Goal: Task Accomplishment & Management: Manage account settings

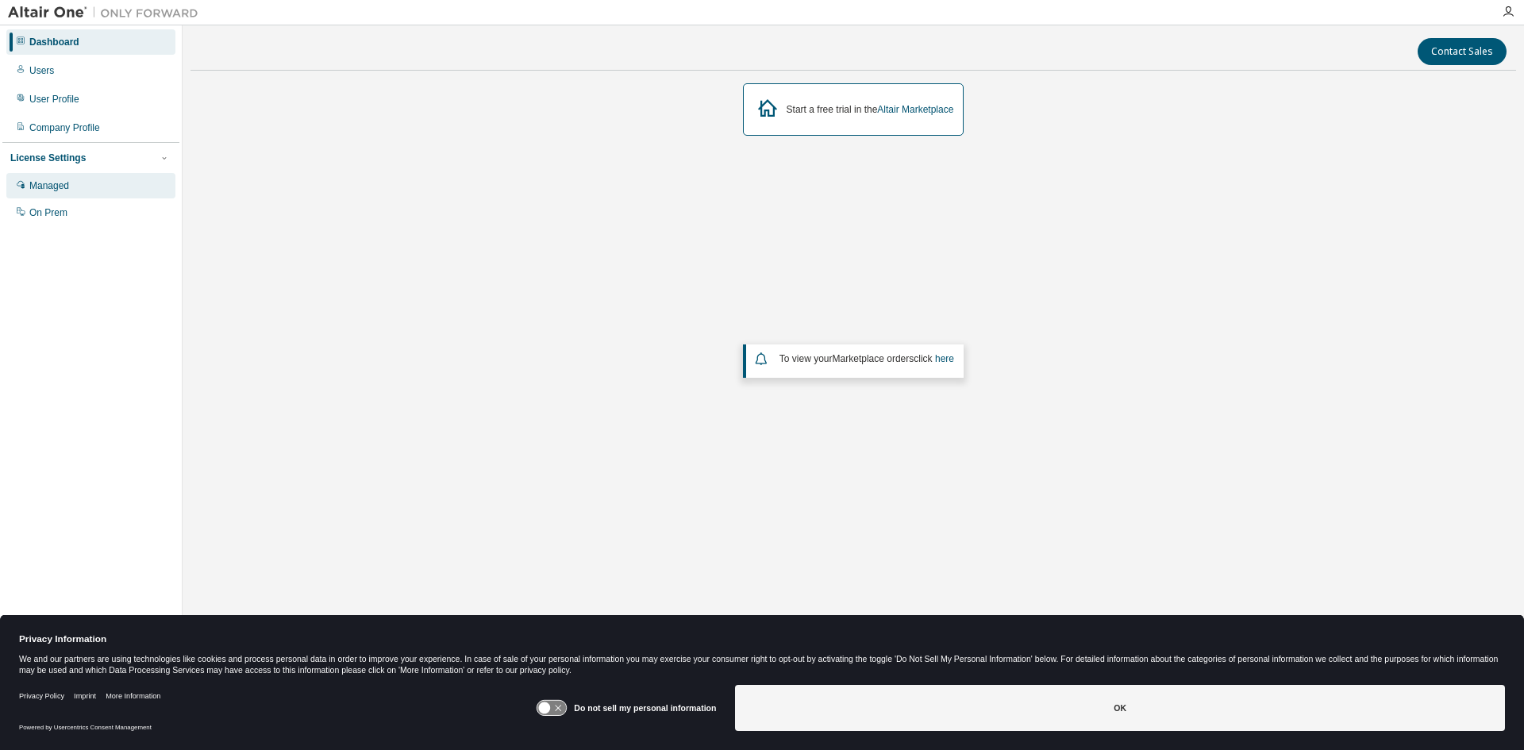
click at [40, 194] on div "Managed" at bounding box center [90, 185] width 169 height 25
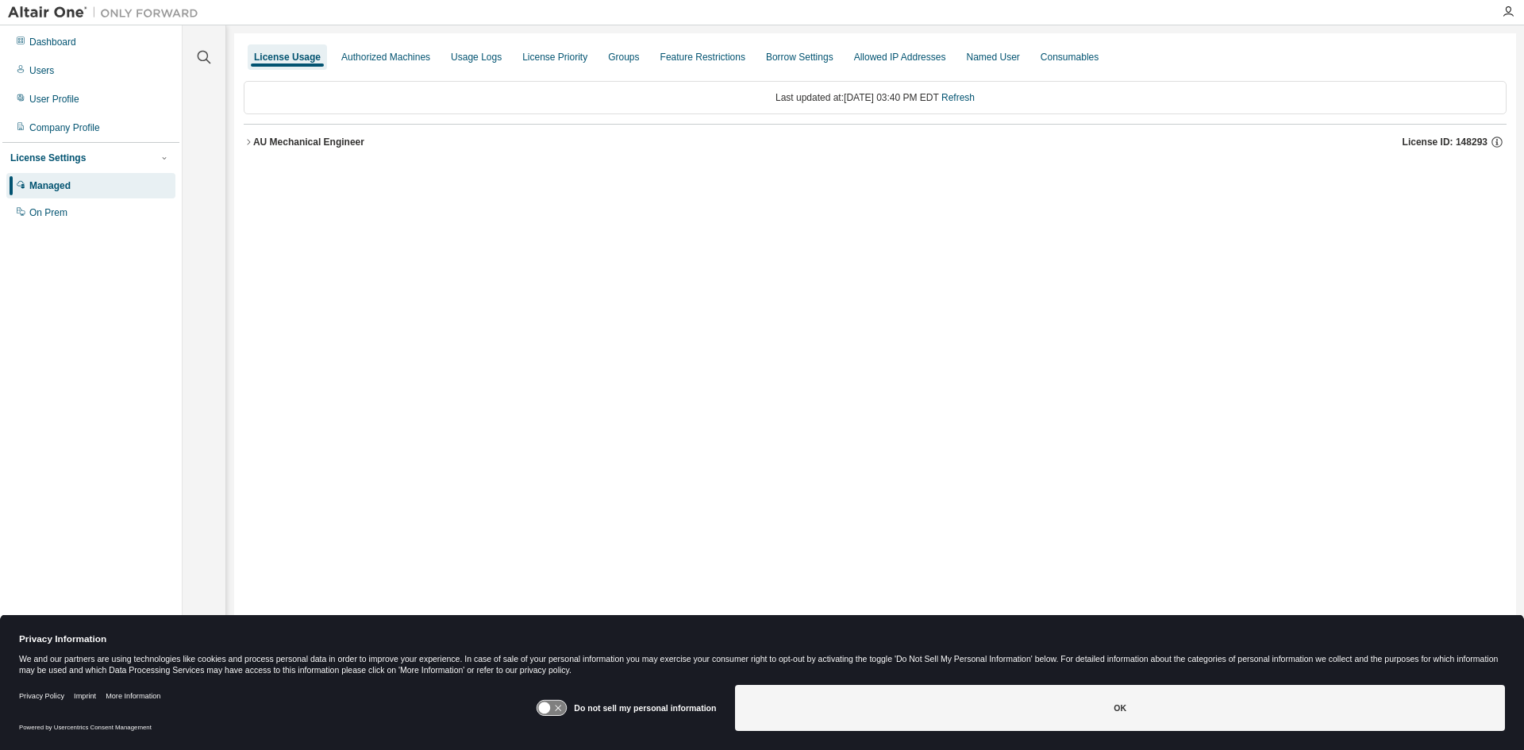
click at [248, 146] on icon "button" at bounding box center [249, 142] width 10 height 10
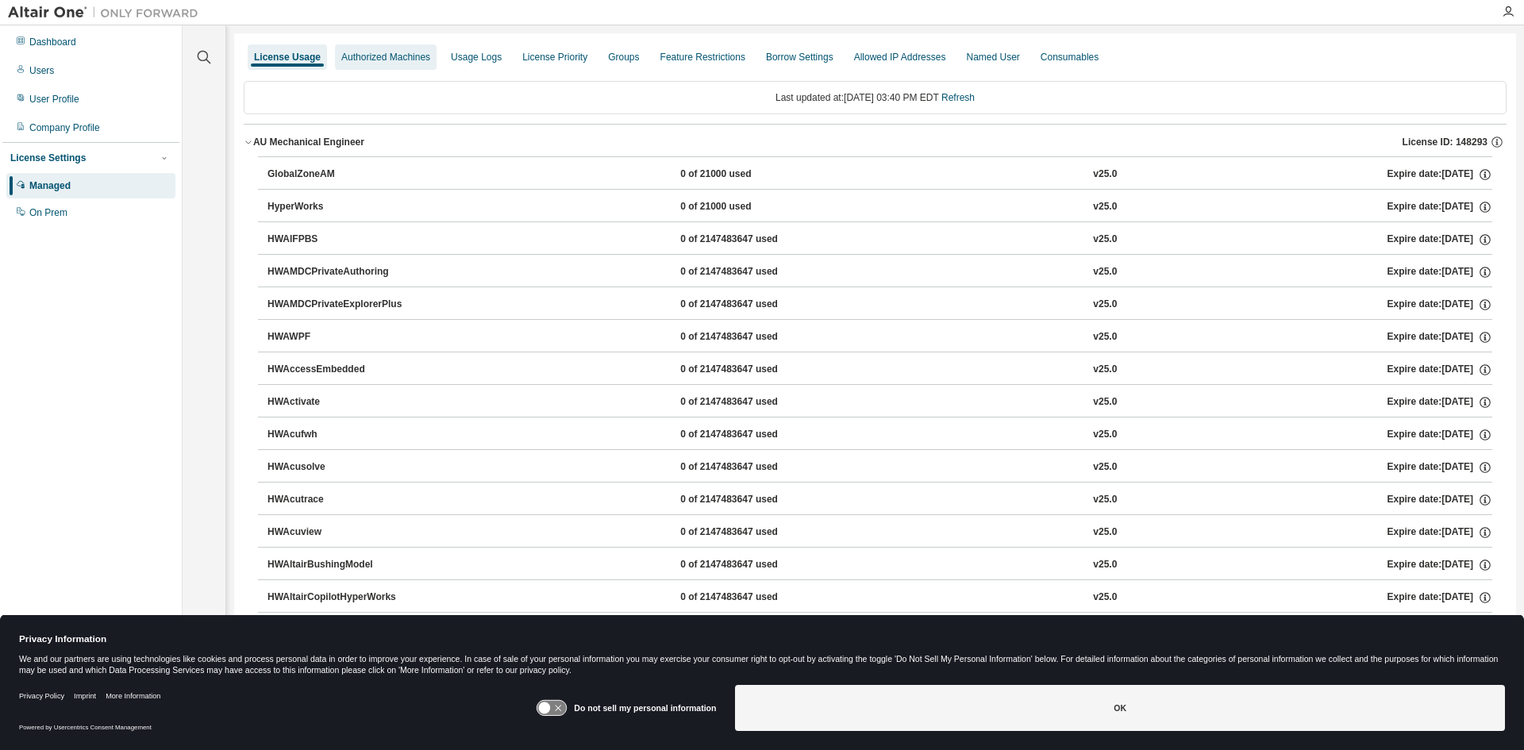
click at [399, 60] on div "Authorized Machines" at bounding box center [385, 57] width 89 height 13
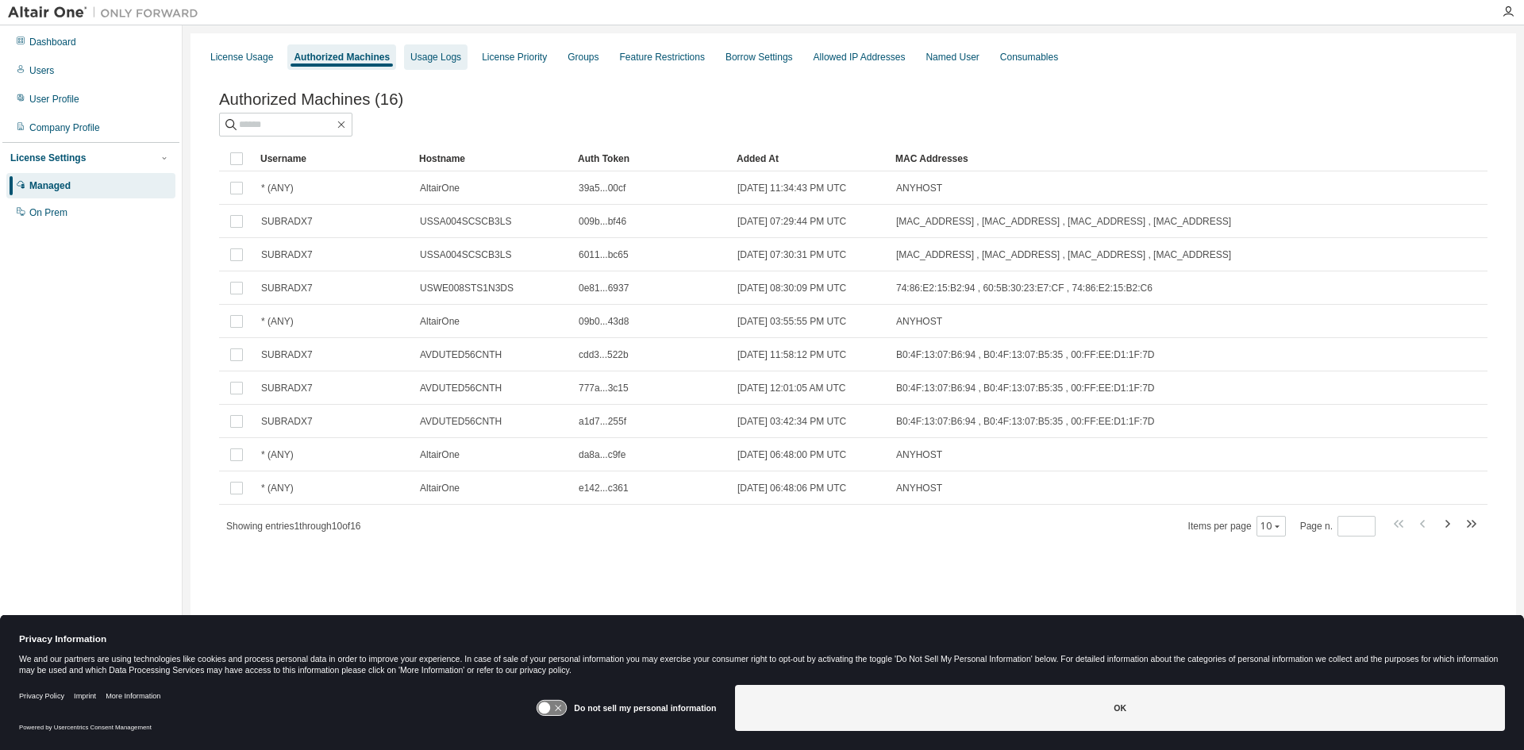
click at [423, 63] on div "Usage Logs" at bounding box center [435, 57] width 51 height 13
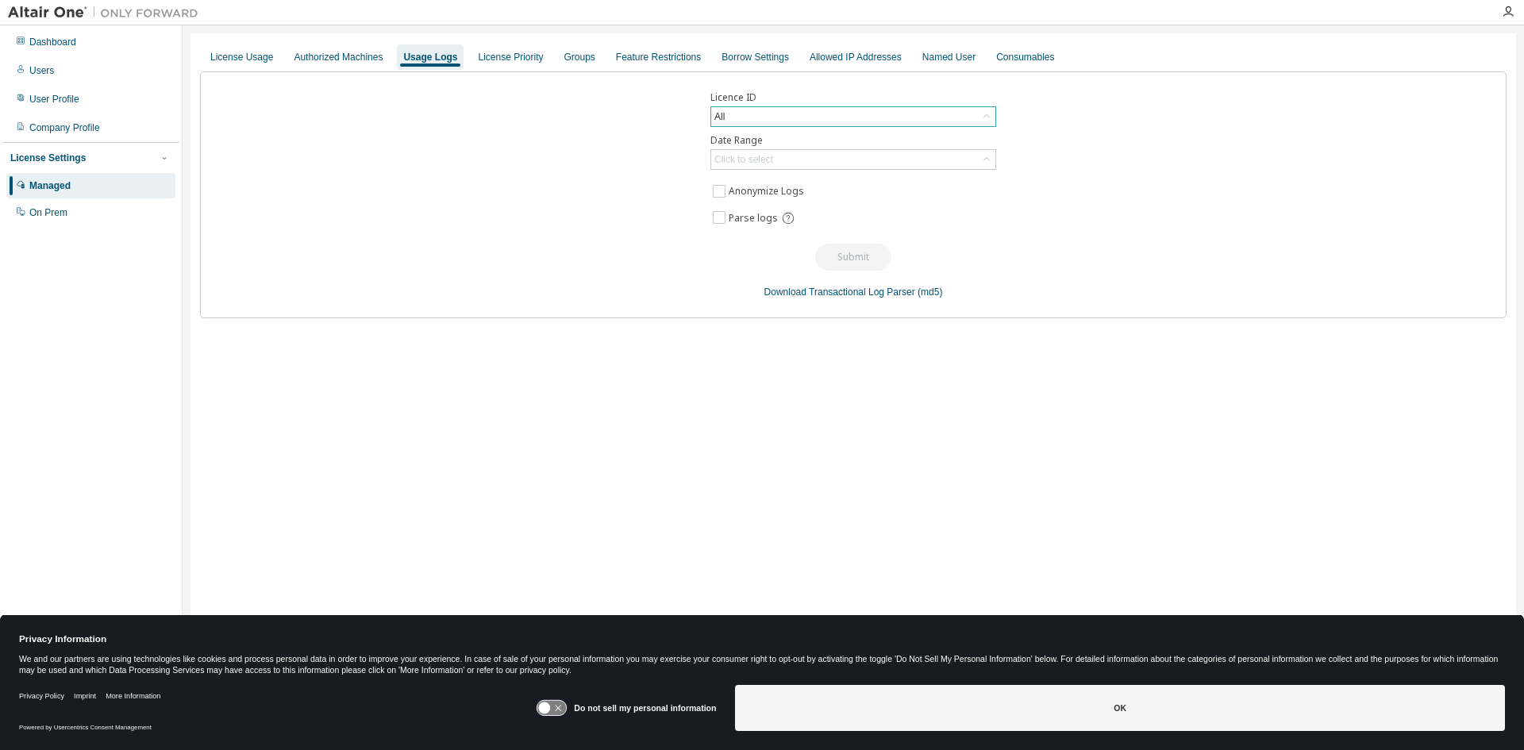
click at [854, 118] on div "All" at bounding box center [853, 116] width 284 height 19
click at [838, 195] on li "148293 - AU Mechanical Engineer" at bounding box center [852, 202] width 281 height 21
click at [980, 148] on div "Licence ID 148293 - AU Mechanical Engineer Date Range Click to select Anonymize…" at bounding box center [853, 194] width 1307 height 247
click at [980, 160] on icon at bounding box center [987, 160] width 16 height 16
click at [753, 209] on li "Last 30 days" at bounding box center [852, 204] width 281 height 21
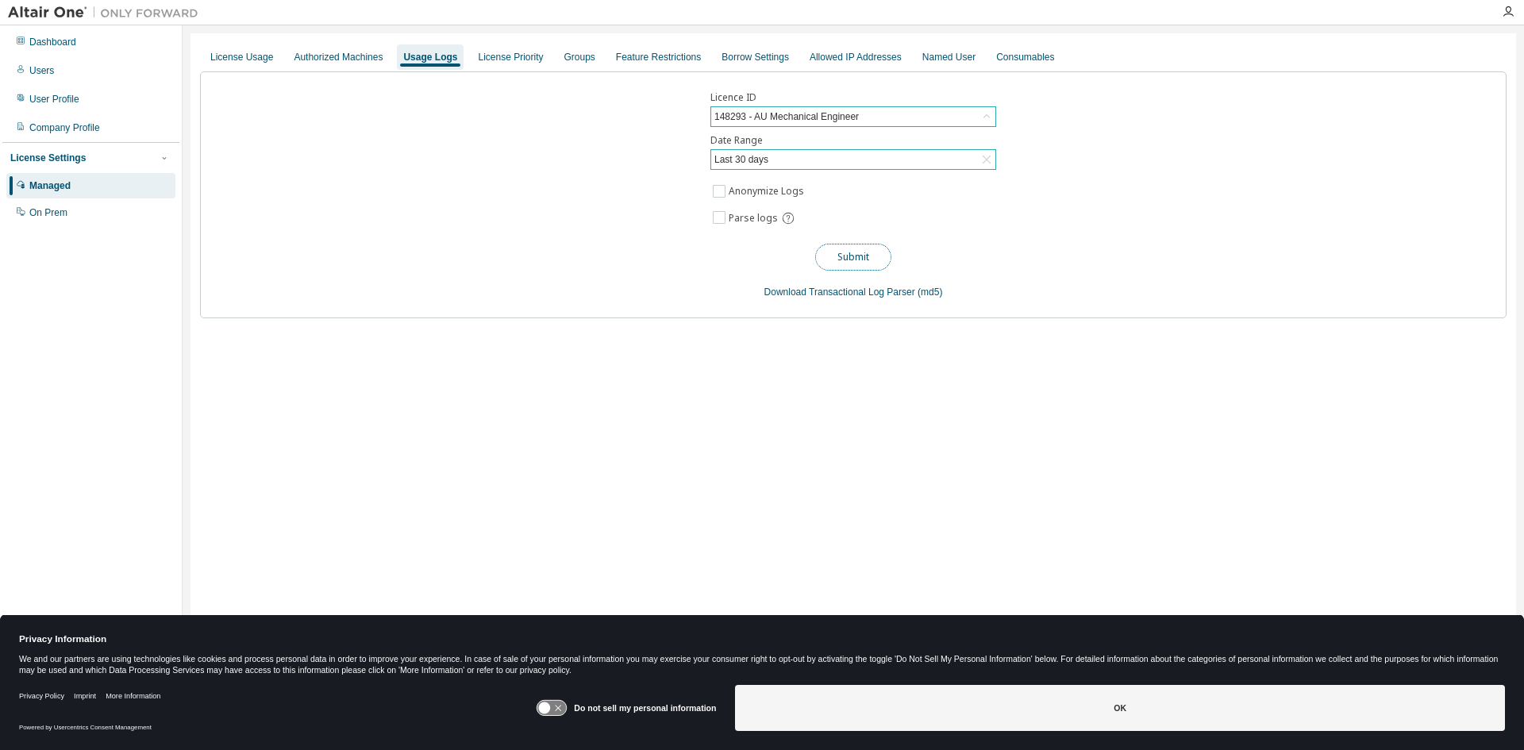
click at [865, 254] on button "Submit" at bounding box center [853, 257] width 76 height 27
click at [848, 256] on button "Submit" at bounding box center [853, 257] width 76 height 27
click at [507, 64] on div "License Priority" at bounding box center [511, 56] width 78 height 25
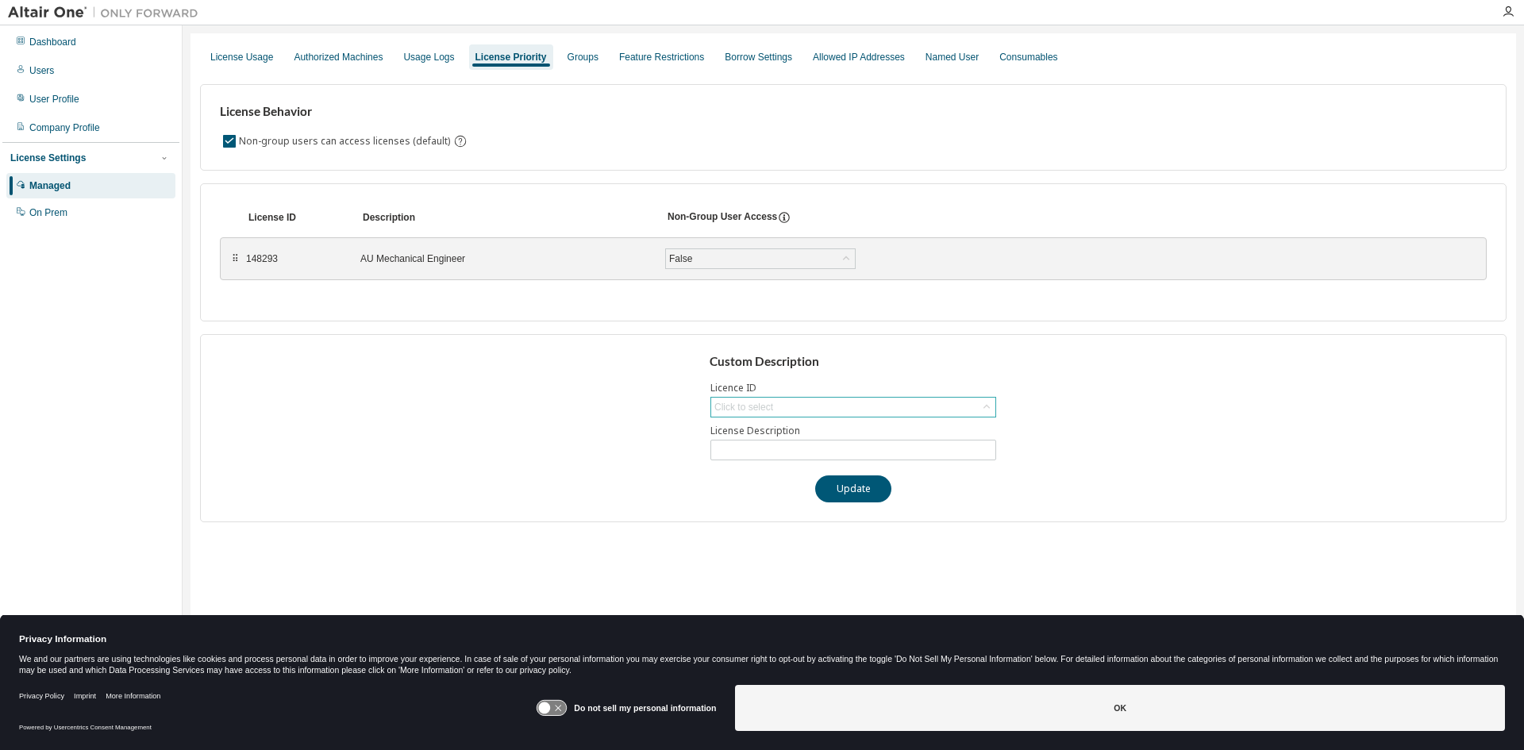
click at [980, 403] on icon at bounding box center [987, 407] width 16 height 16
click at [801, 447] on li "148293 - AU Mechanical Engineer" at bounding box center [852, 451] width 281 height 21
type input "**********"
click at [850, 492] on button "Update" at bounding box center [853, 489] width 76 height 27
click at [576, 60] on div "Groups" at bounding box center [583, 57] width 31 height 13
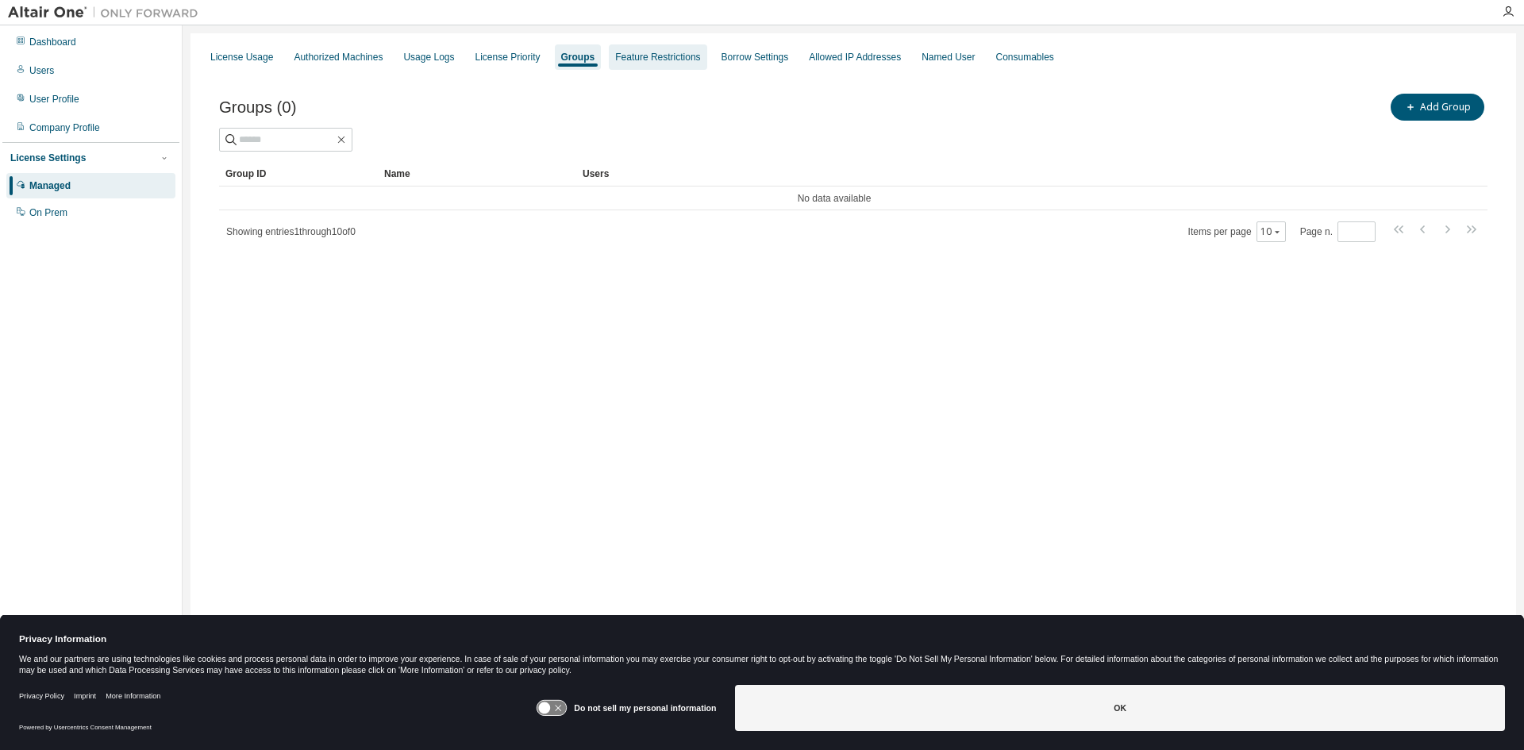
click at [665, 64] on div "Feature Restrictions" at bounding box center [658, 56] width 98 height 25
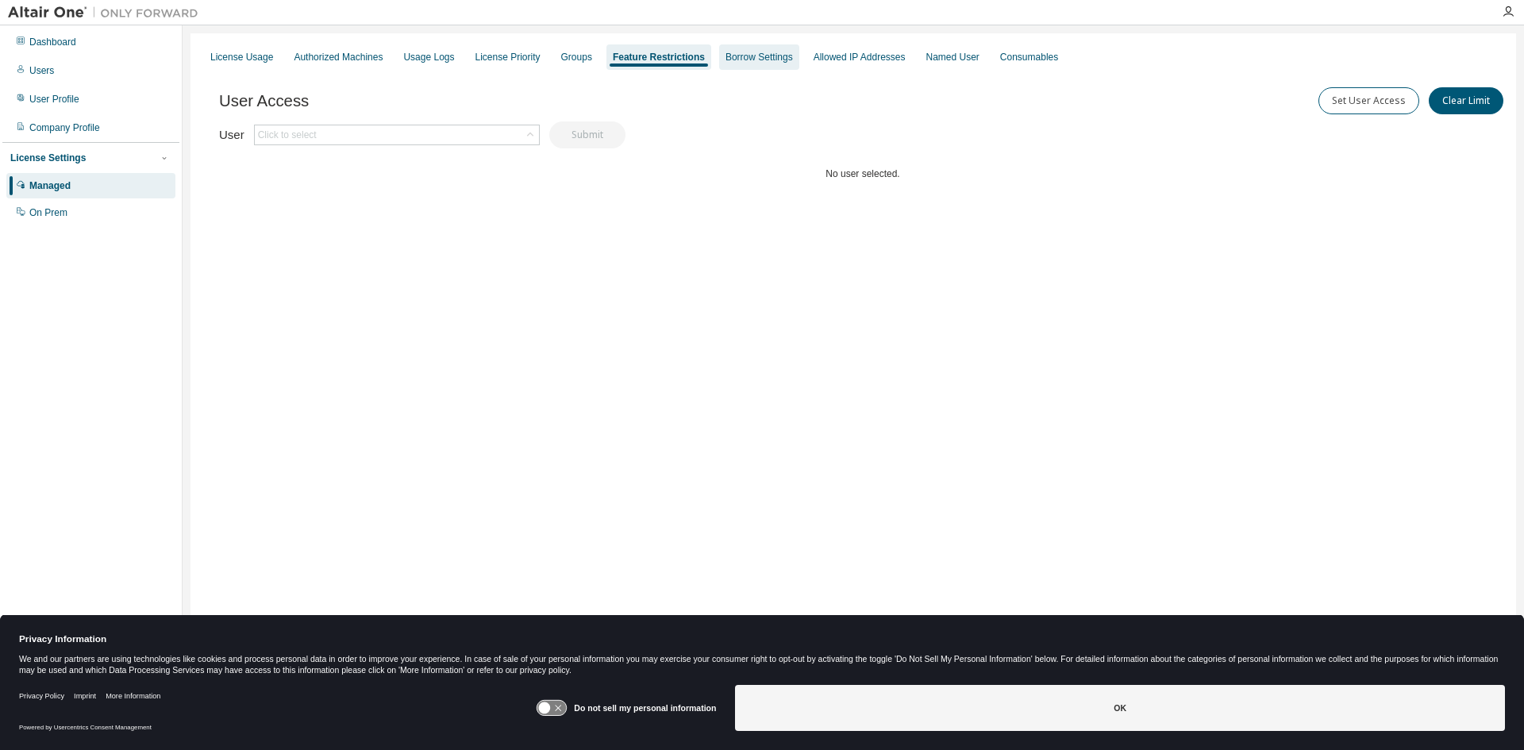
click at [776, 65] on div "Borrow Settings" at bounding box center [759, 56] width 80 height 25
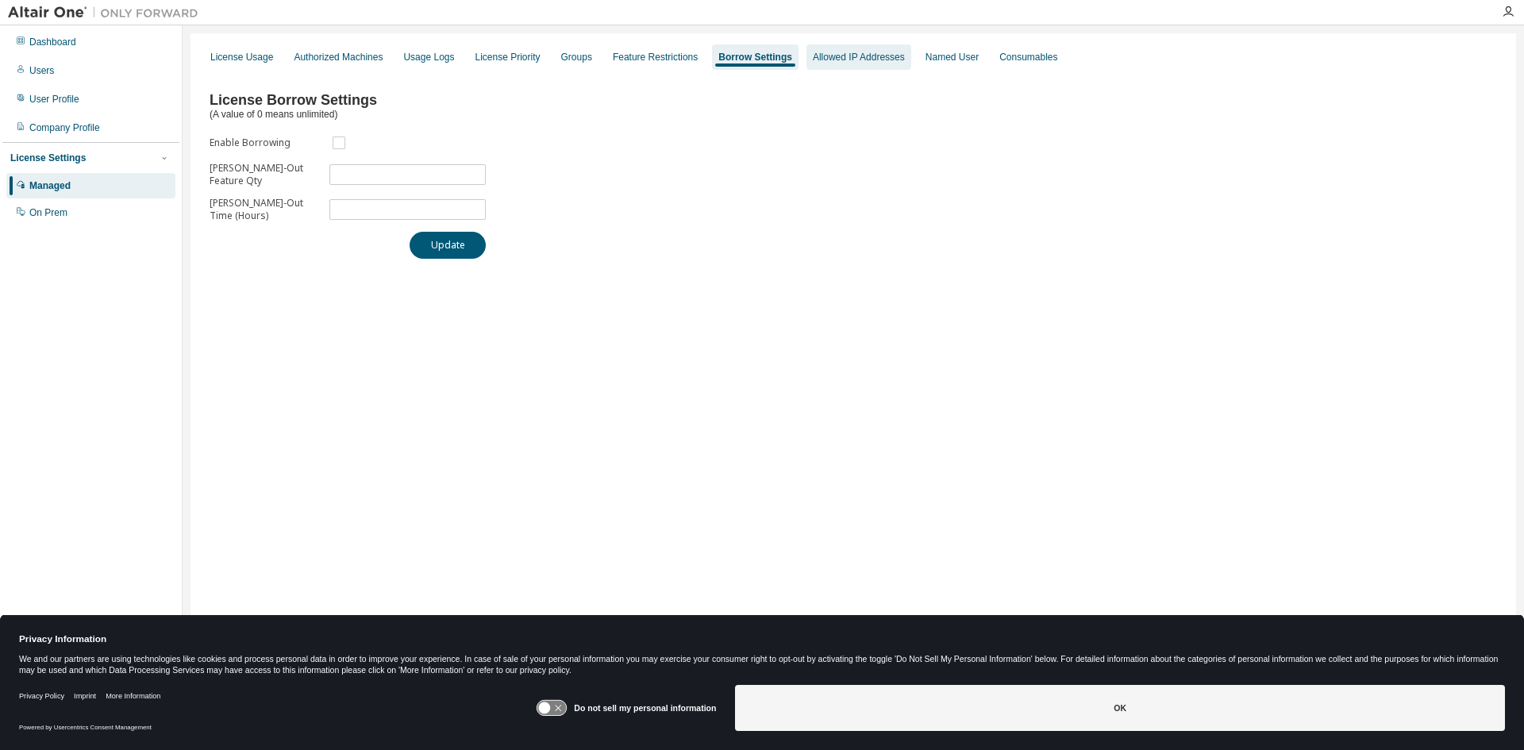
click at [825, 64] on div "Allowed IP Addresses" at bounding box center [859, 56] width 105 height 25
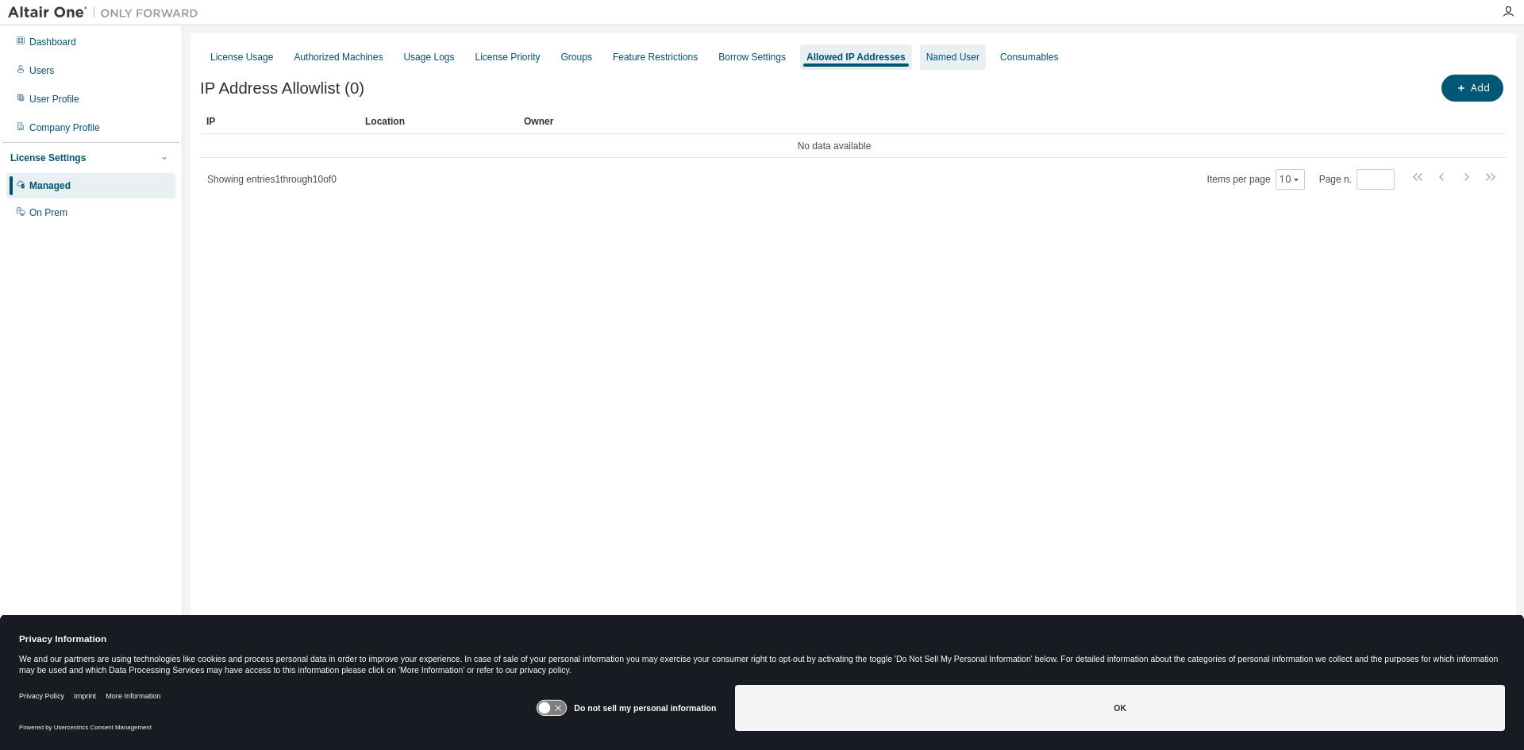
click at [951, 61] on div "Named User" at bounding box center [952, 57] width 53 height 13
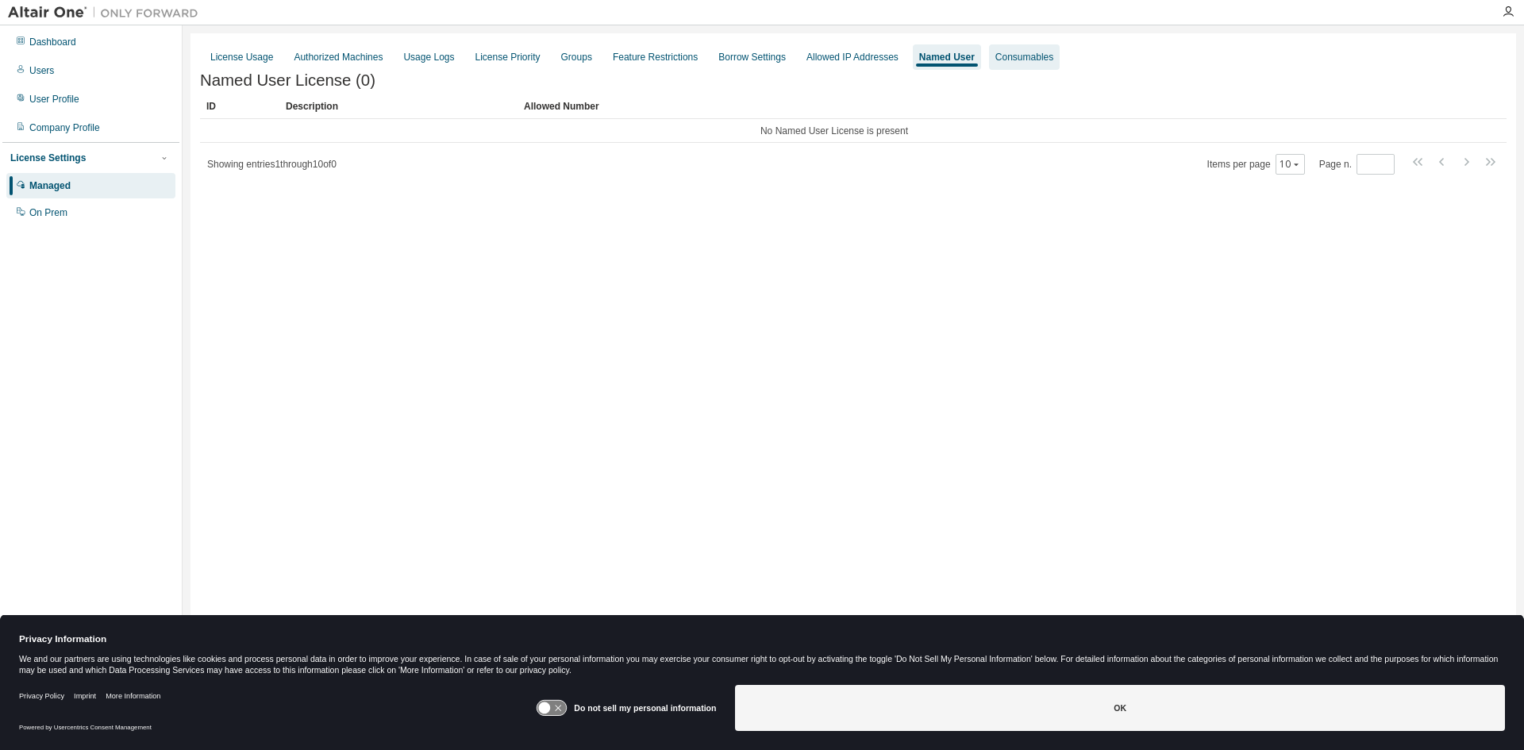
click at [1004, 60] on div "Consumables" at bounding box center [1025, 57] width 58 height 13
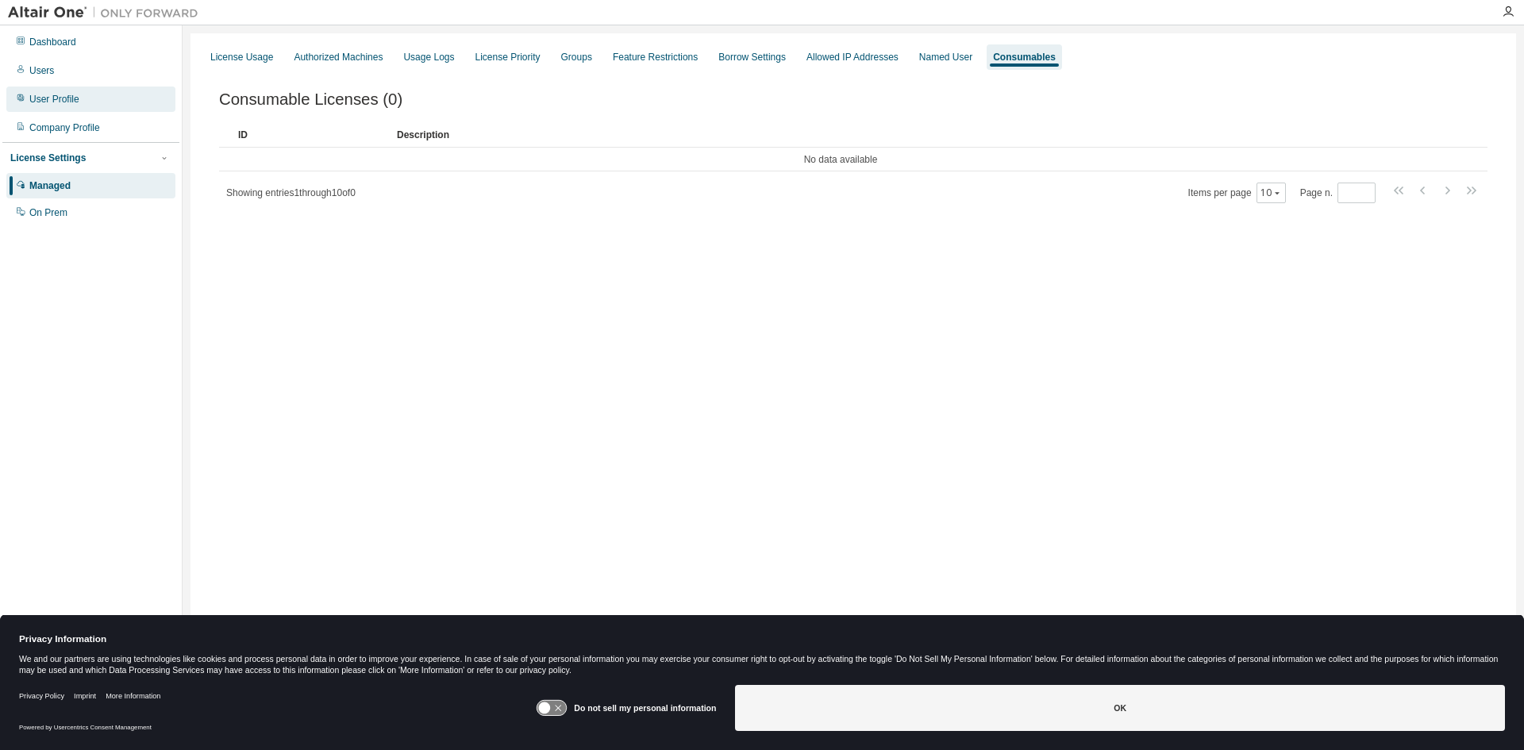
click at [73, 98] on div "User Profile" at bounding box center [54, 99] width 50 height 13
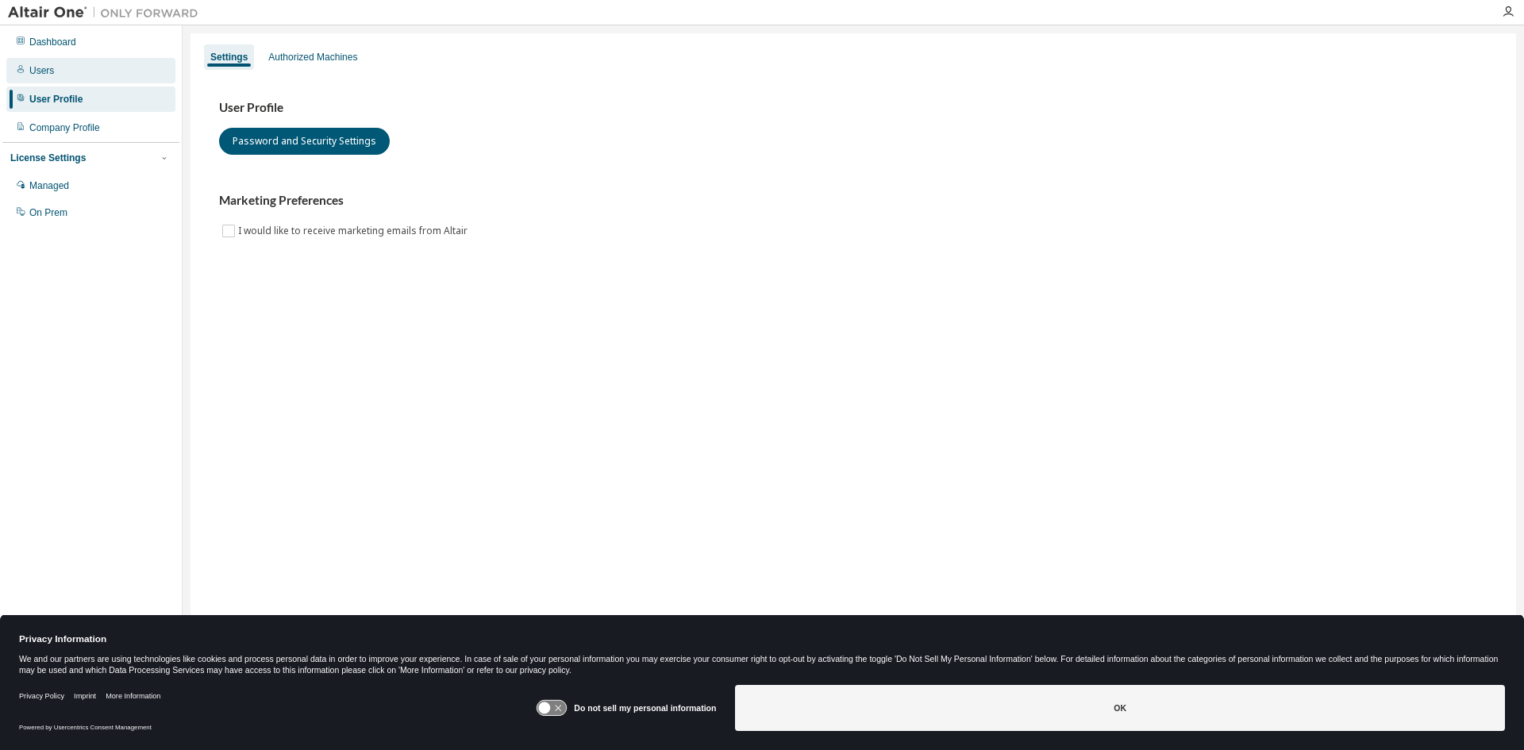
click at [84, 83] on div "Users" at bounding box center [90, 70] width 169 height 25
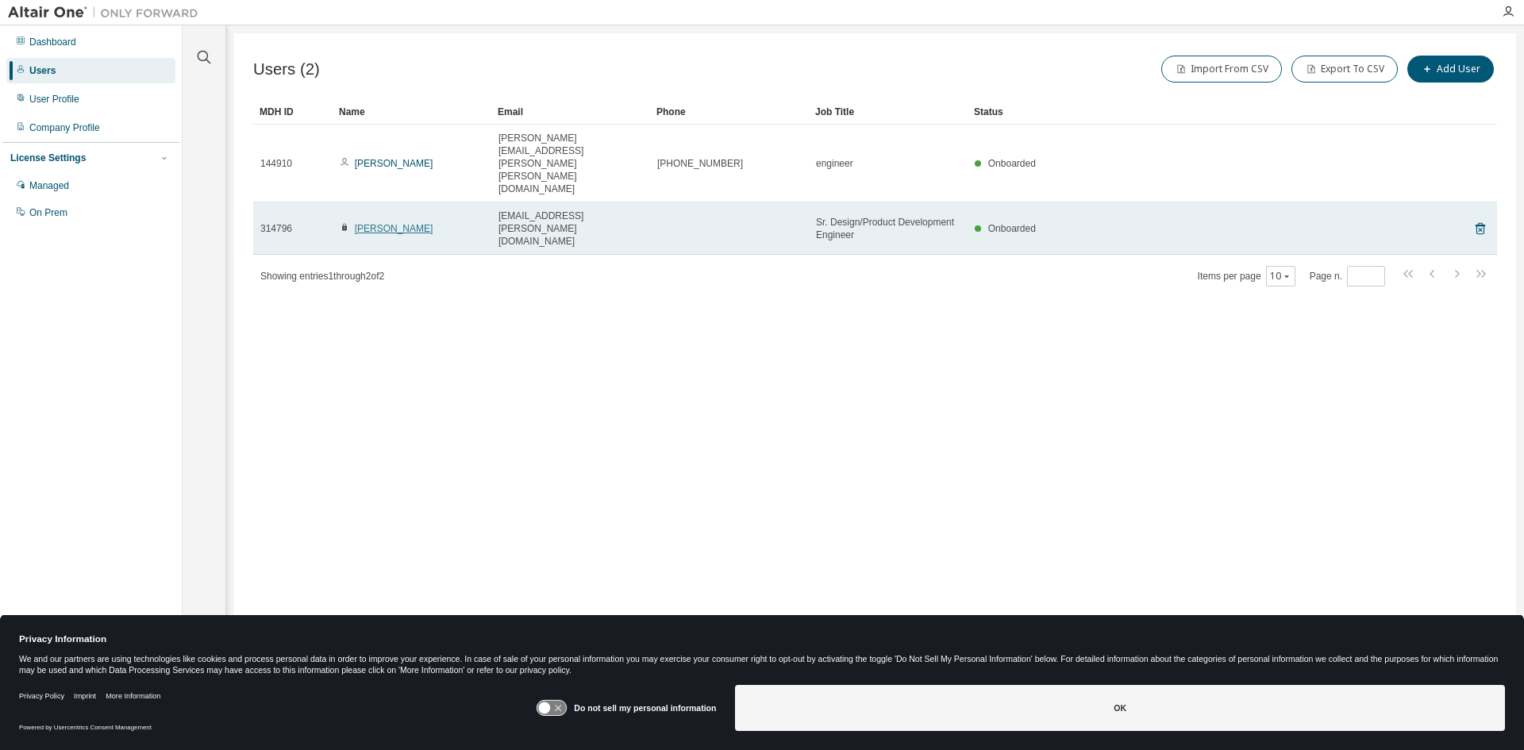
click at [405, 223] on link "Dhananjay Subramaniam" at bounding box center [394, 228] width 79 height 11
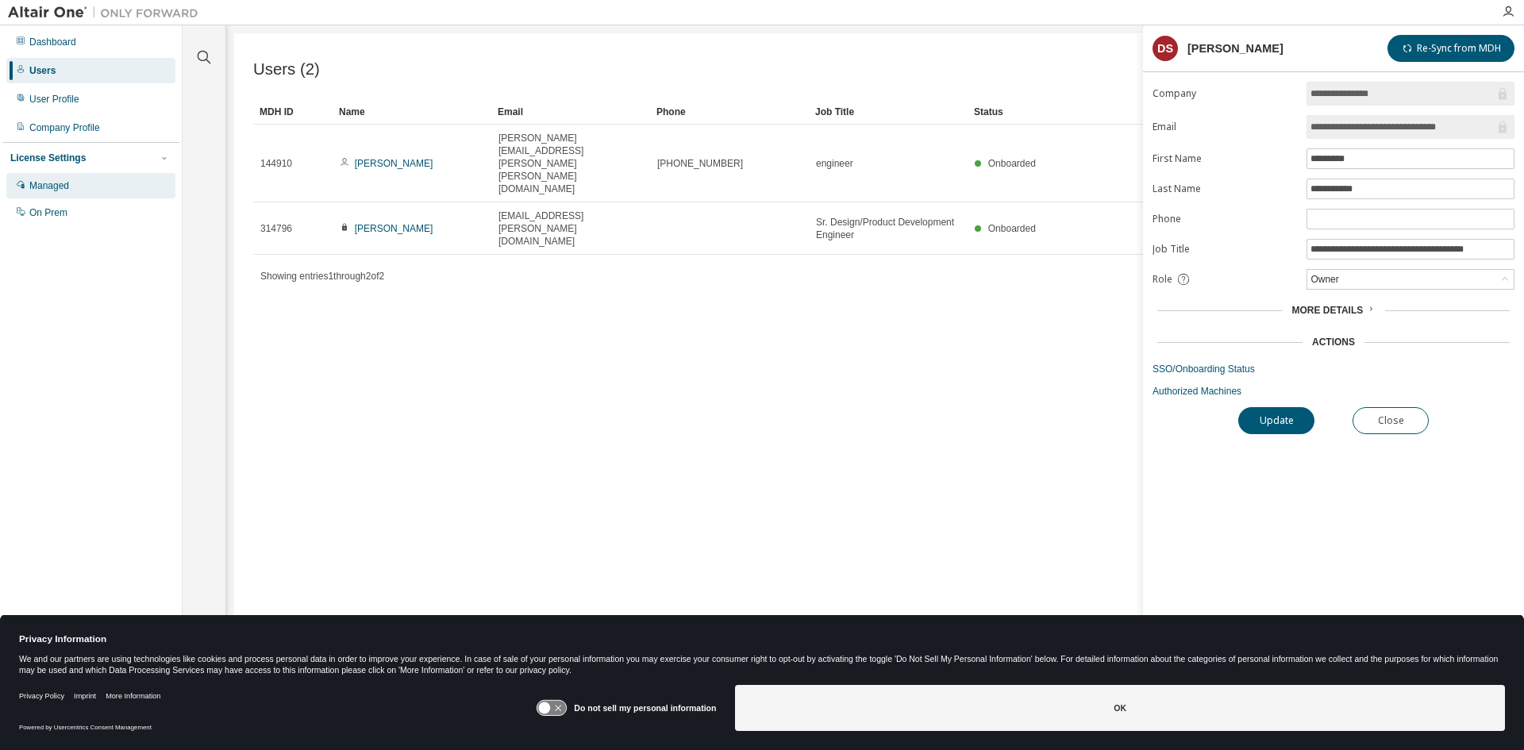
click at [56, 189] on div "Managed" at bounding box center [49, 185] width 40 height 13
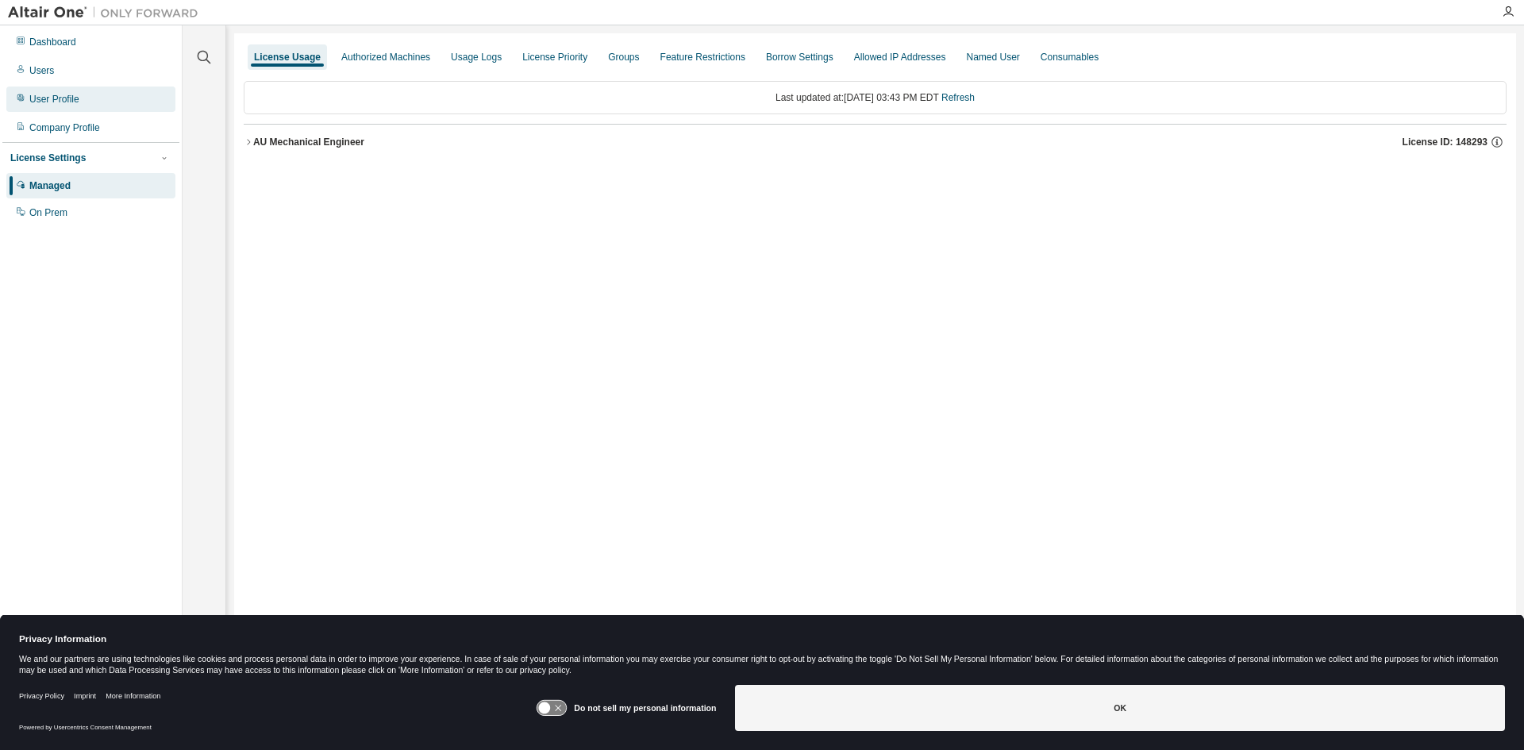
click at [59, 105] on div "User Profile" at bounding box center [54, 99] width 50 height 13
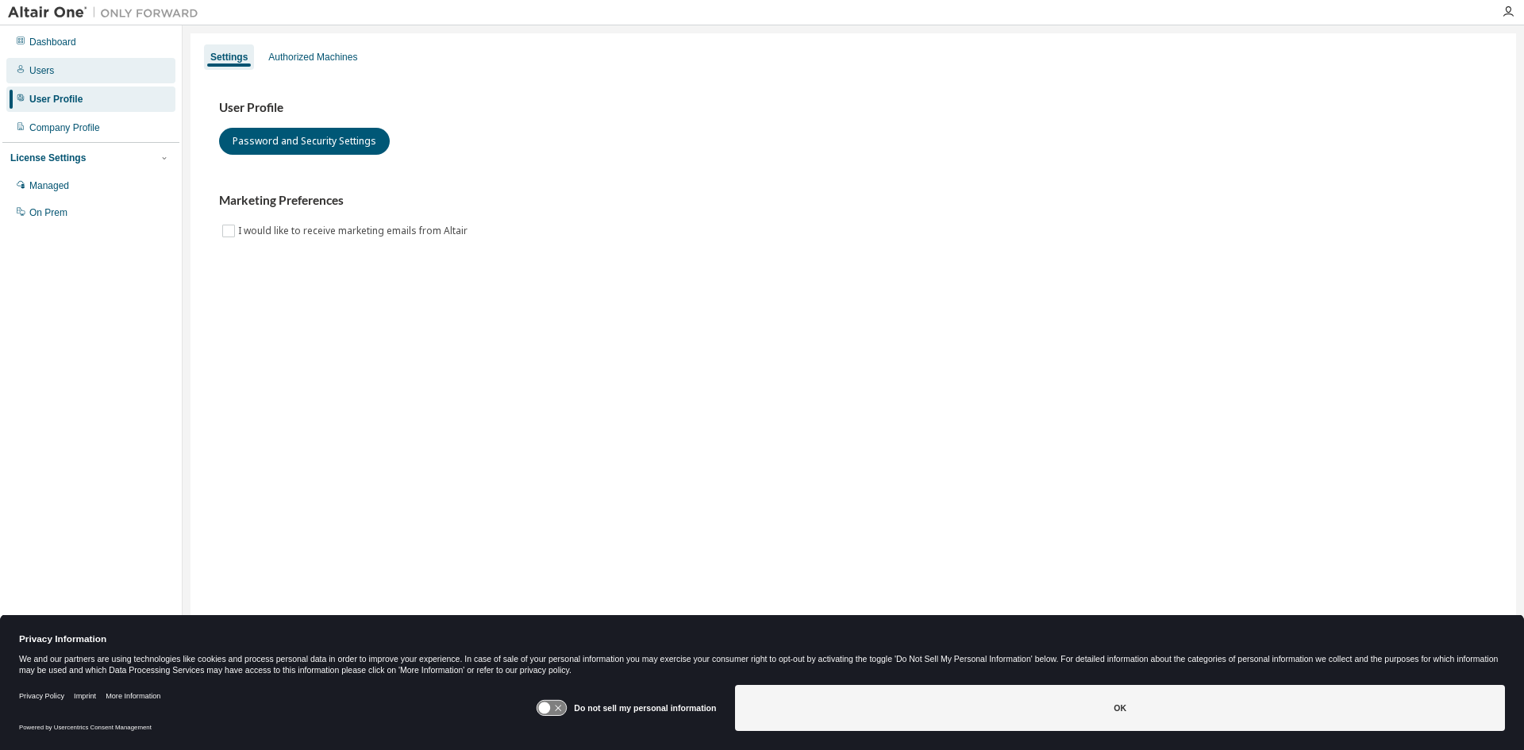
click at [56, 76] on div "Users" at bounding box center [90, 70] width 169 height 25
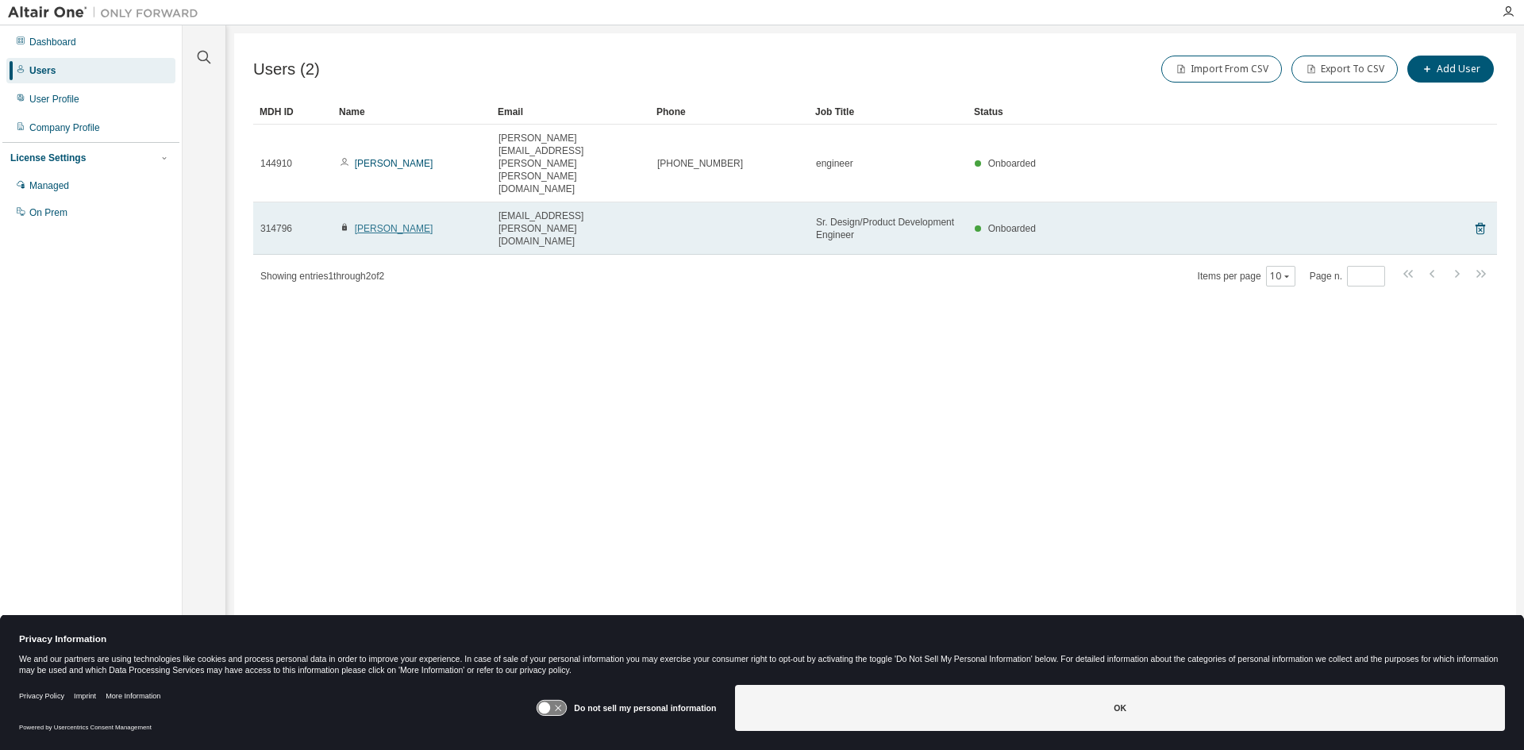
click at [409, 223] on link "Dhananjay Subramaniam" at bounding box center [394, 228] width 79 height 11
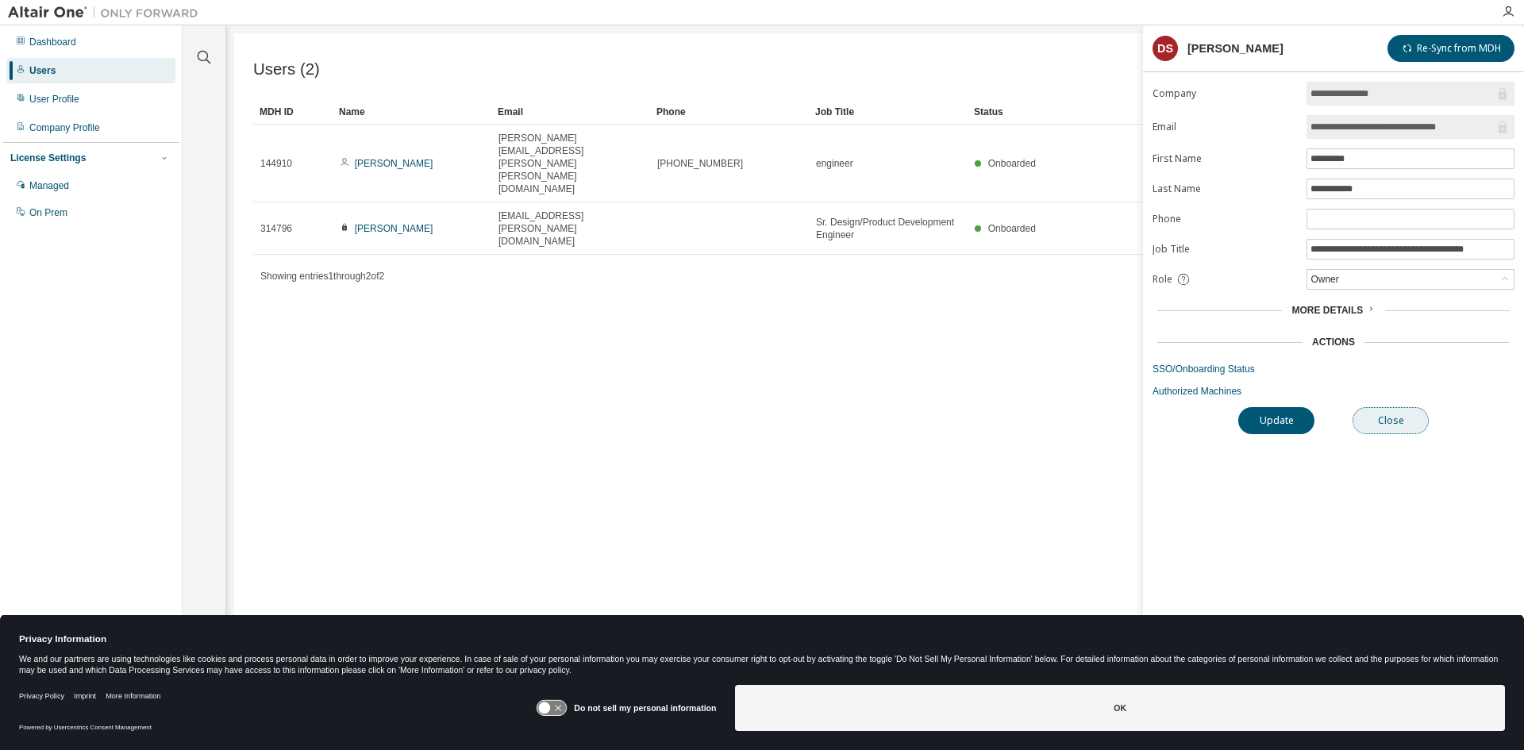
click at [1390, 419] on button "Close" at bounding box center [1391, 420] width 76 height 27
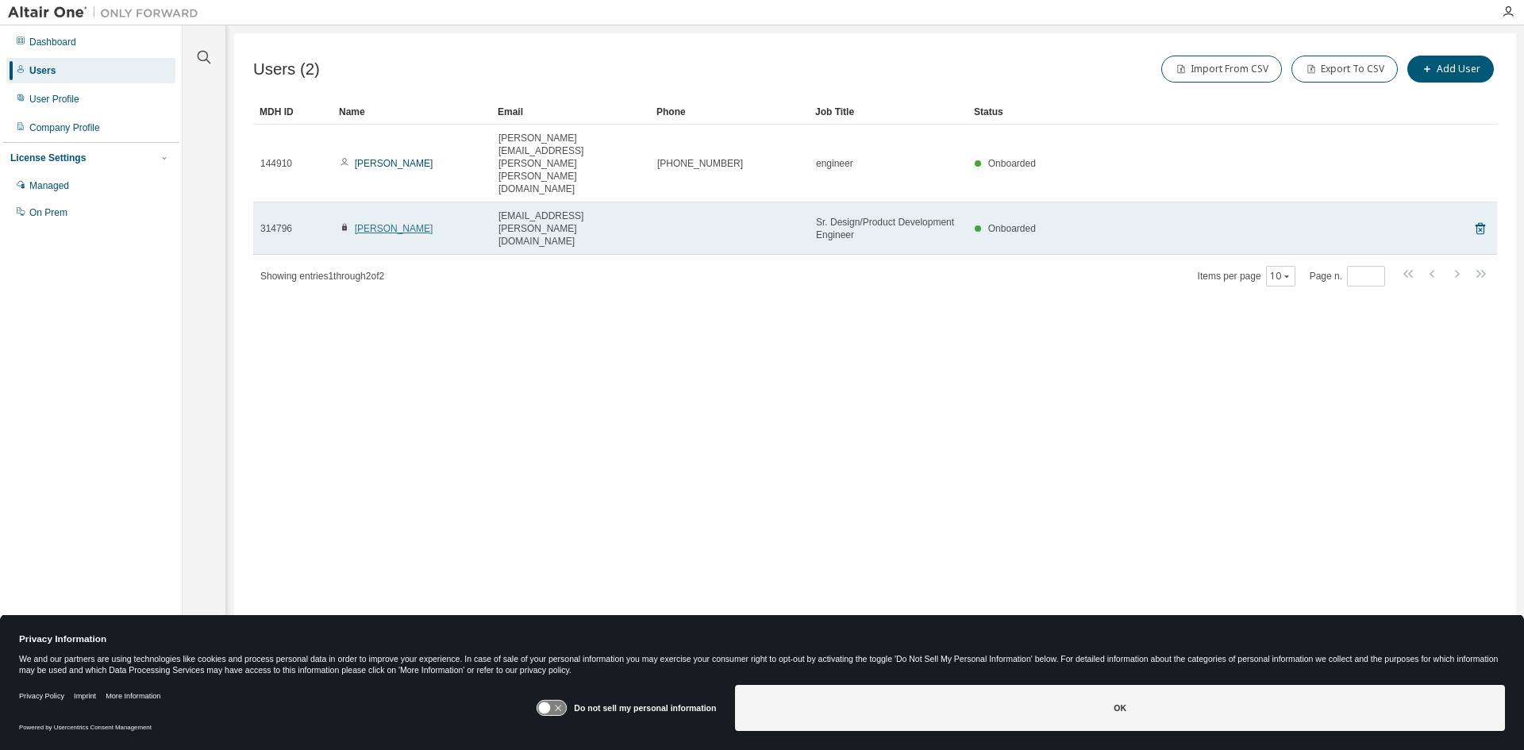
click at [402, 223] on link "Dhananjay Subramaniam" at bounding box center [394, 228] width 79 height 11
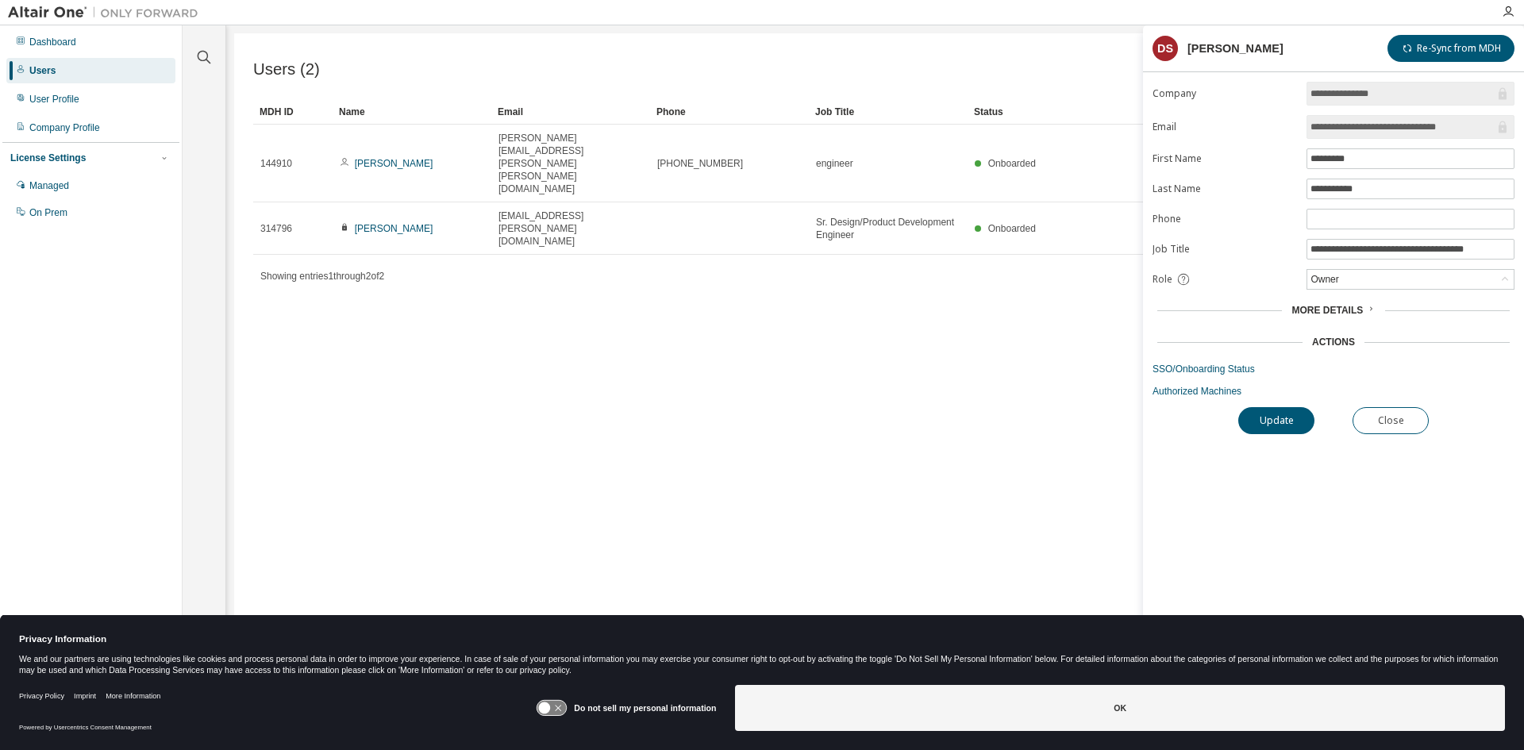
click at [1355, 312] on span "More Details" at bounding box center [1327, 310] width 71 height 11
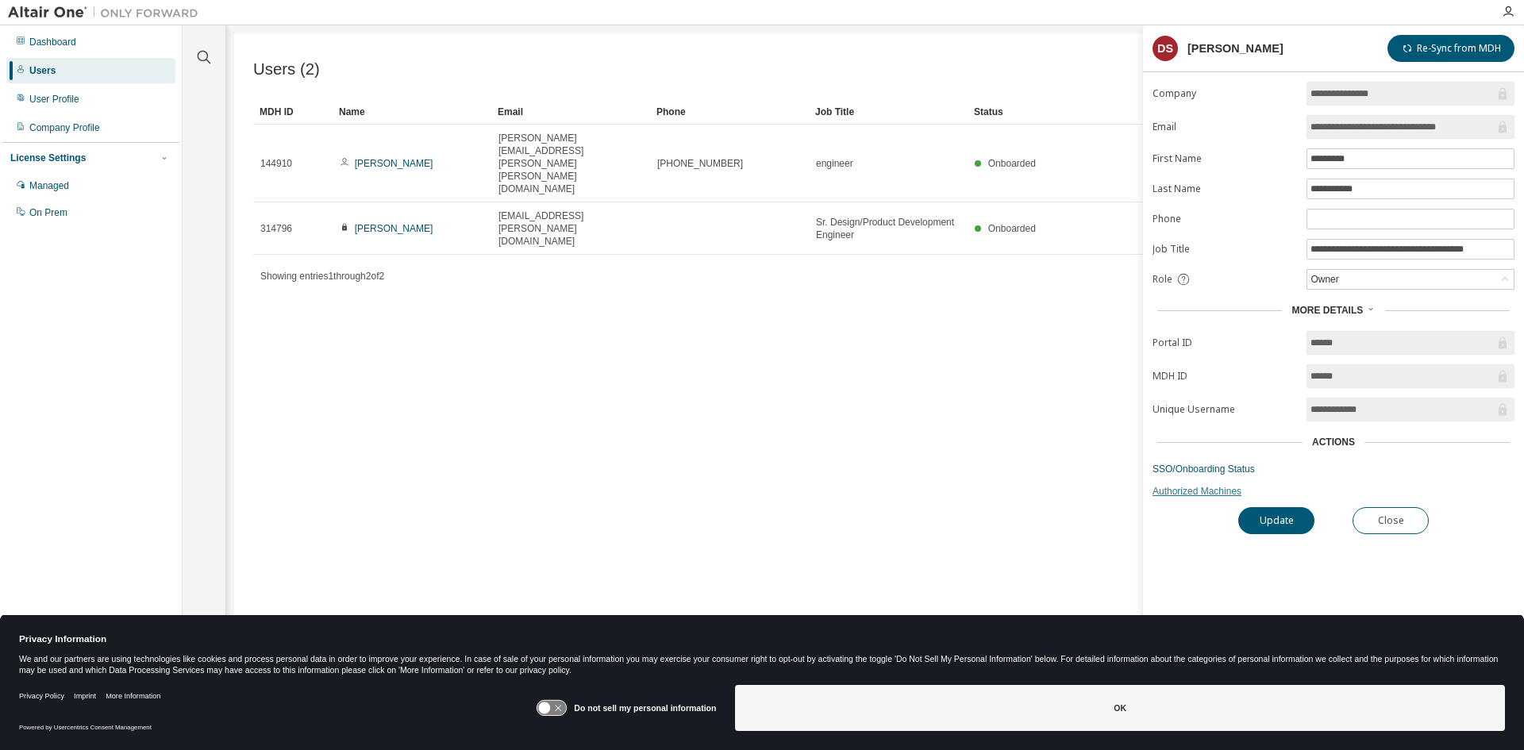
click at [1201, 491] on link "Authorized Machines" at bounding box center [1334, 491] width 362 height 13
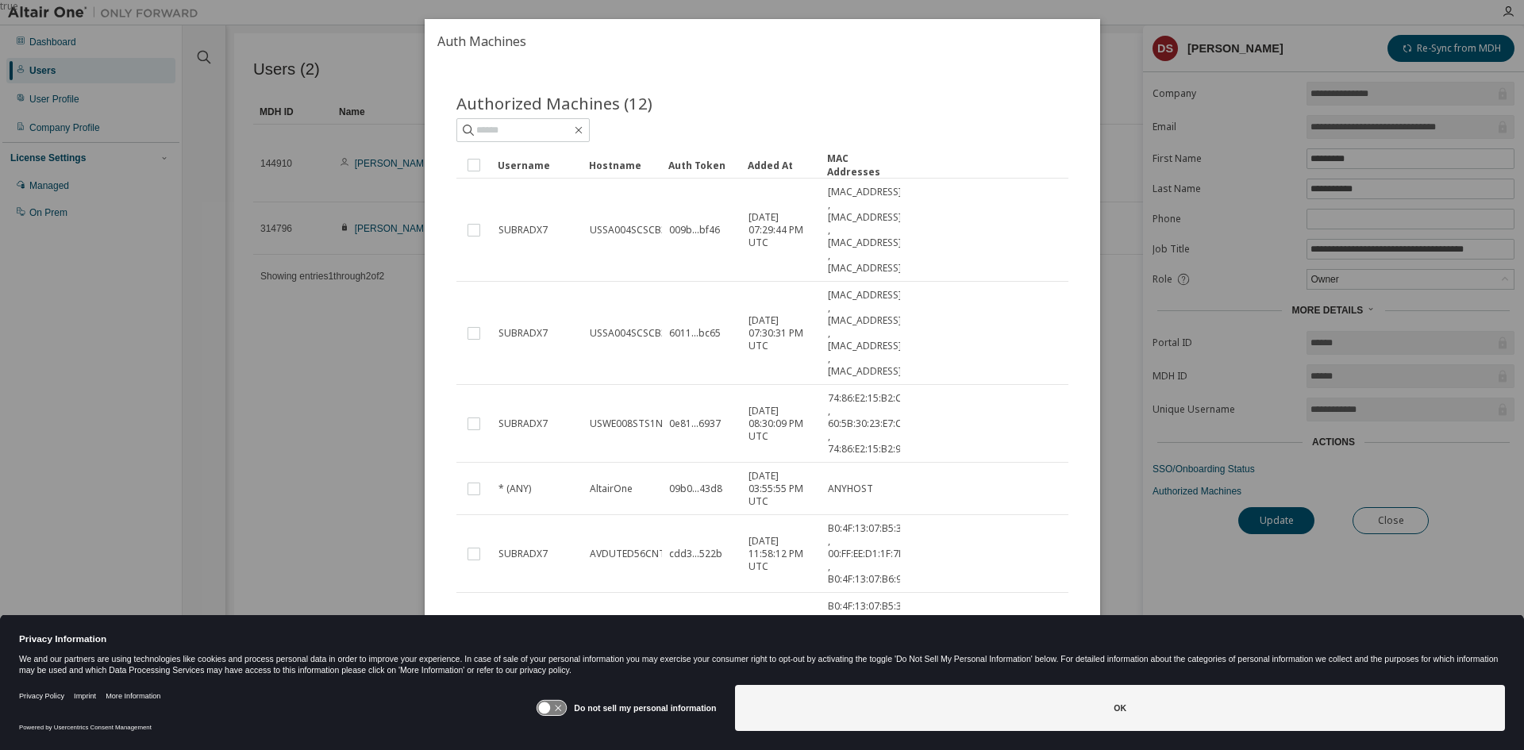
drag, startPoint x: 656, startPoint y: 162, endPoint x: 744, endPoint y: 163, distance: 88.1
drag, startPoint x: 661, startPoint y: 157, endPoint x: 695, endPoint y: 162, distance: 34.5
drag, startPoint x: 663, startPoint y: 163, endPoint x: 695, endPoint y: 169, distance: 33.2
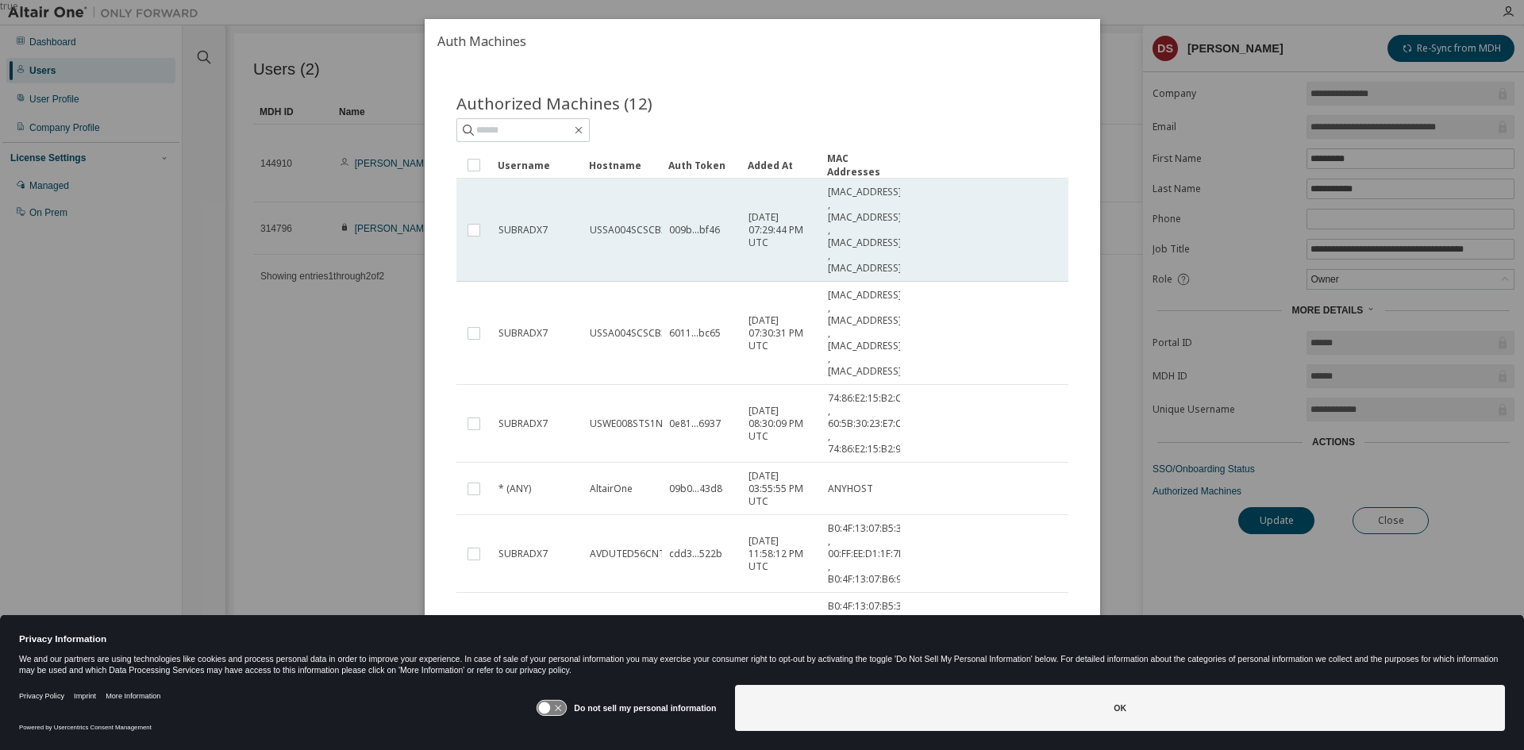
click at [653, 239] on td "USSA004SCSCB3LS" at bounding box center [621, 230] width 79 height 103
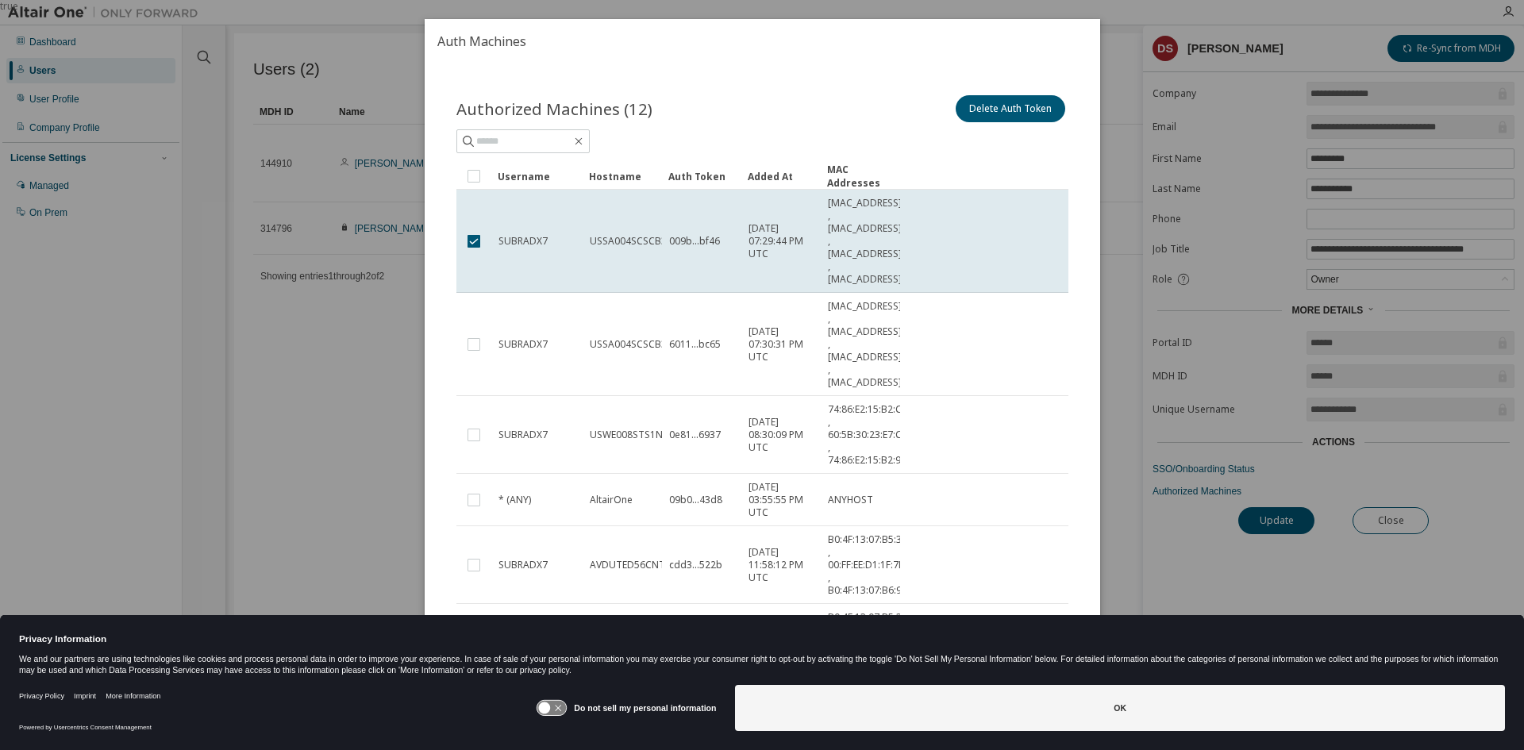
click at [653, 239] on span "USSA004SCSCB3LS" at bounding box center [632, 241] width 87 height 13
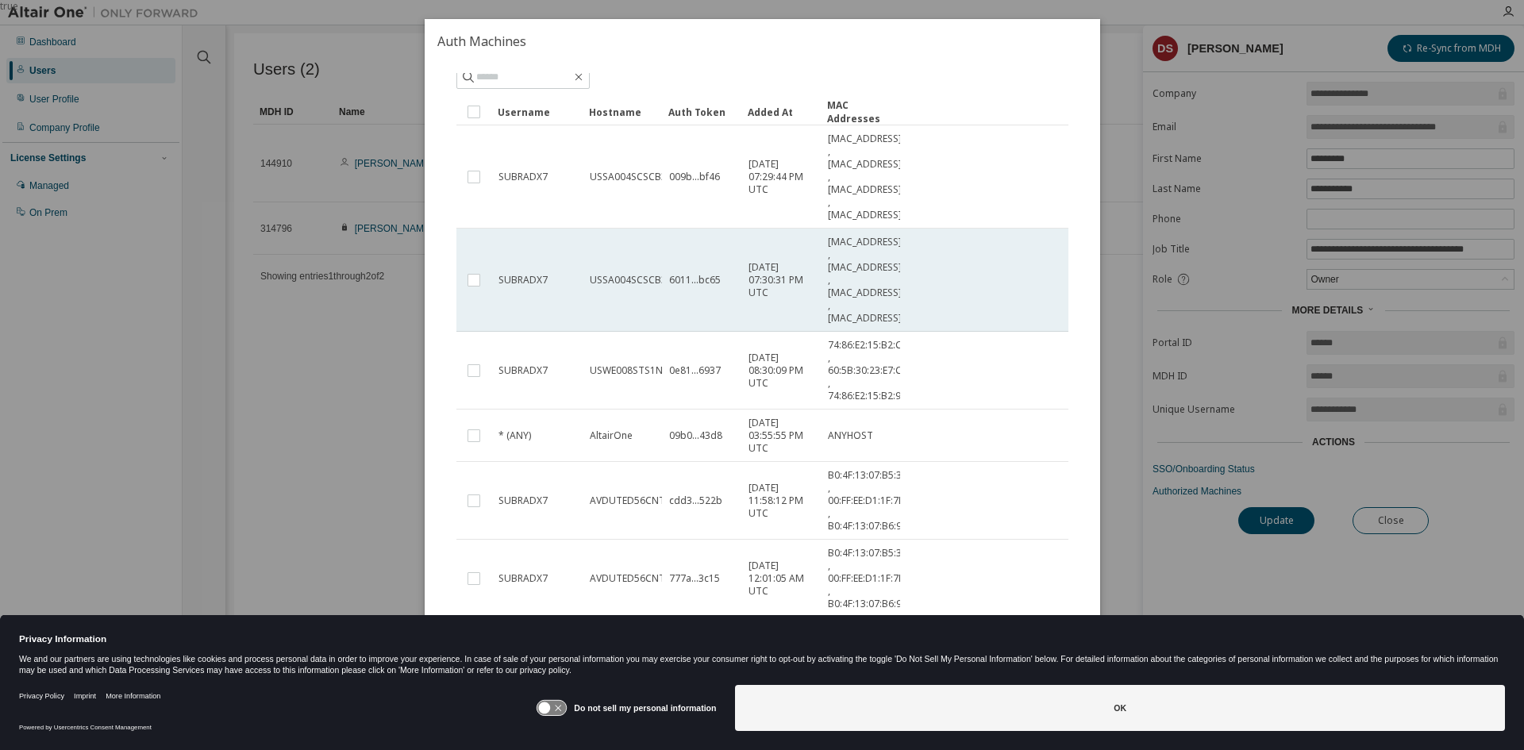
scroll to position [159, 0]
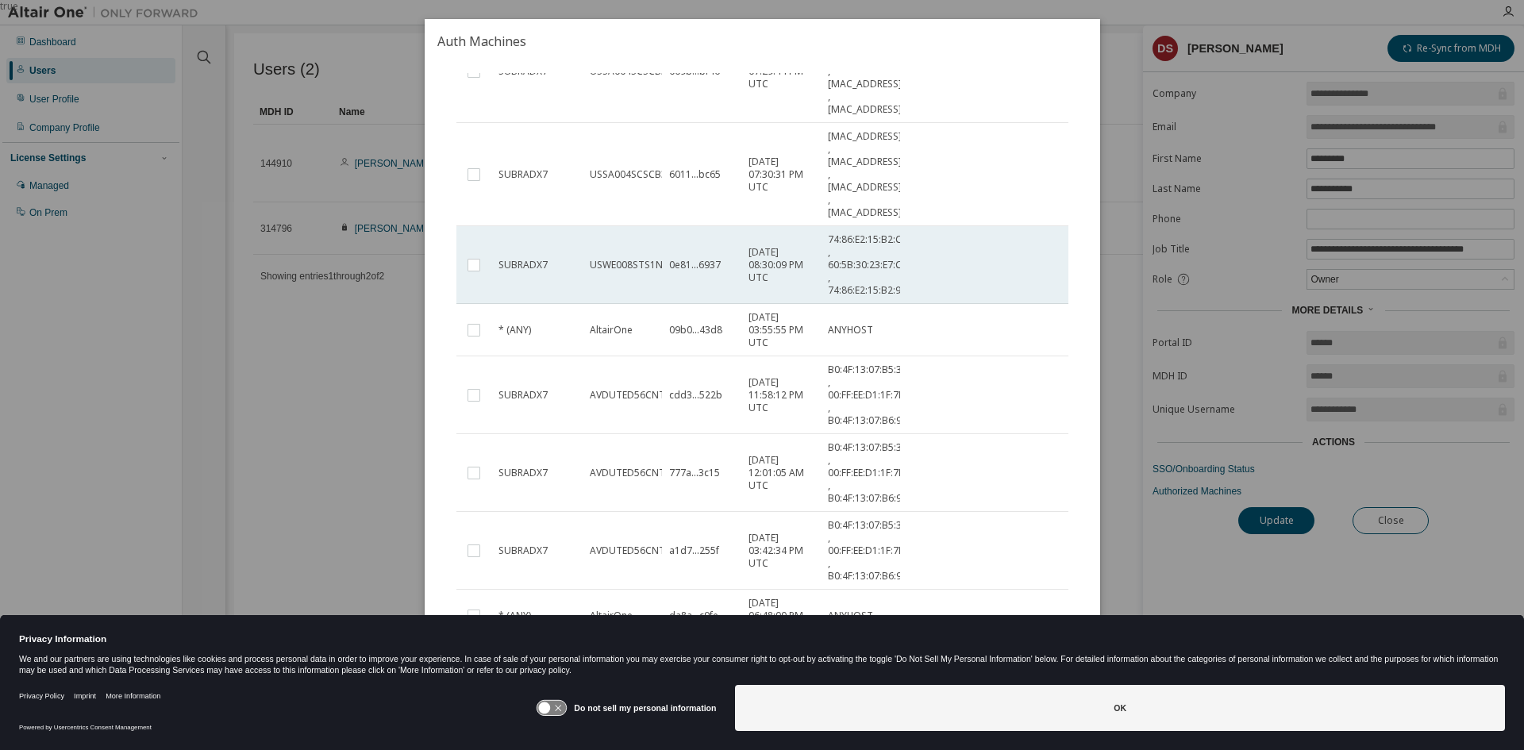
click at [580, 265] on td "SUBRADX7" at bounding box center [536, 265] width 91 height 78
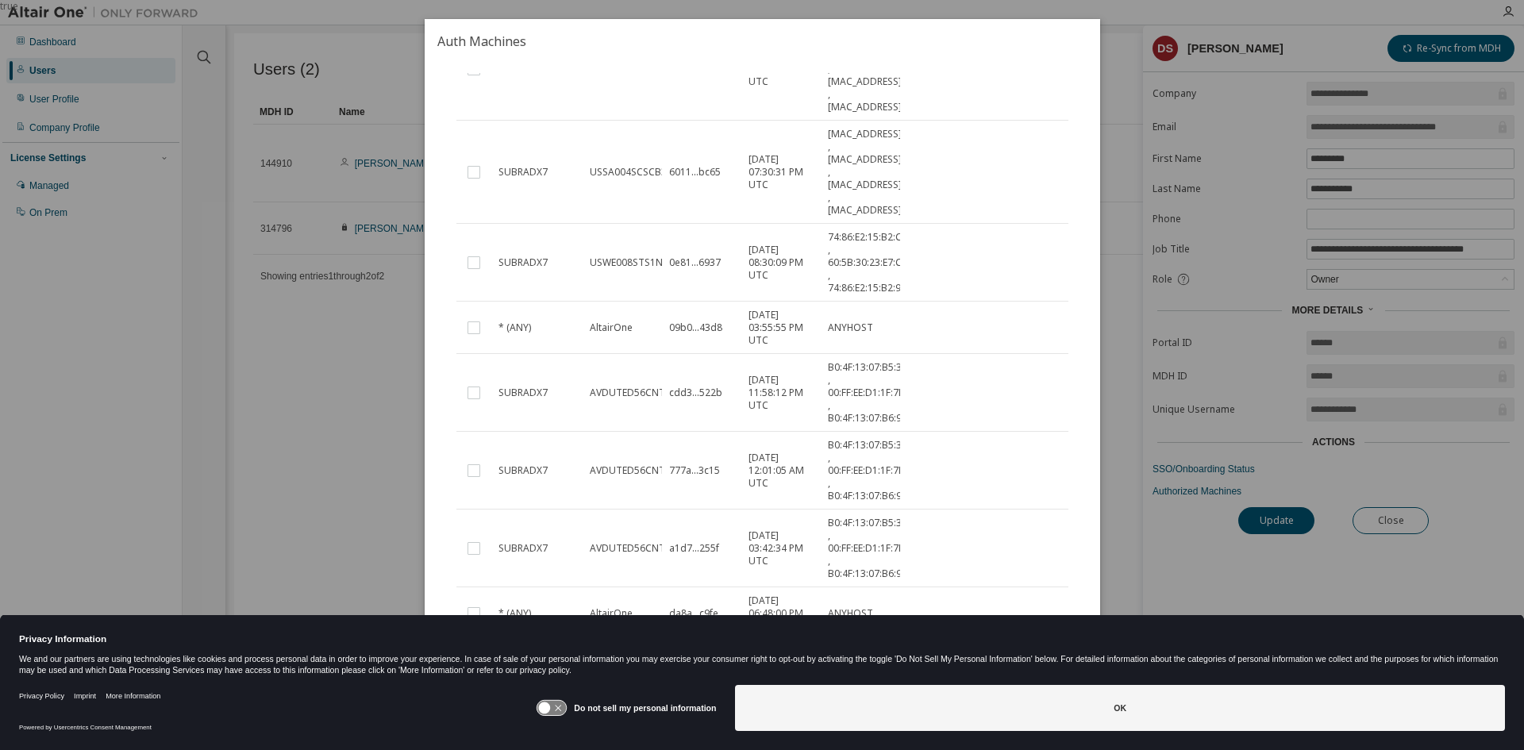
scroll to position [0, 0]
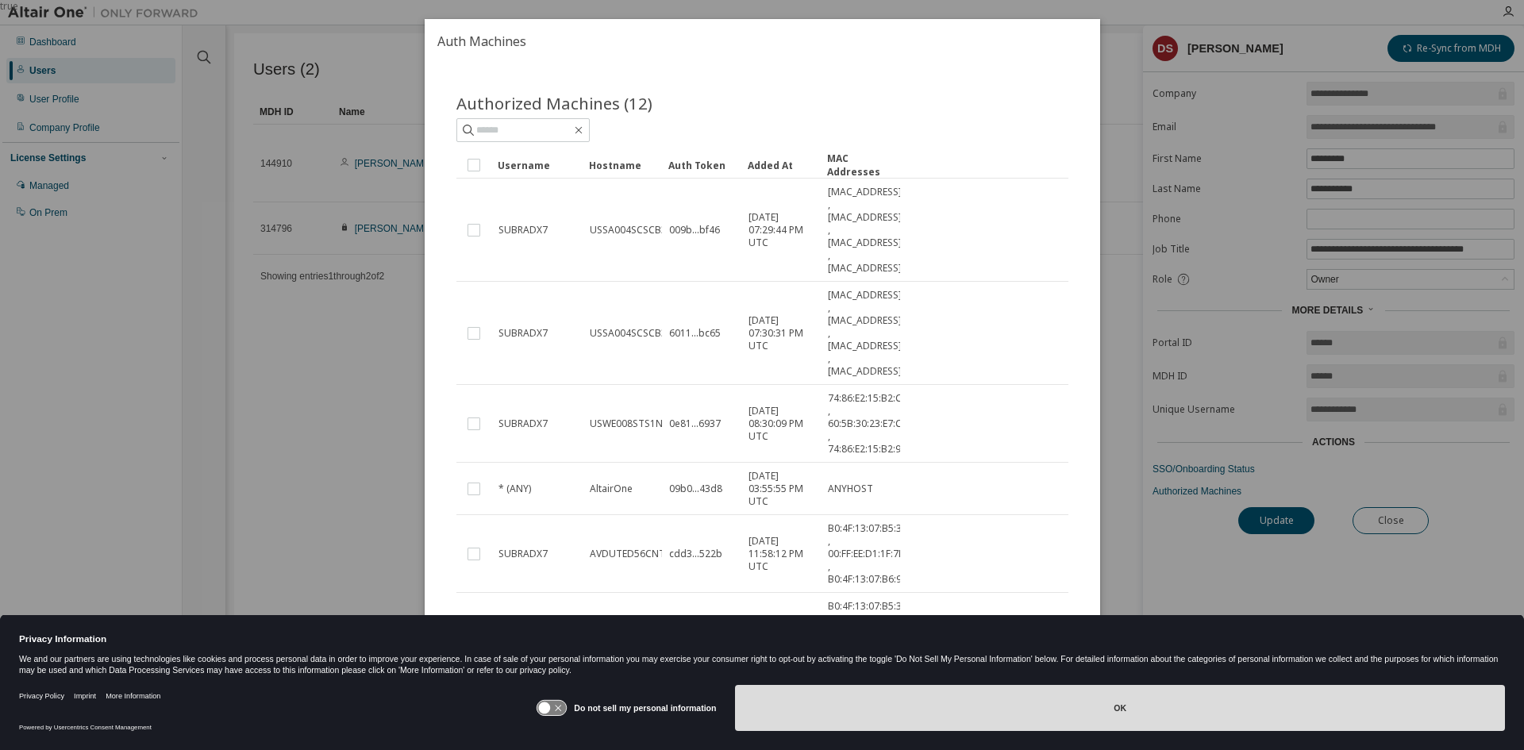
click at [1084, 707] on button "OK" at bounding box center [1120, 708] width 770 height 46
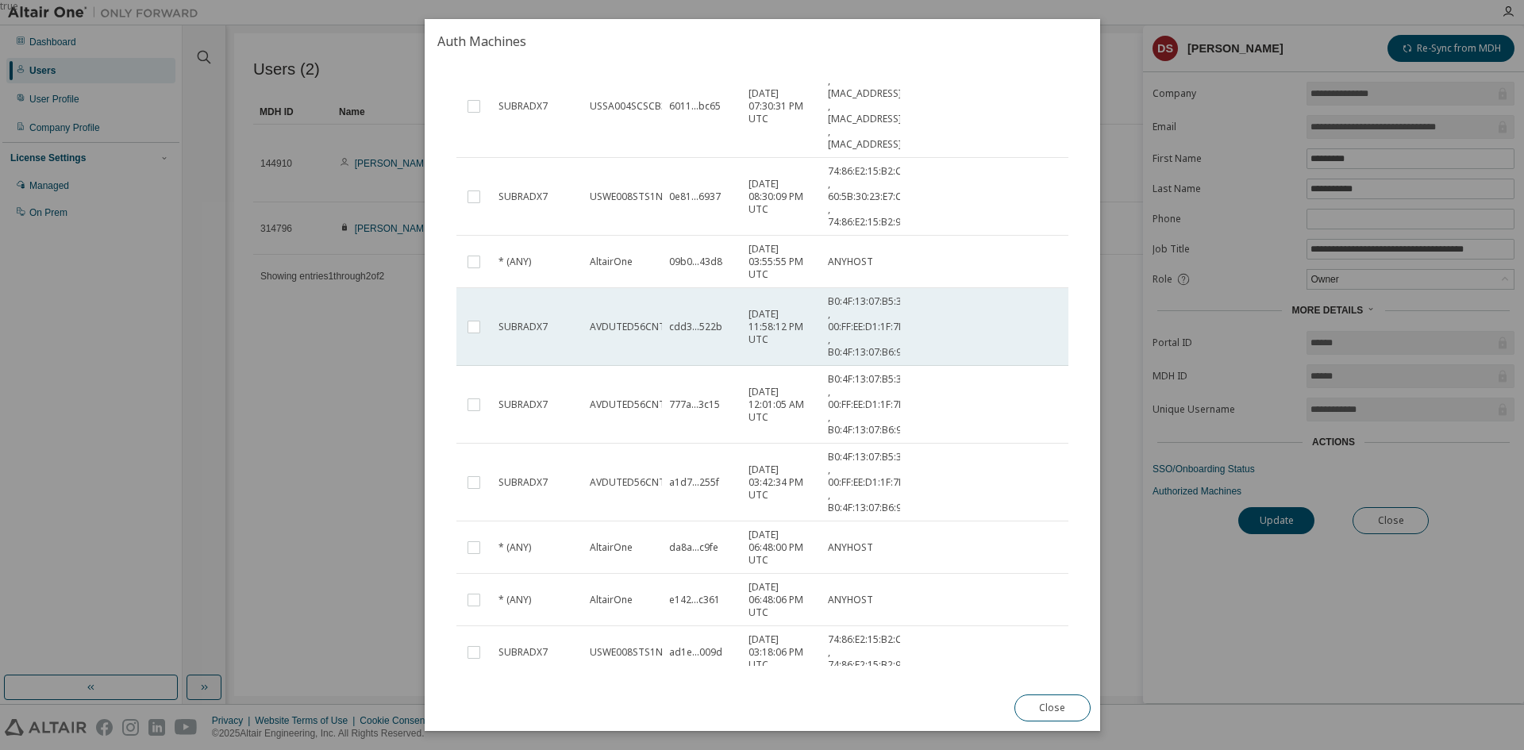
scroll to position [314, 0]
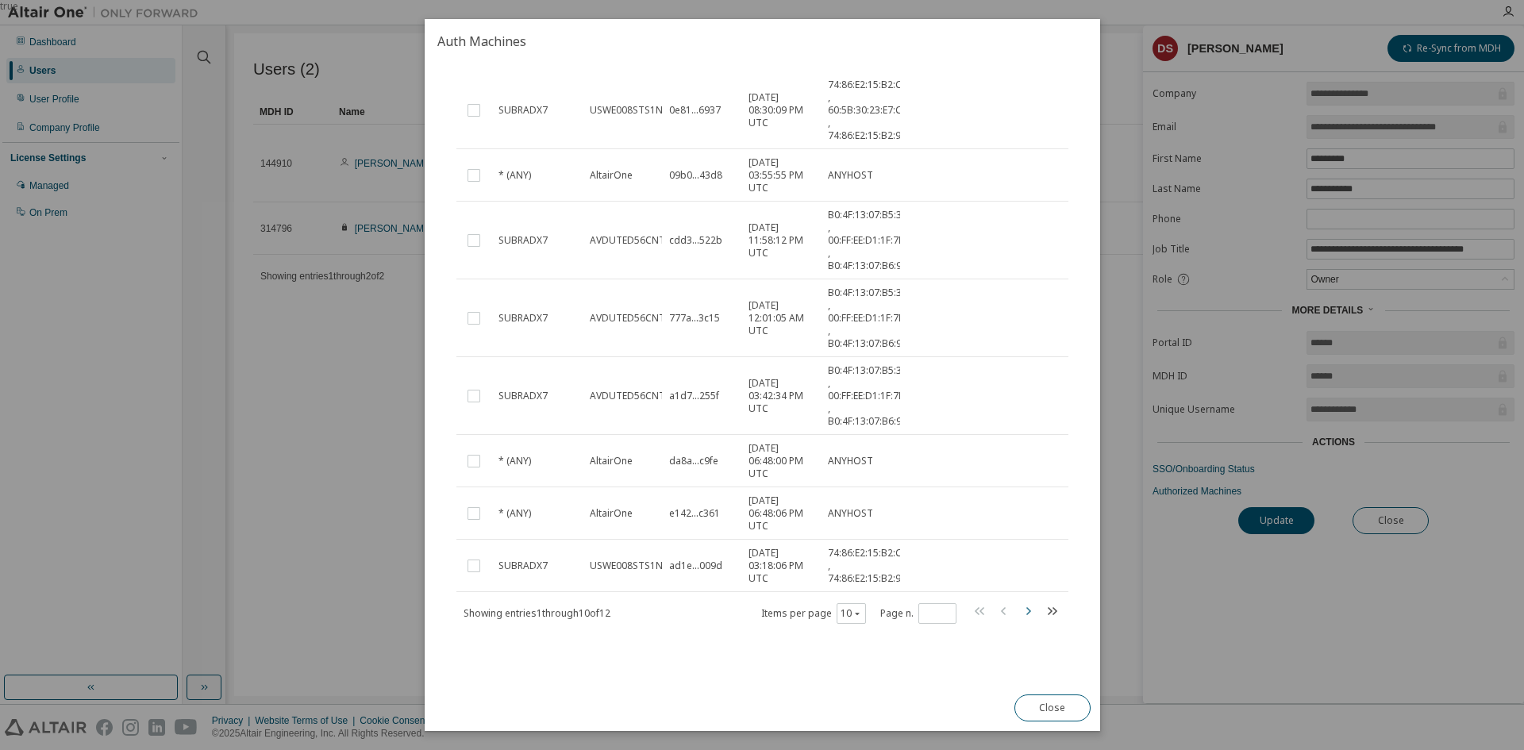
click at [1024, 610] on icon "button" at bounding box center [1027, 611] width 19 height 19
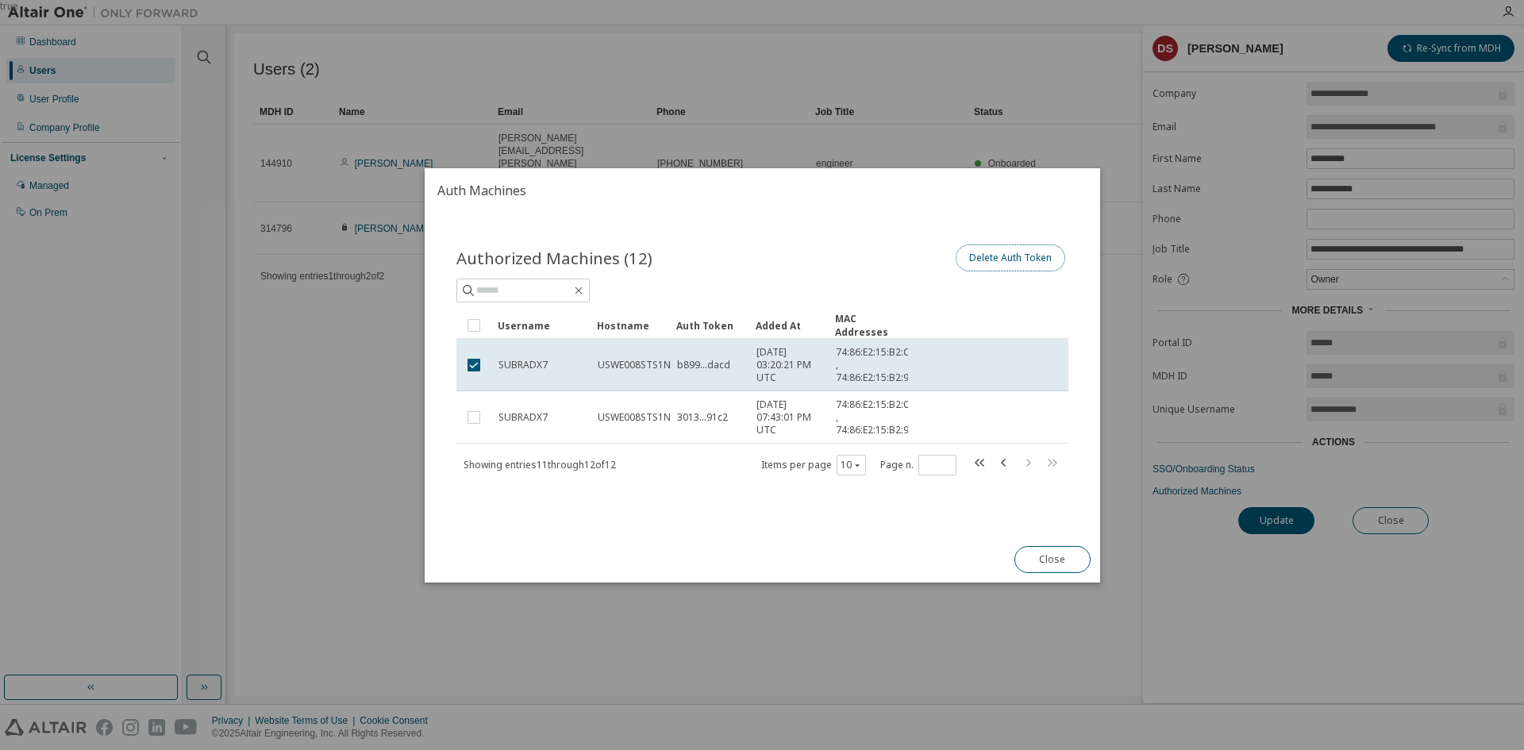
click at [1023, 264] on button "Delete Auth Token" at bounding box center [1010, 258] width 110 height 27
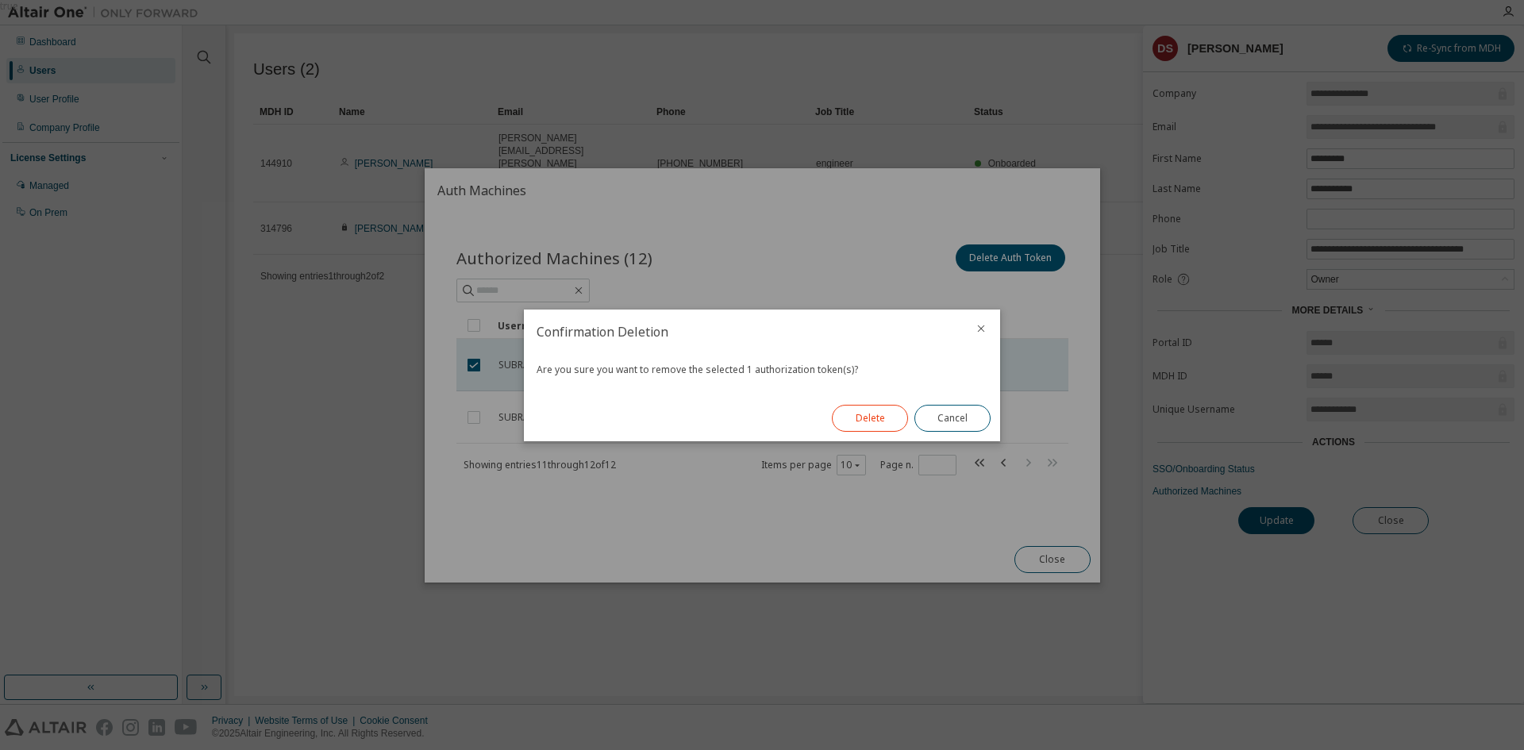
click at [869, 419] on button "Delete" at bounding box center [870, 418] width 76 height 27
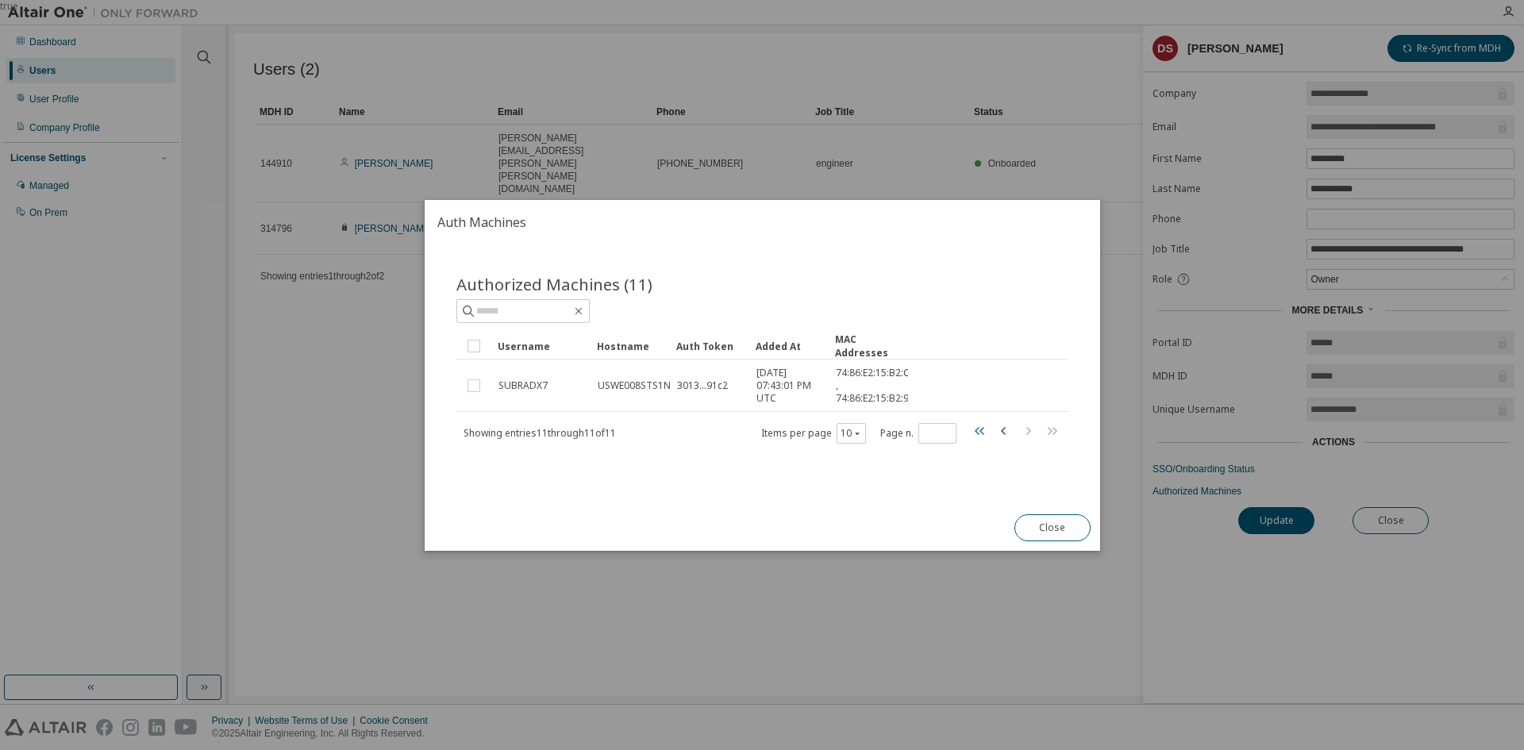
click at [982, 429] on icon "button" at bounding box center [981, 430] width 5 height 8
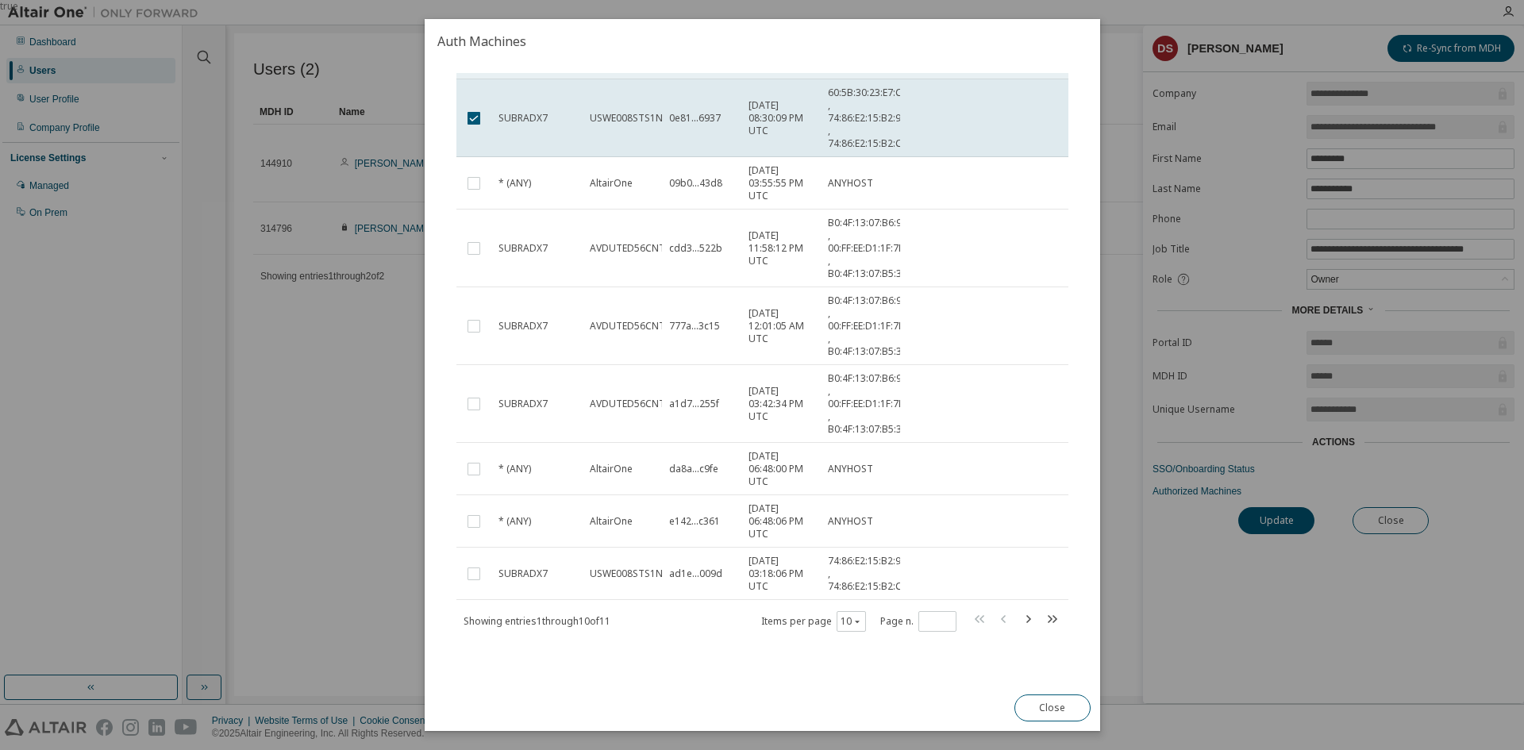
scroll to position [318, 0]
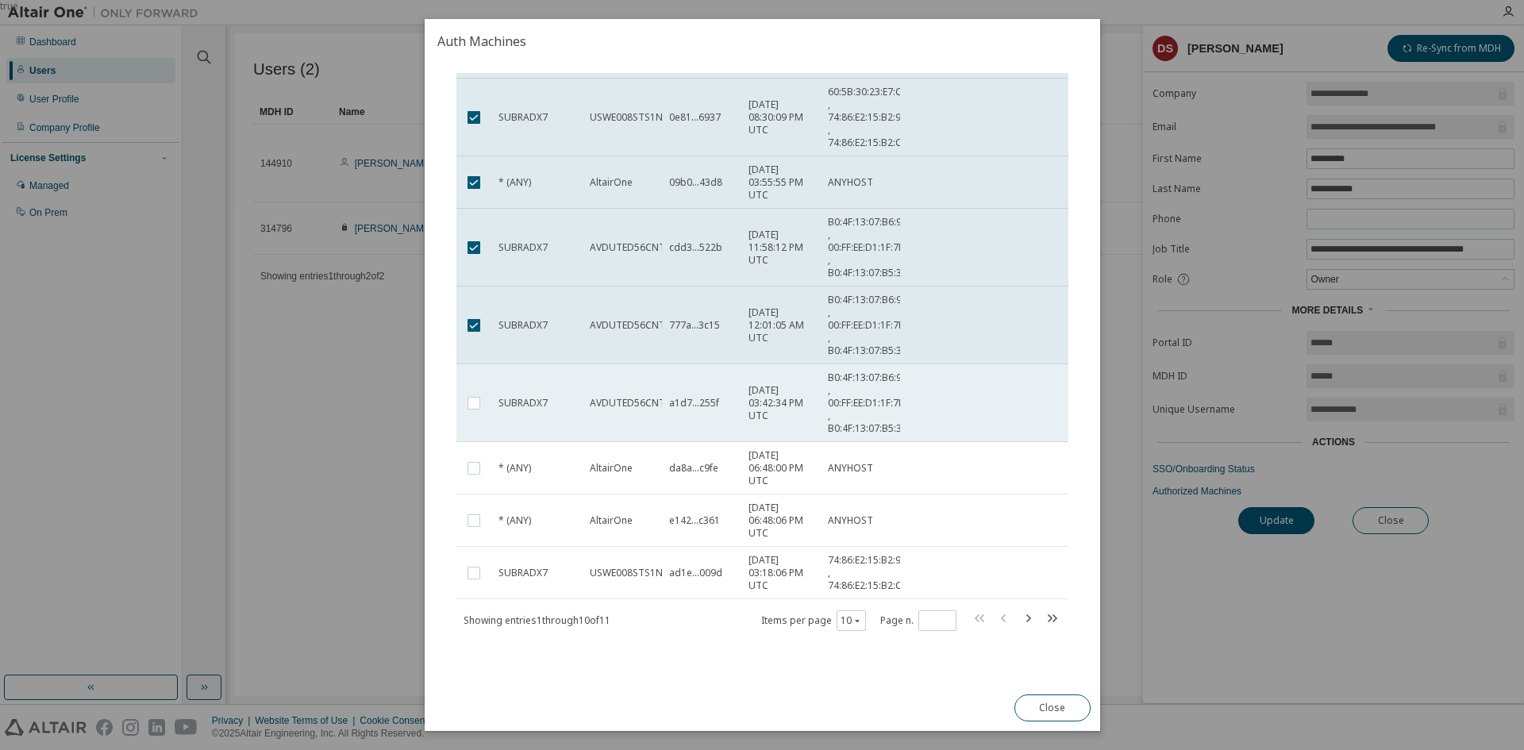
click at [470, 385] on td at bounding box center [473, 403] width 35 height 78
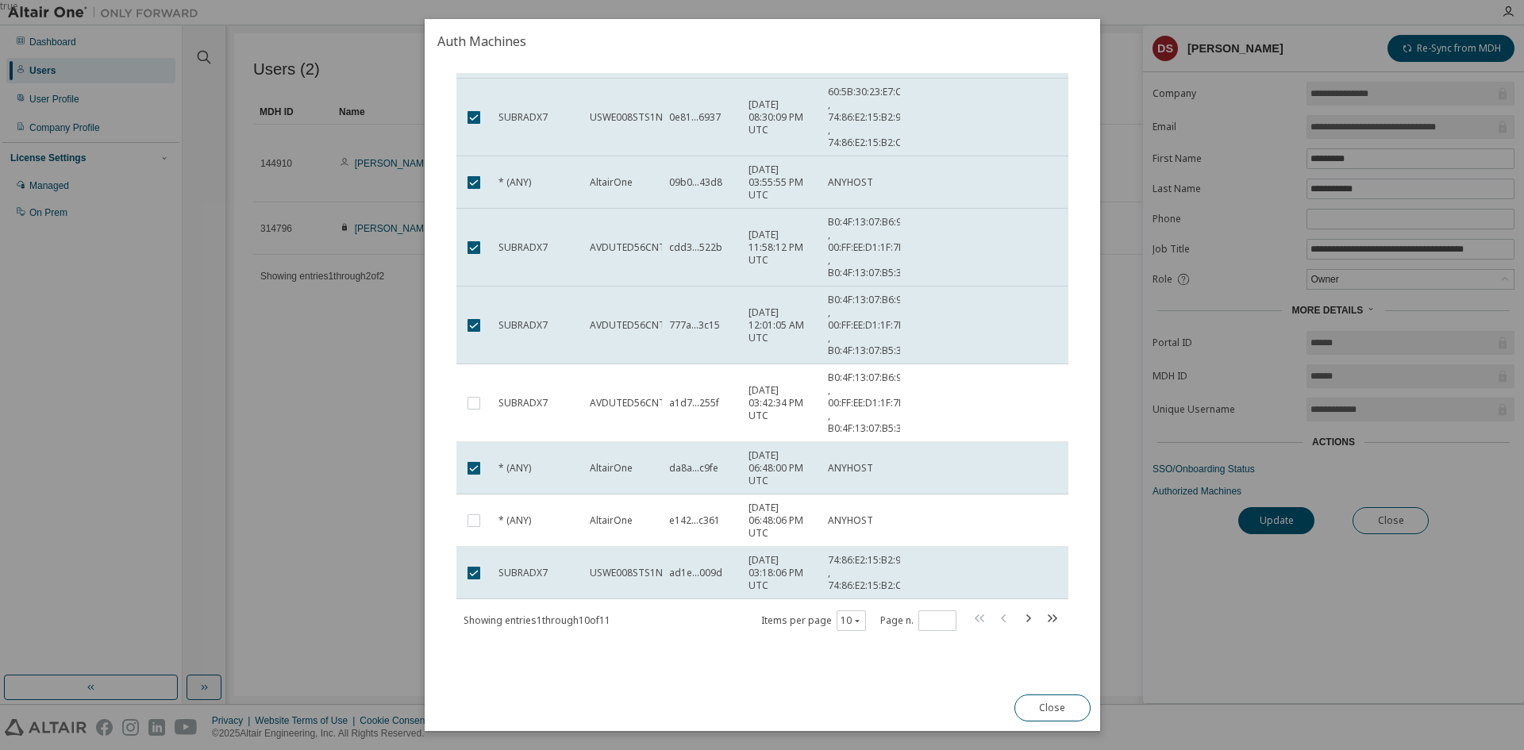
scroll to position [325, 0]
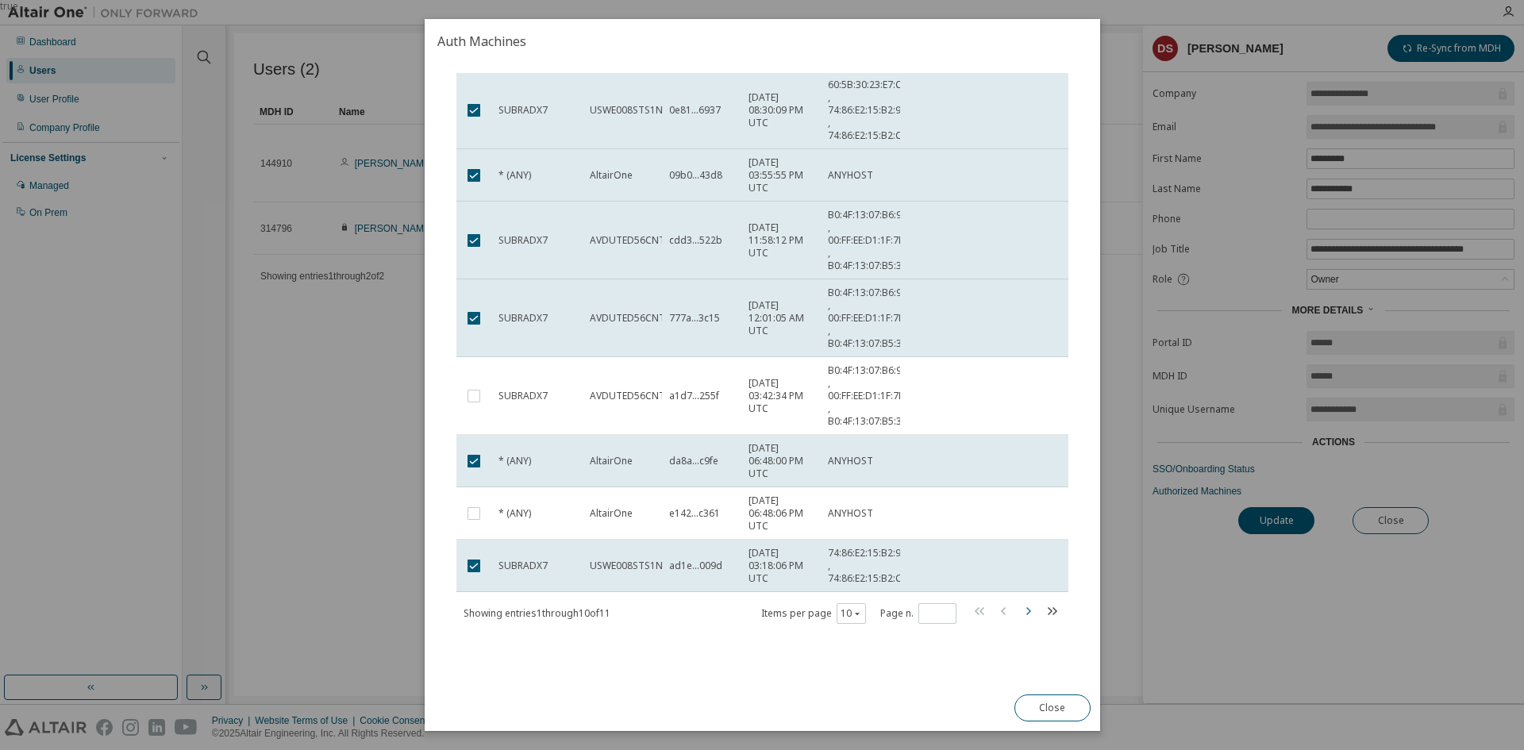
click at [1018, 611] on icon "button" at bounding box center [1027, 611] width 19 height 19
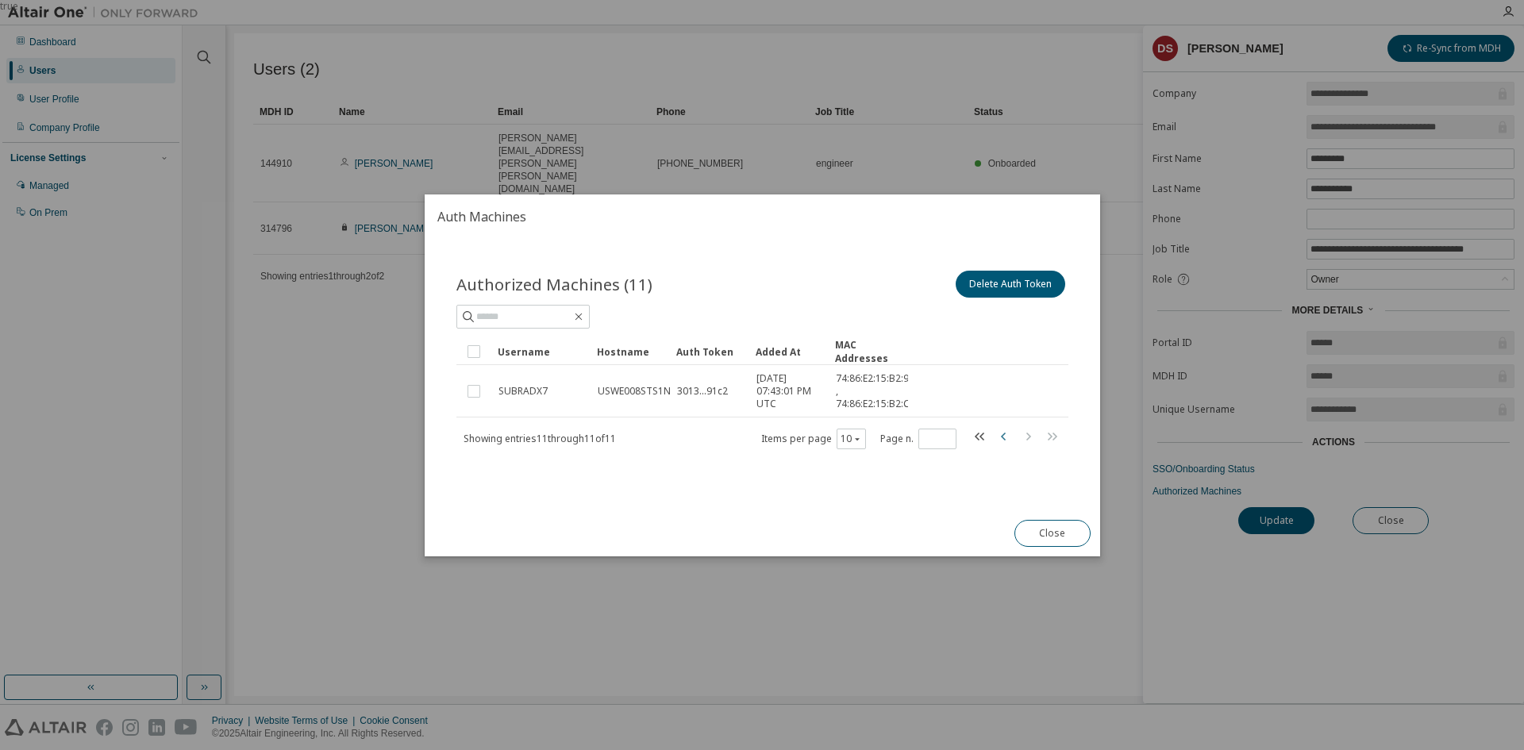
click at [1001, 437] on icon "button" at bounding box center [1002, 436] width 5 height 8
type input "*"
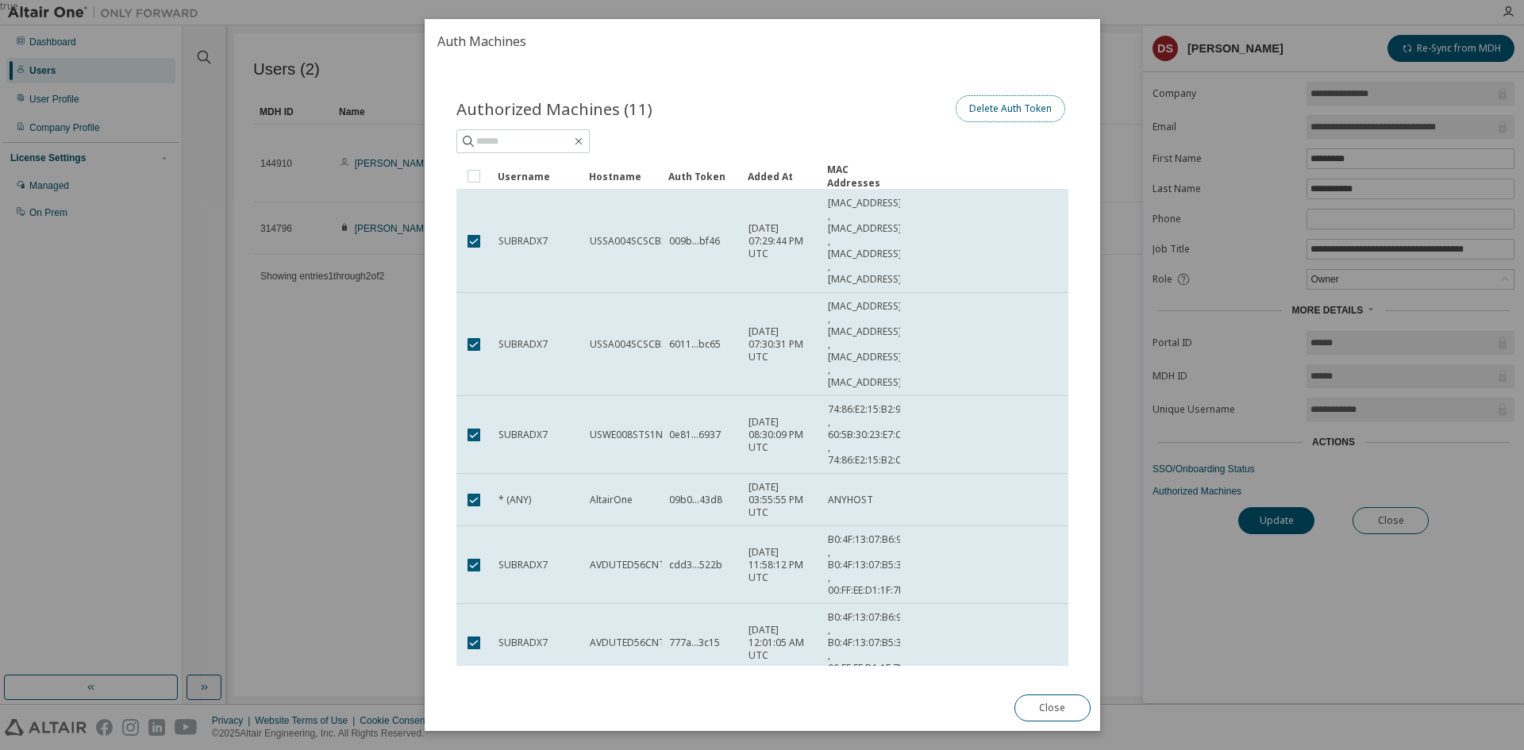
click at [995, 112] on button "Delete Auth Token" at bounding box center [1010, 108] width 110 height 27
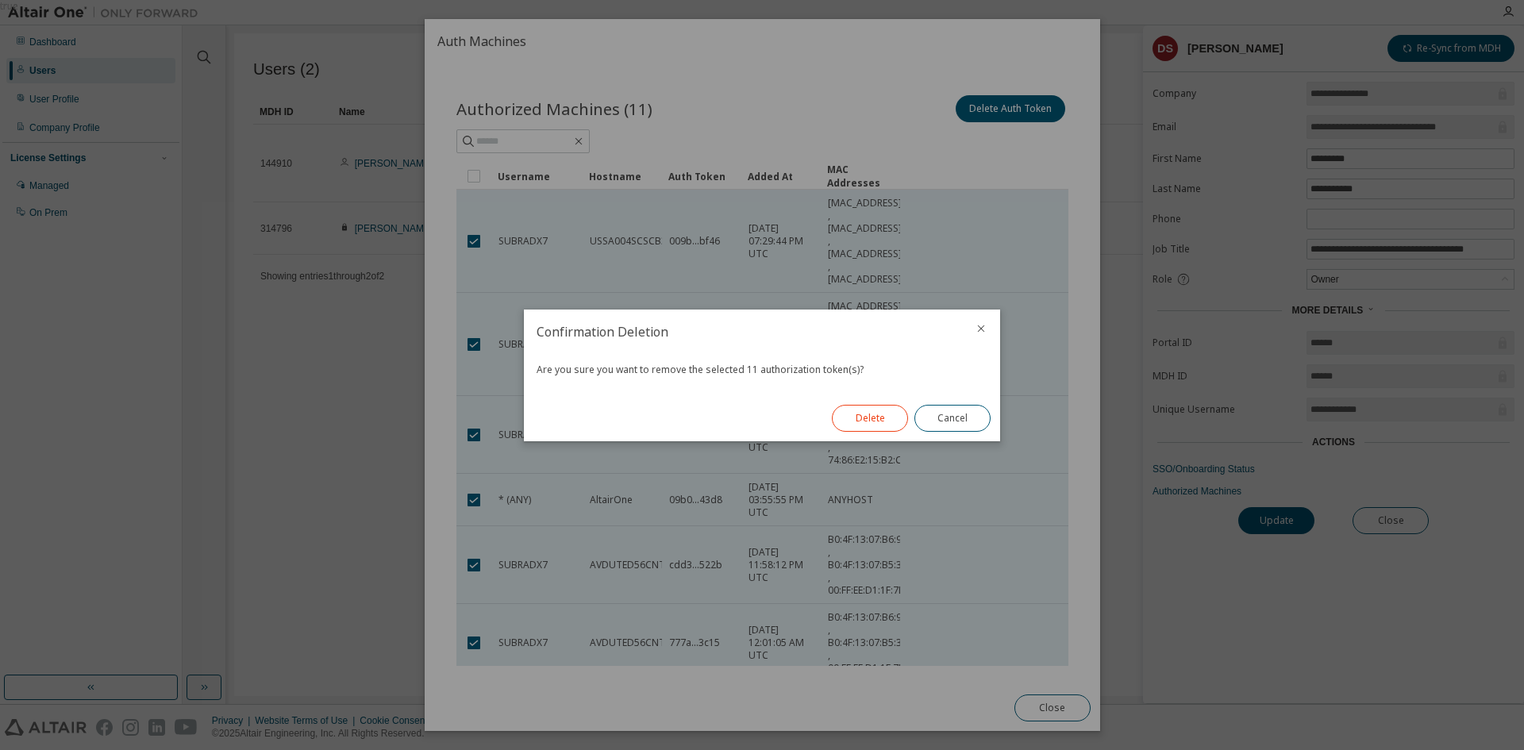
click at [861, 423] on button "Delete" at bounding box center [870, 418] width 76 height 27
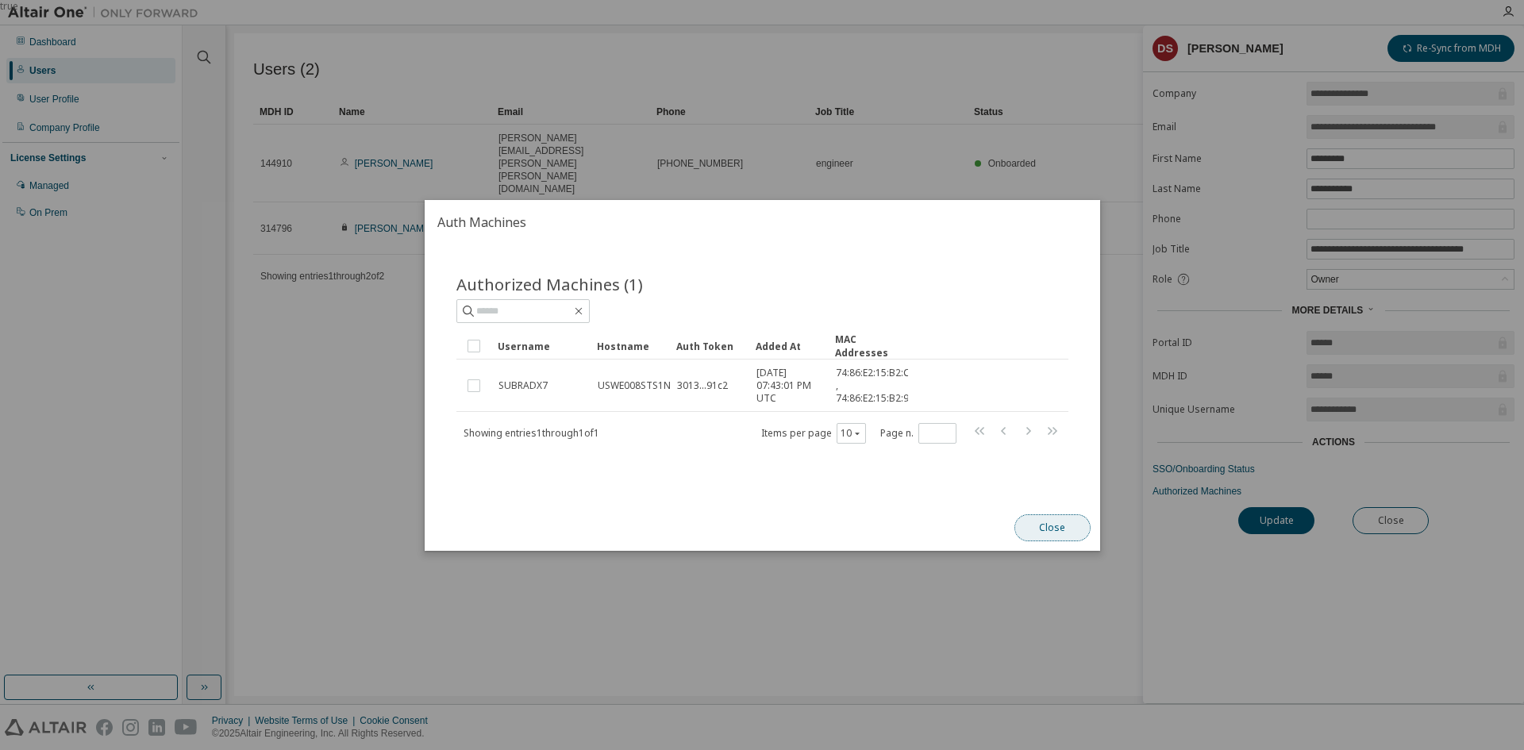
click at [1046, 531] on button "Close" at bounding box center [1052, 527] width 76 height 27
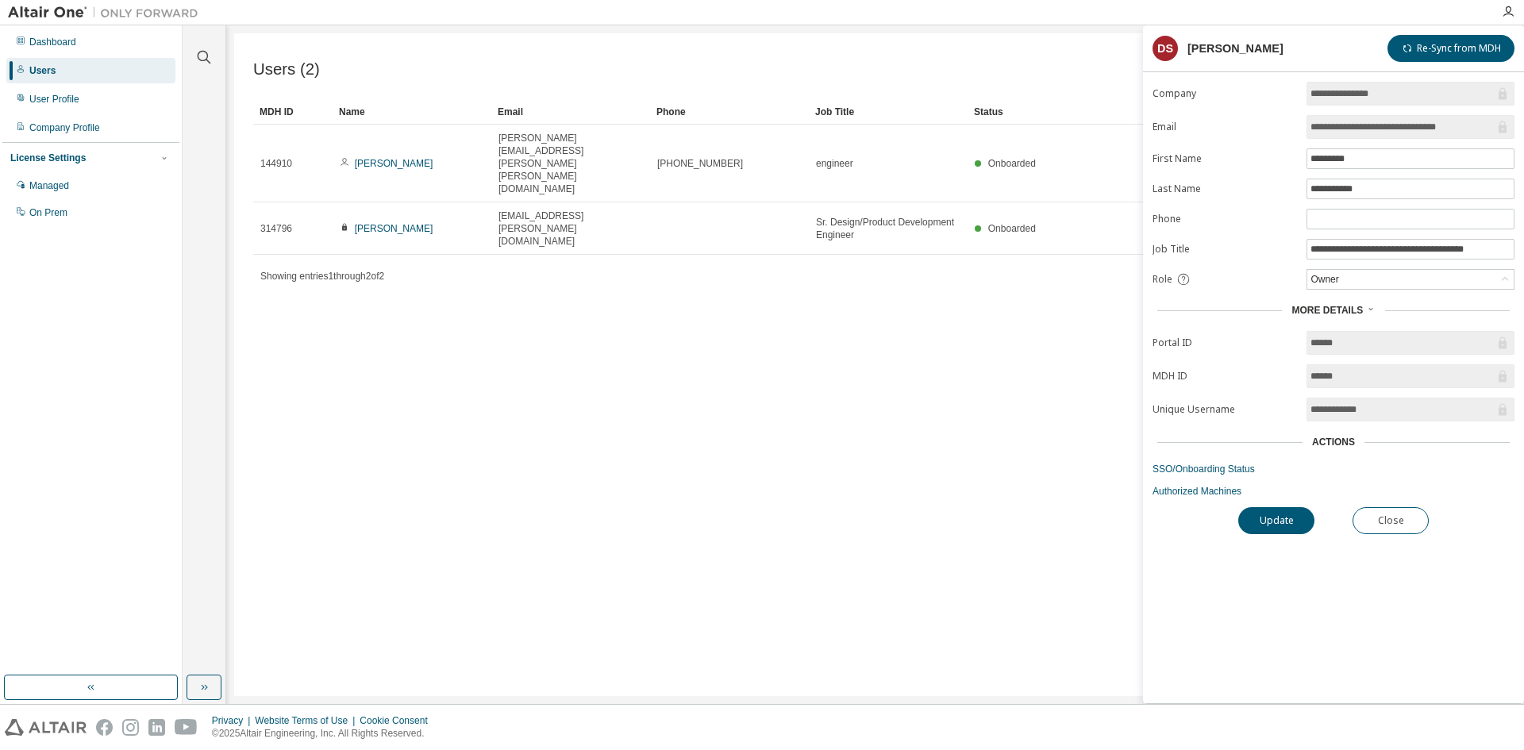
click at [691, 447] on div "Users (2) Import From CSV Export To CSV Add User Clear Load Save Save As Field …" at bounding box center [875, 364] width 1282 height 663
click at [1207, 496] on link "Authorized Machines" at bounding box center [1334, 491] width 362 height 13
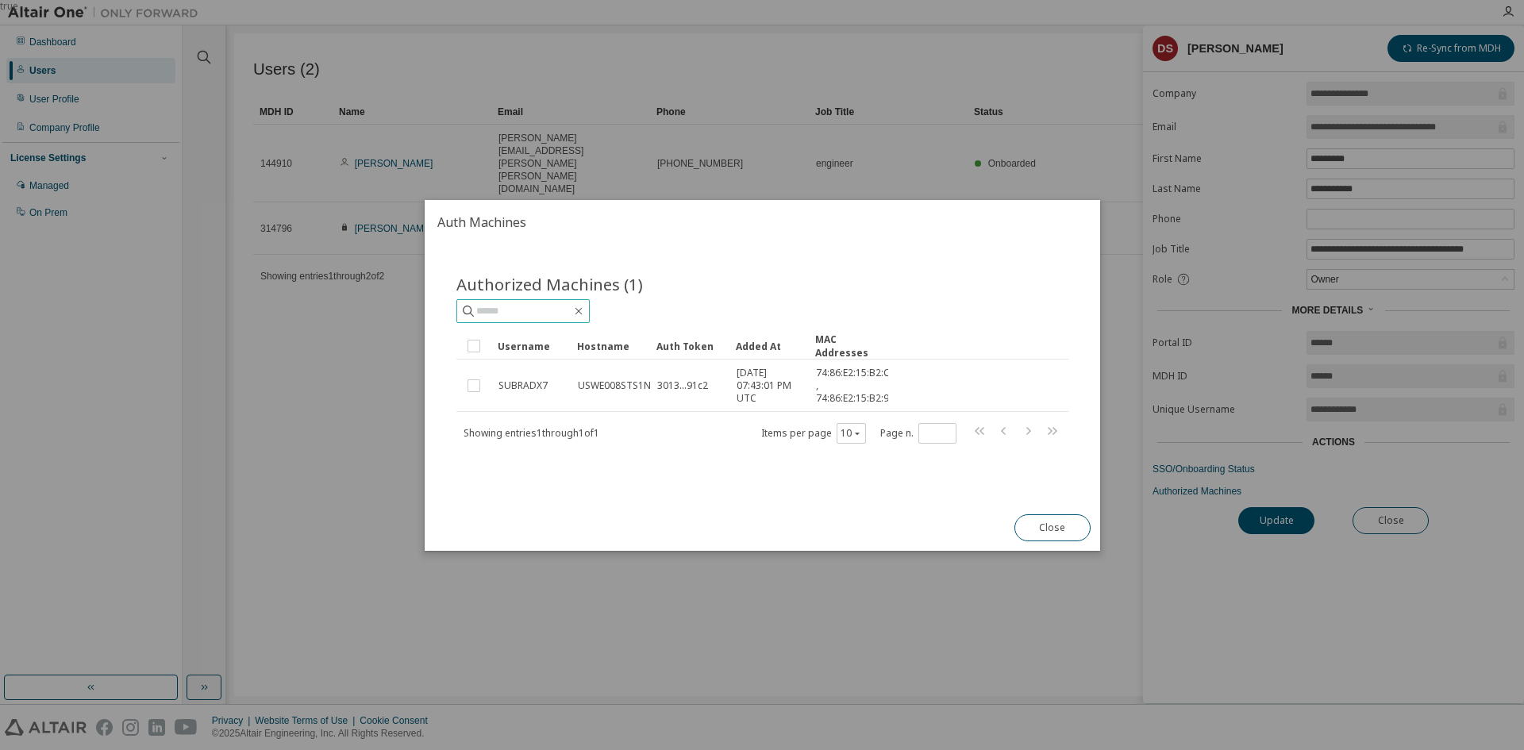
click at [545, 313] on input "text" at bounding box center [523, 311] width 95 height 16
click at [1061, 526] on button "Close" at bounding box center [1052, 527] width 76 height 27
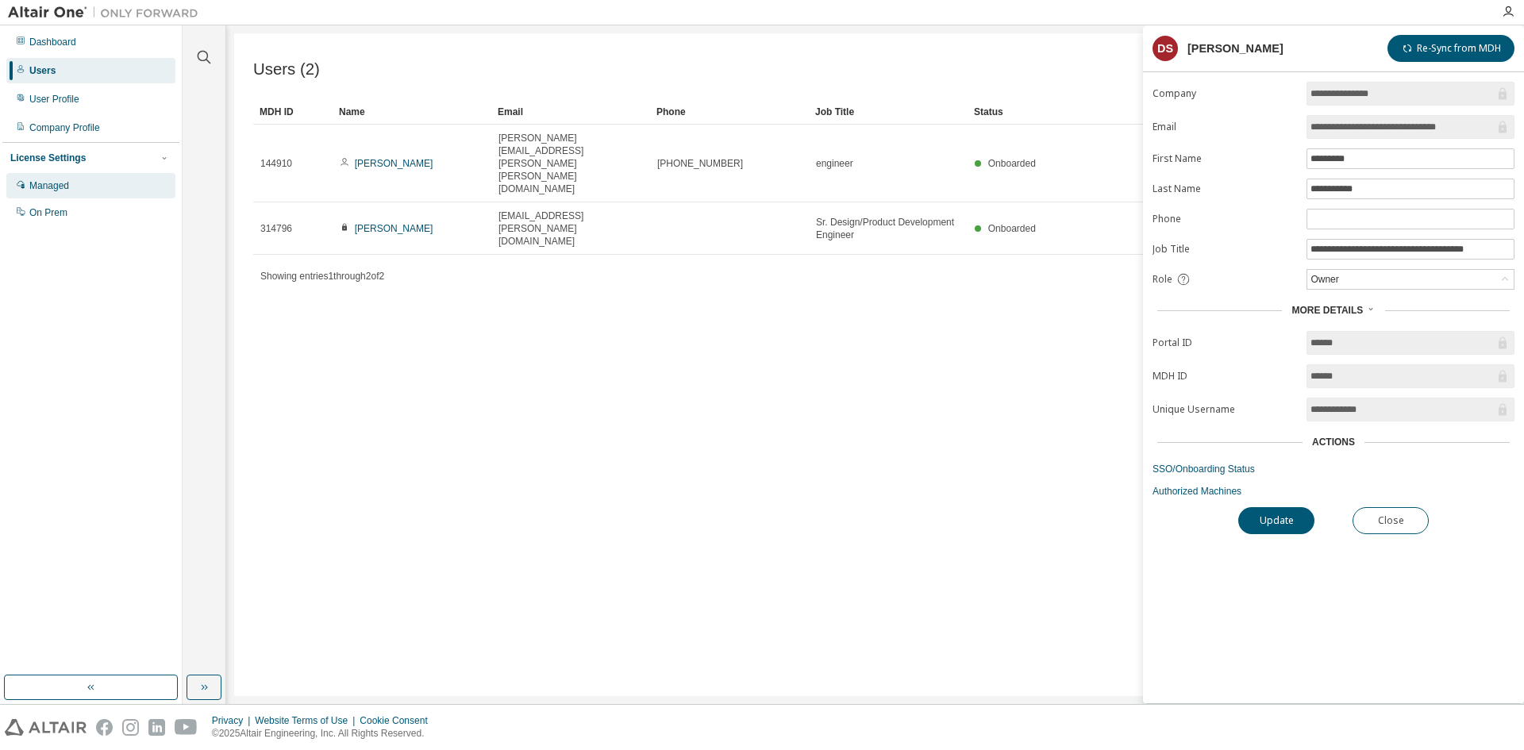
click at [57, 183] on div "Managed" at bounding box center [49, 185] width 40 height 13
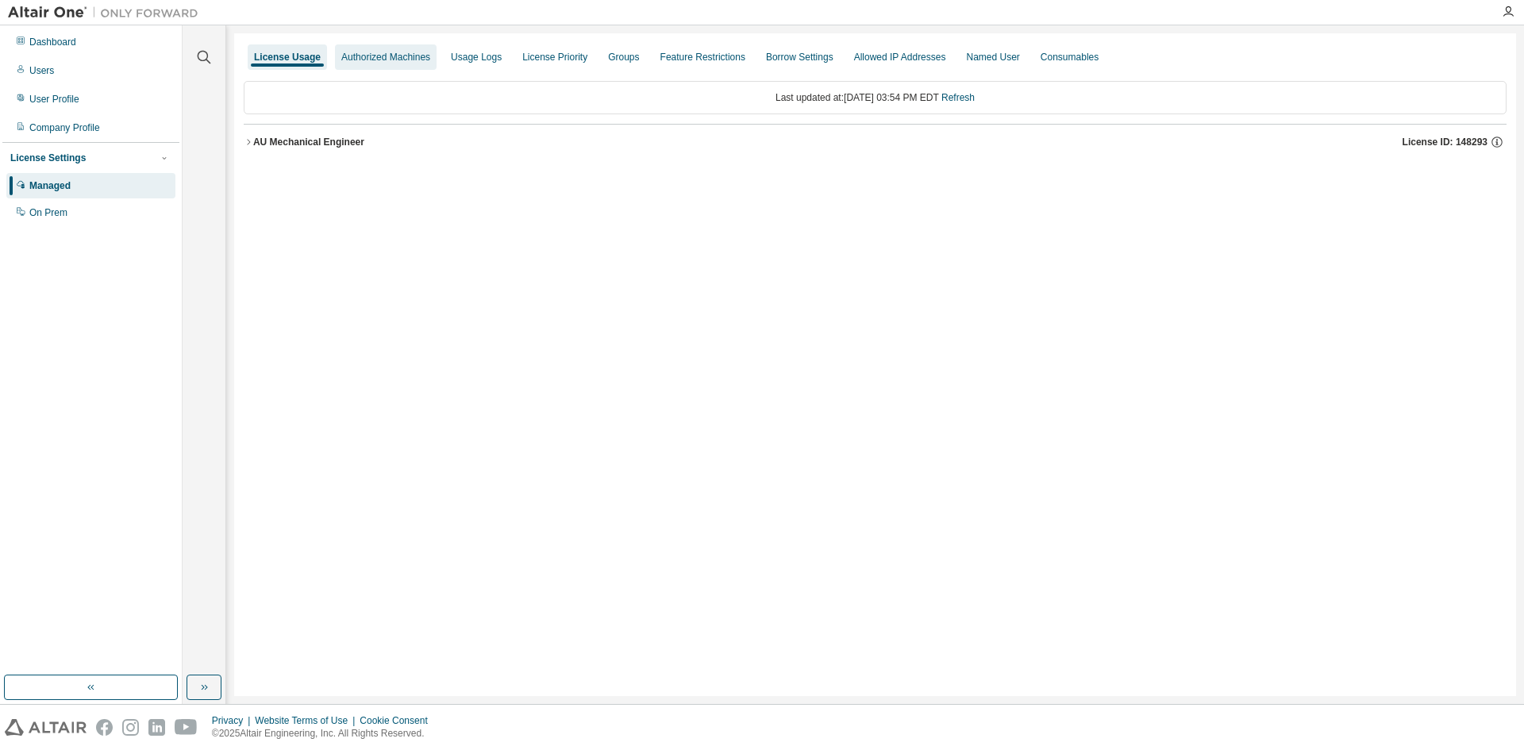
click at [397, 60] on div "Authorized Machines" at bounding box center [385, 57] width 89 height 13
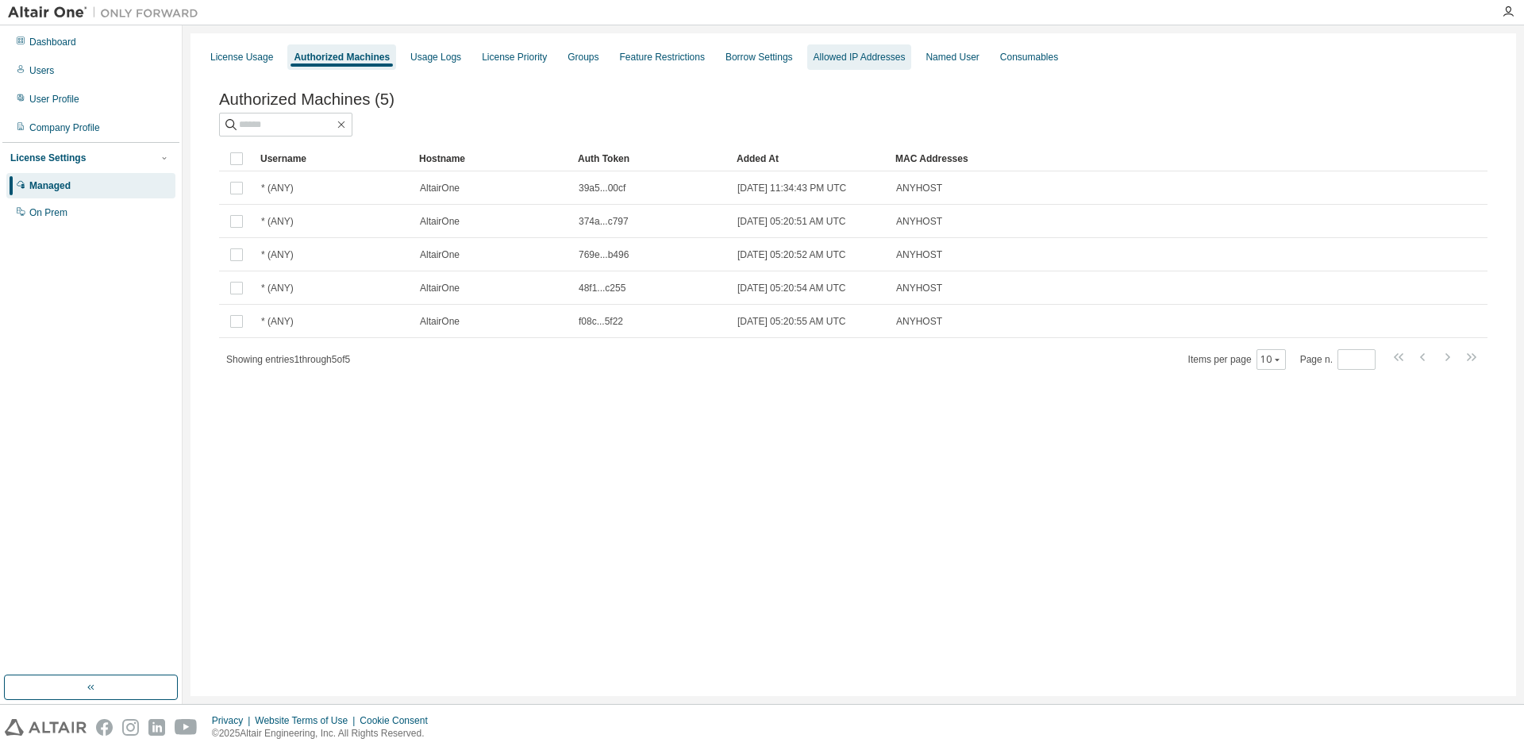
click at [850, 62] on div "Allowed IP Addresses" at bounding box center [860, 57] width 92 height 13
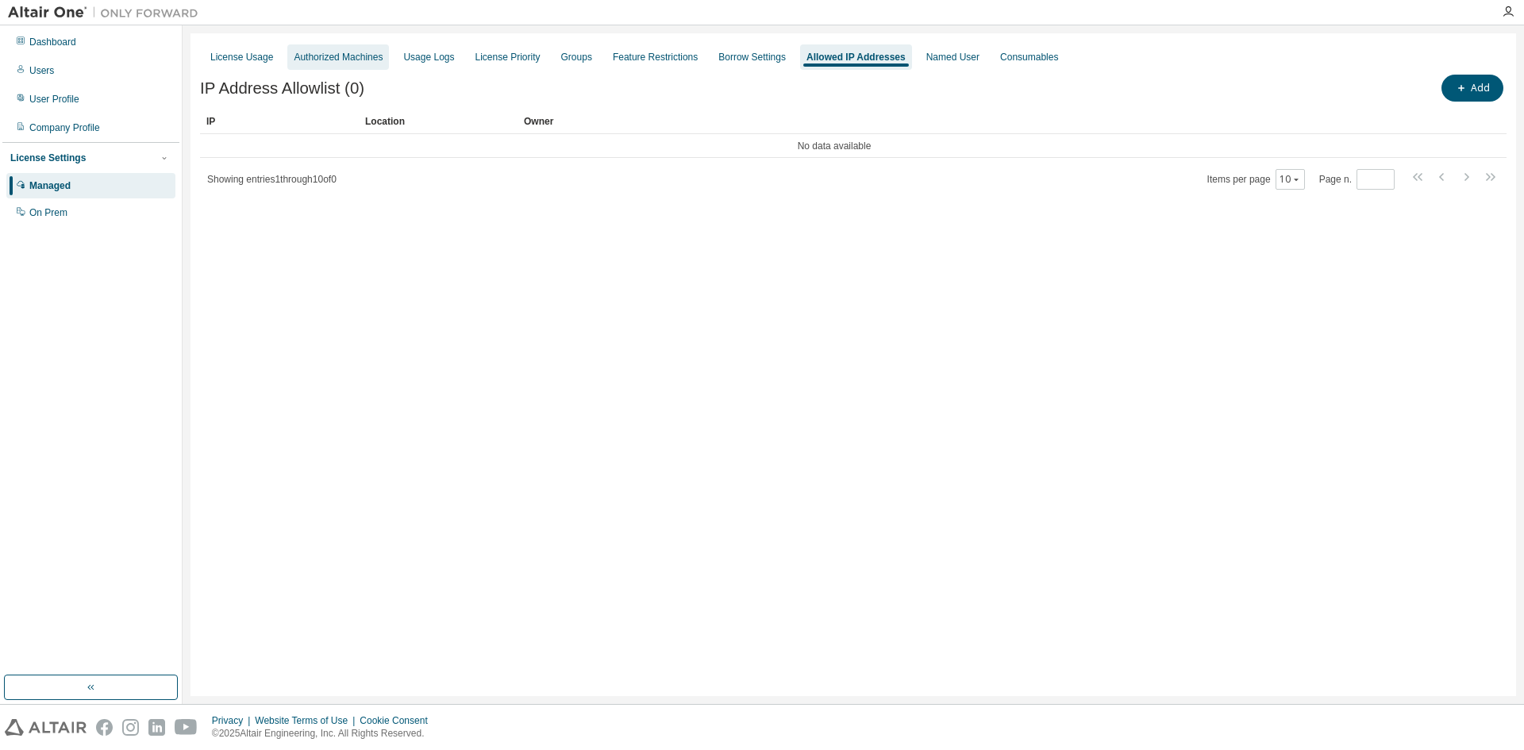
click at [358, 54] on div "Authorized Machines" at bounding box center [338, 57] width 89 height 13
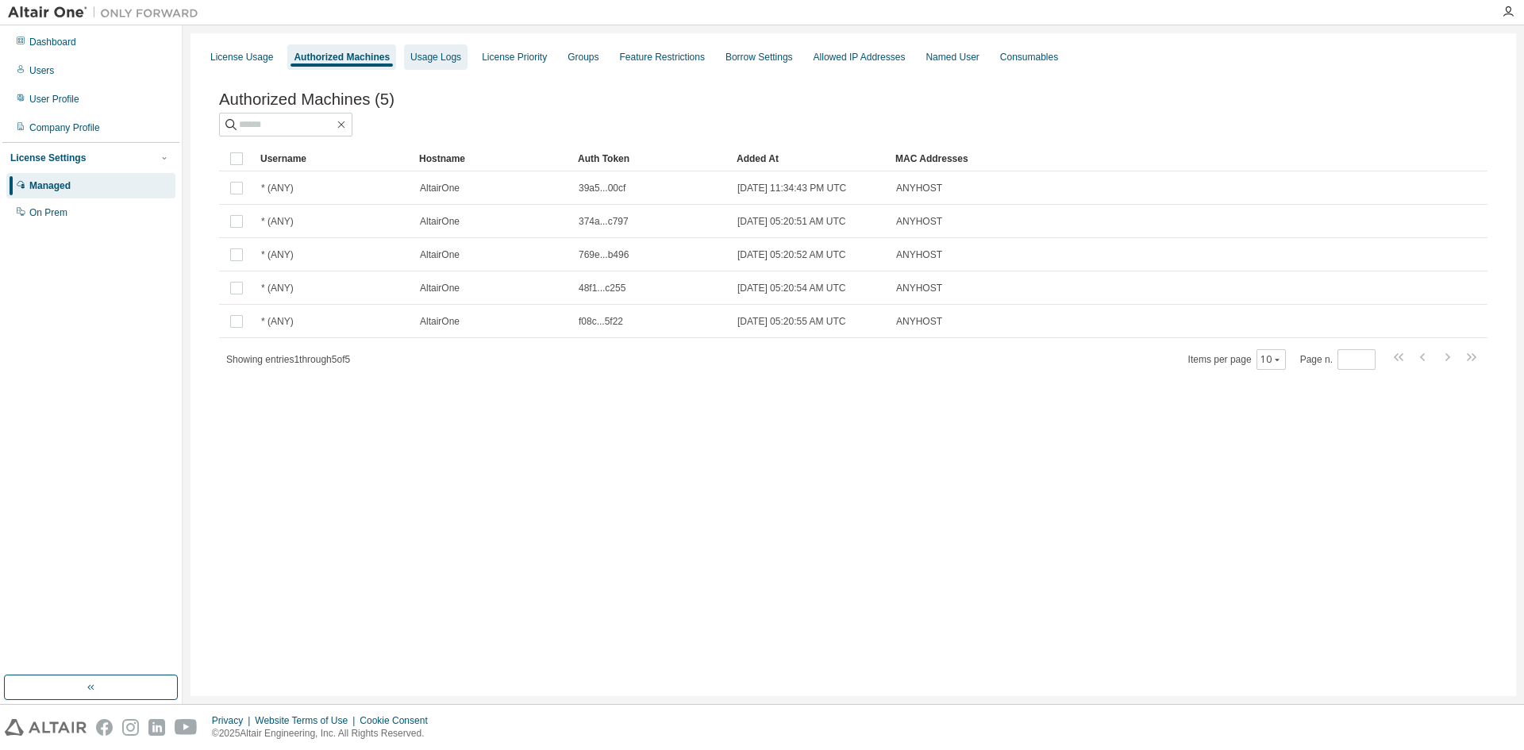
click at [437, 56] on div "Usage Logs" at bounding box center [435, 57] width 51 height 13
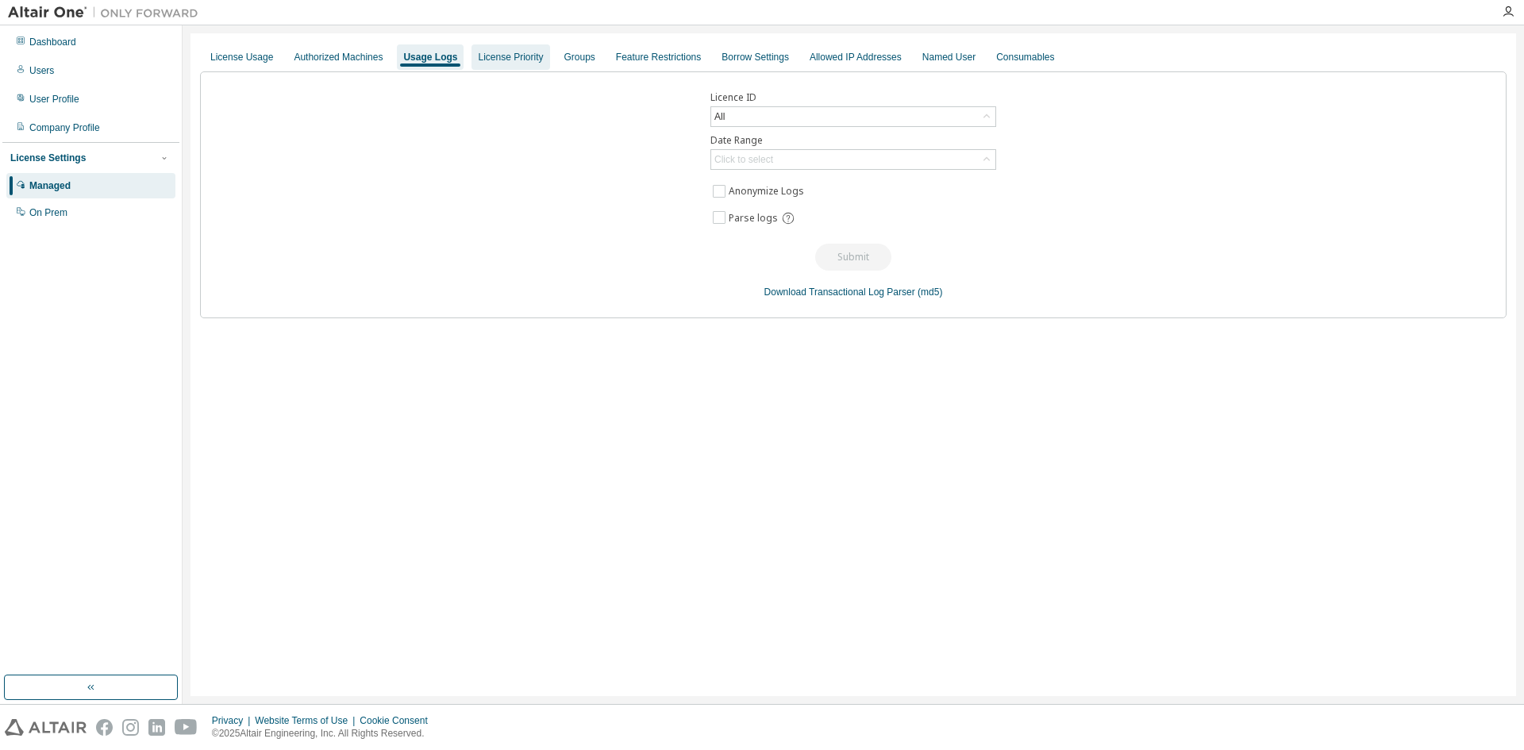
click at [495, 58] on div "License Priority" at bounding box center [510, 57] width 65 height 13
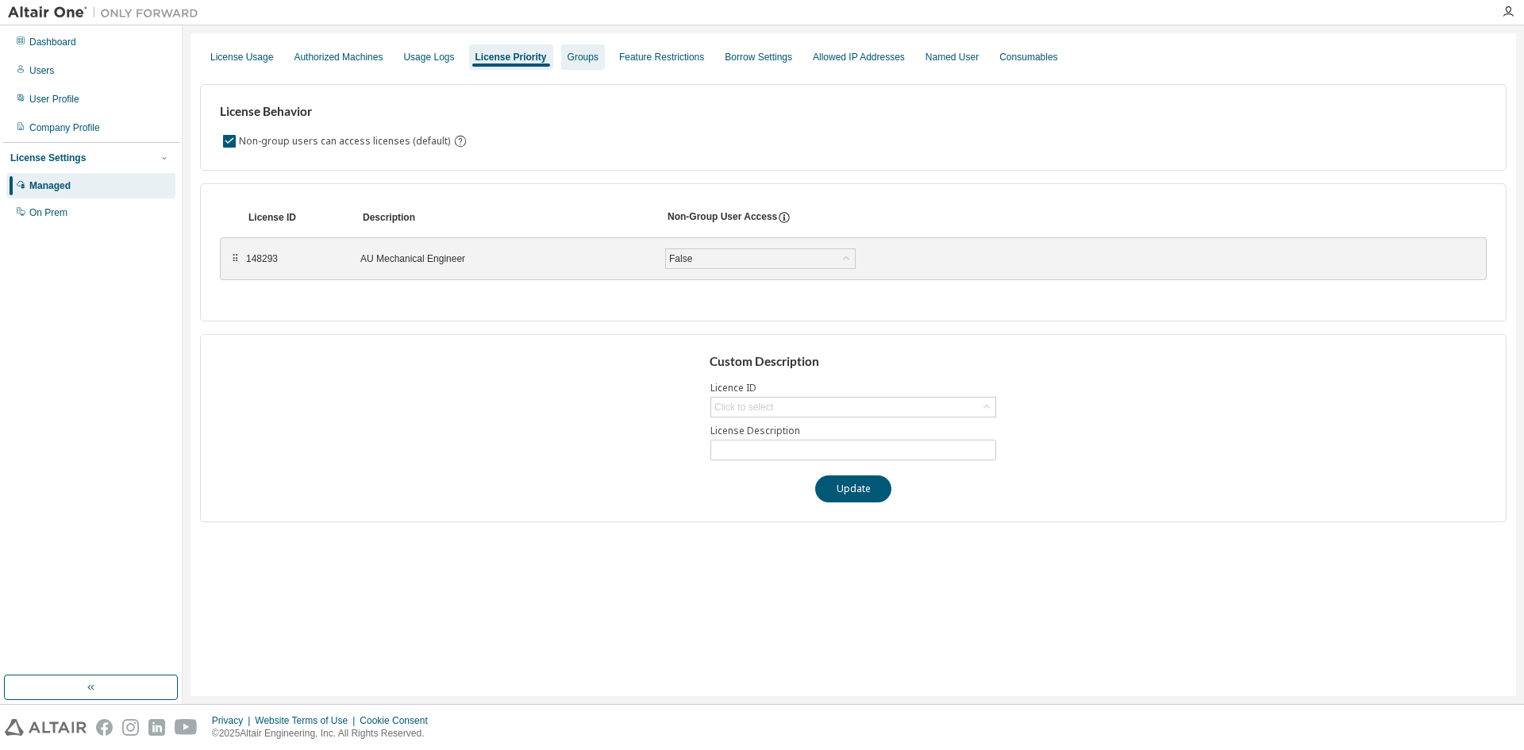
click at [574, 64] on div "Groups" at bounding box center [583, 56] width 44 height 25
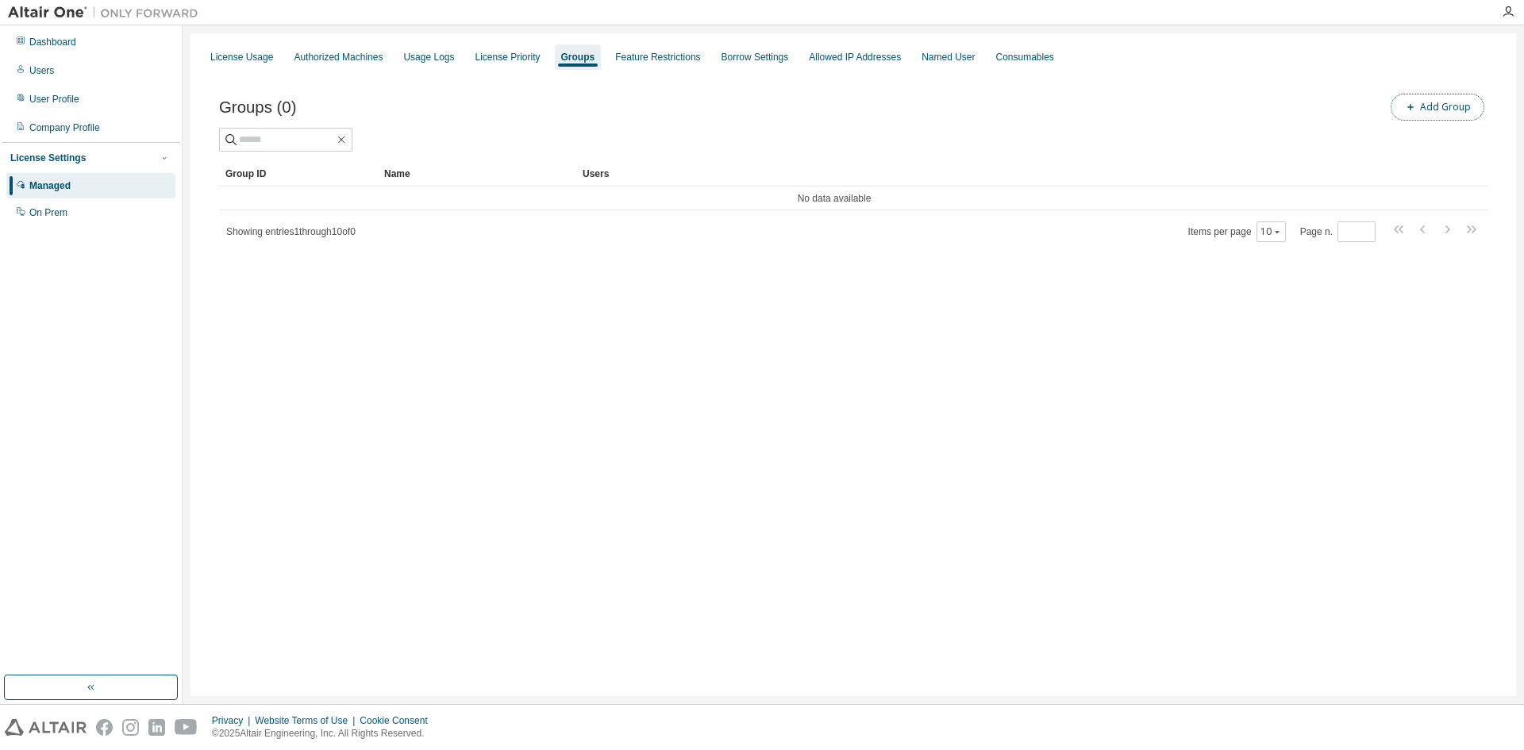
click at [1431, 114] on button "Add Group" at bounding box center [1438, 107] width 94 height 27
click at [1208, 117] on input "text" at bounding box center [1334, 120] width 354 height 13
type input "**********"
click at [1493, 158] on button "Add" at bounding box center [1477, 154] width 76 height 27
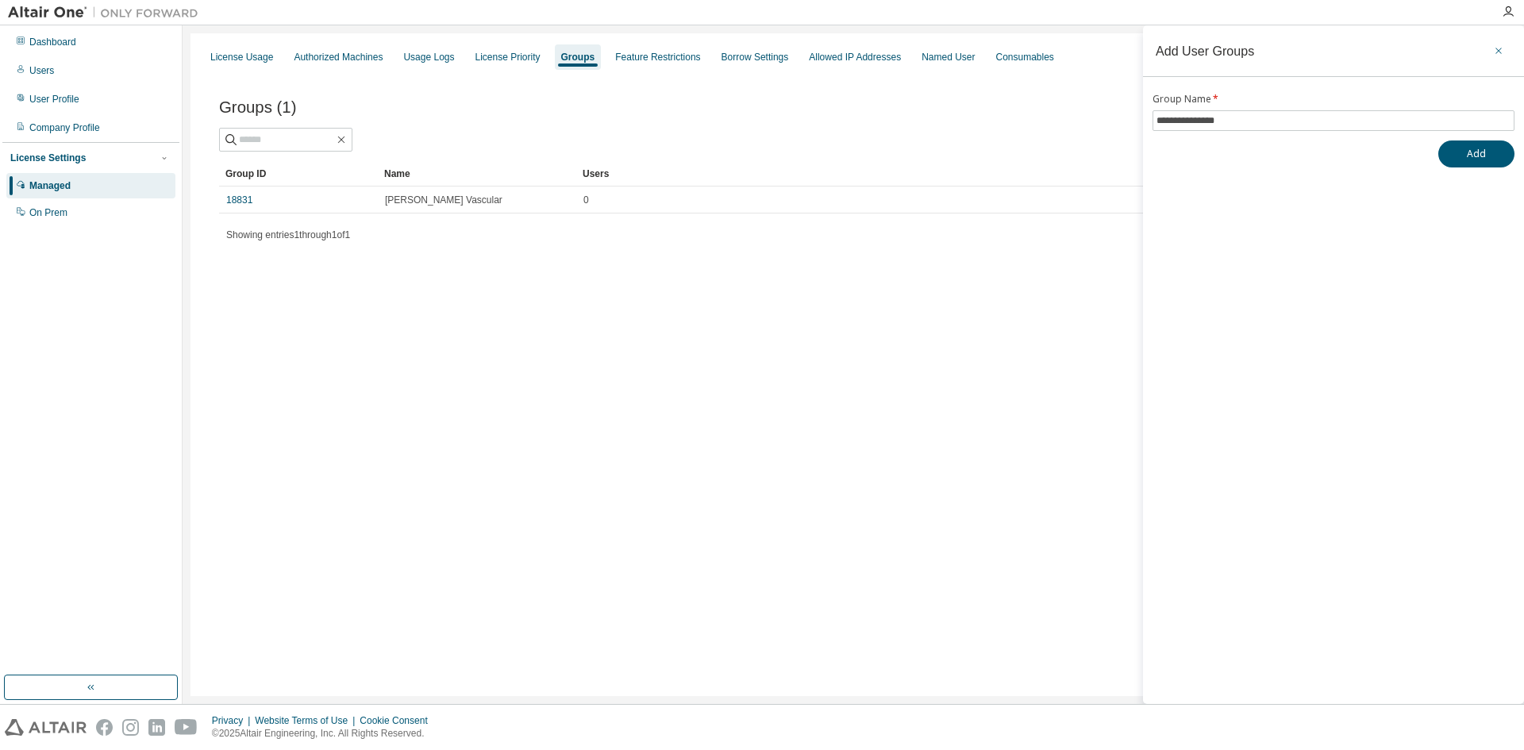
click at [1498, 44] on button "button" at bounding box center [1498, 50] width 25 height 25
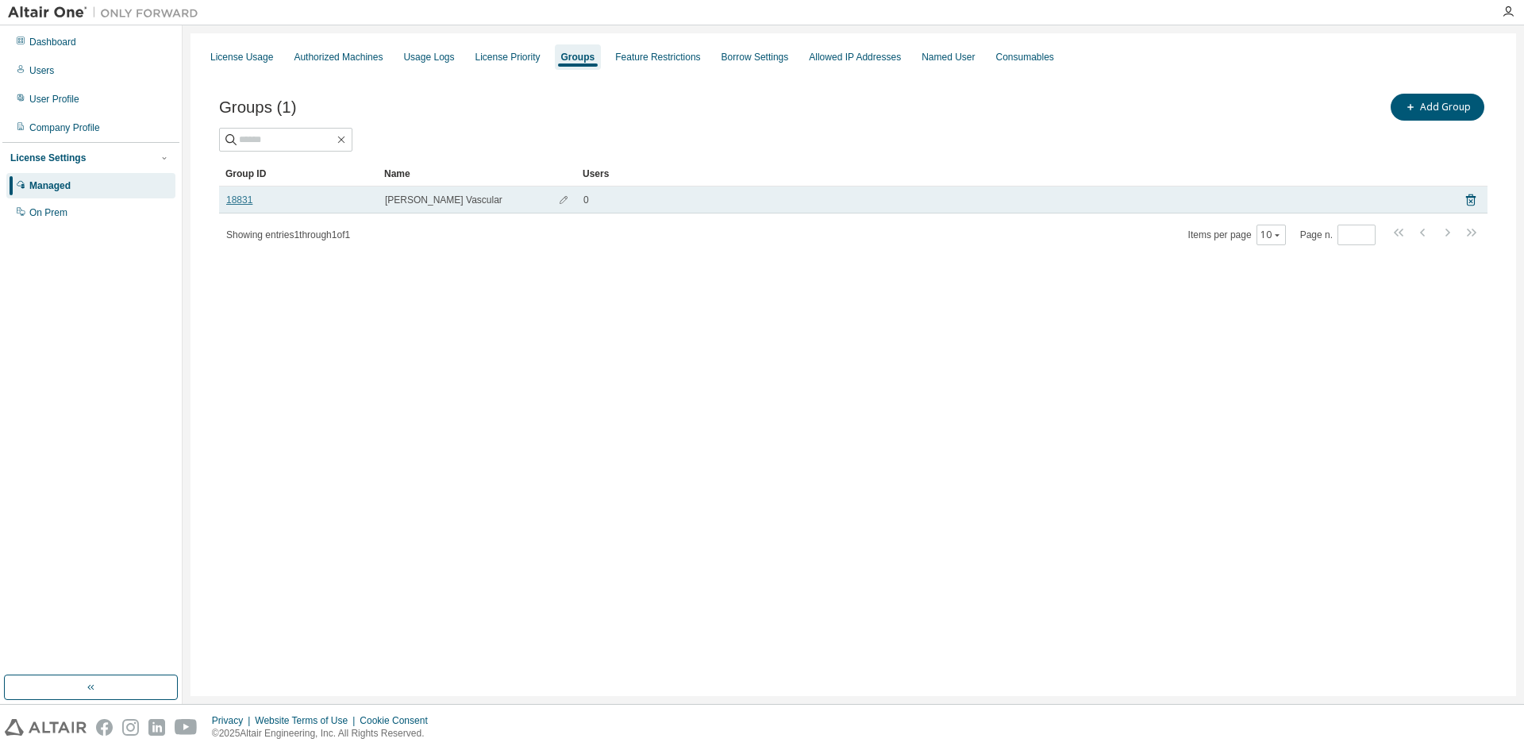
click at [232, 202] on link "18831" at bounding box center [239, 200] width 26 height 13
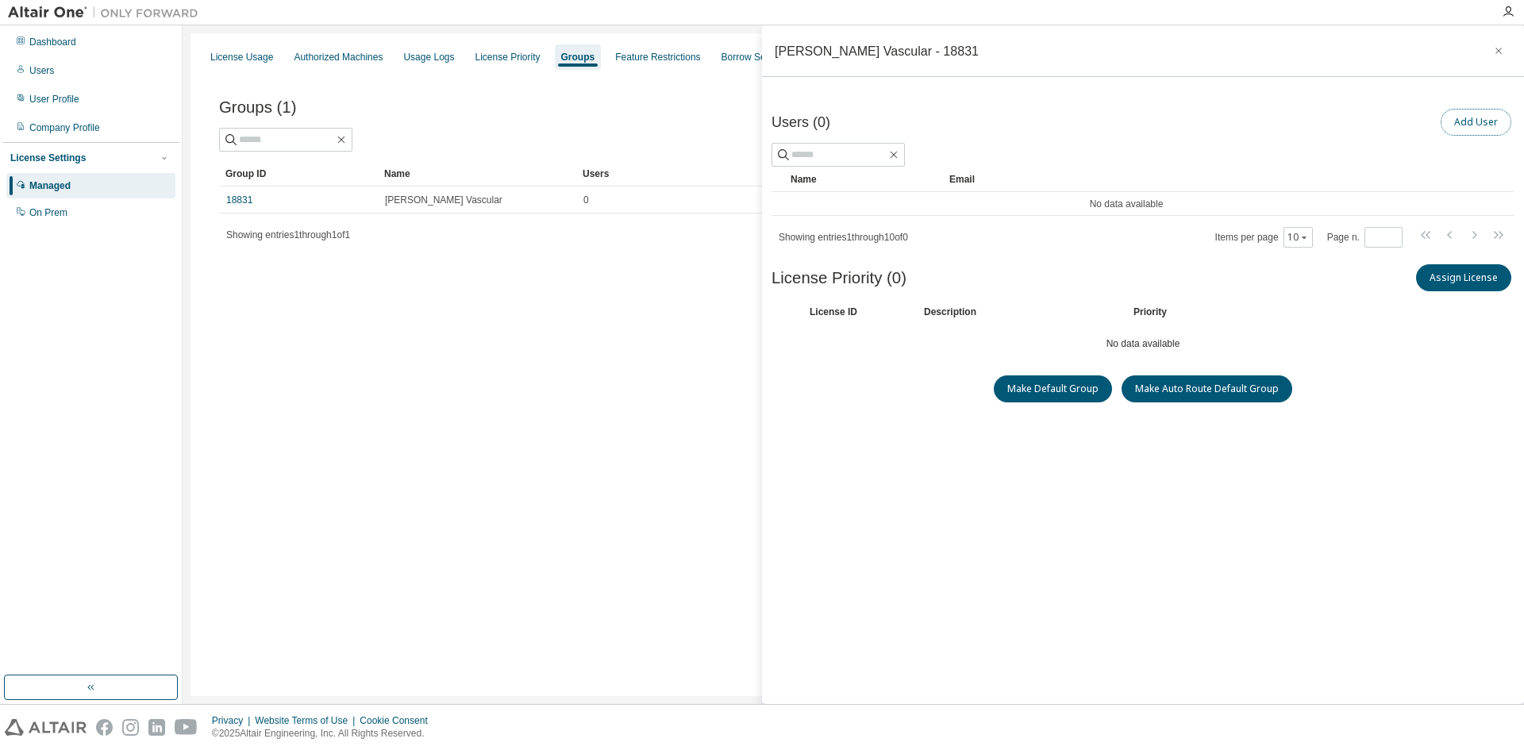
click at [1463, 123] on button "Add User" at bounding box center [1476, 122] width 71 height 27
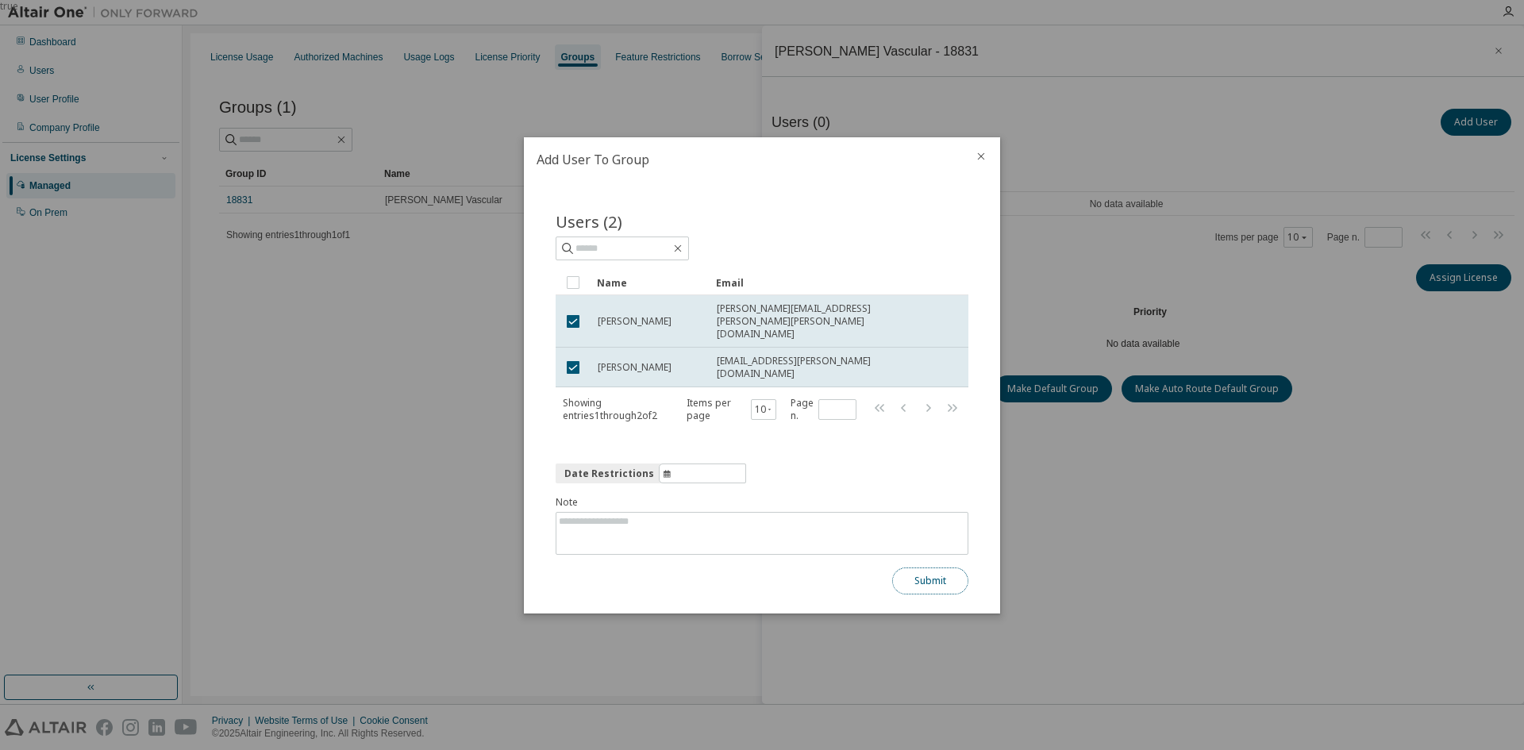
click at [918, 580] on button "Submit" at bounding box center [930, 581] width 76 height 27
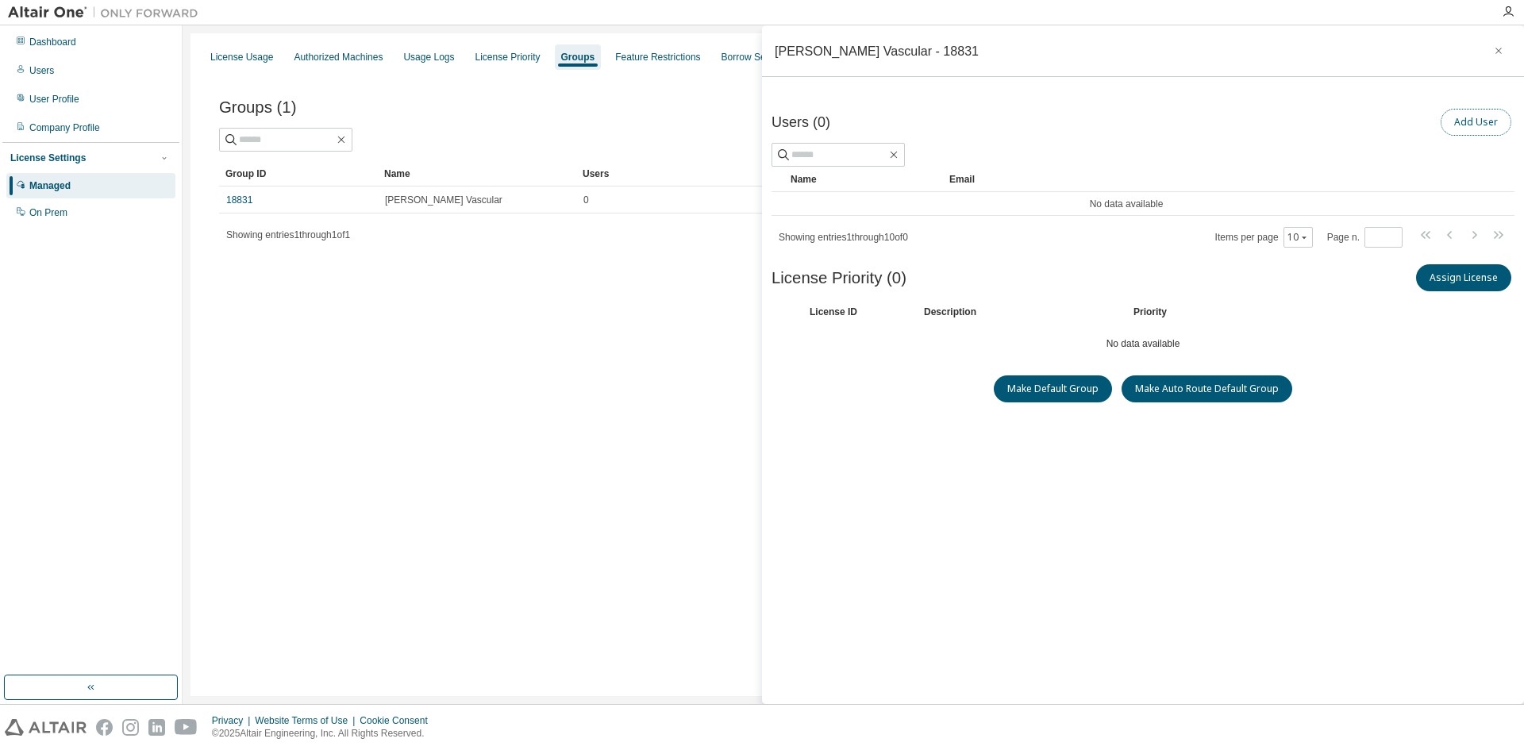
click at [1463, 123] on button "Add User" at bounding box center [1476, 122] width 71 height 27
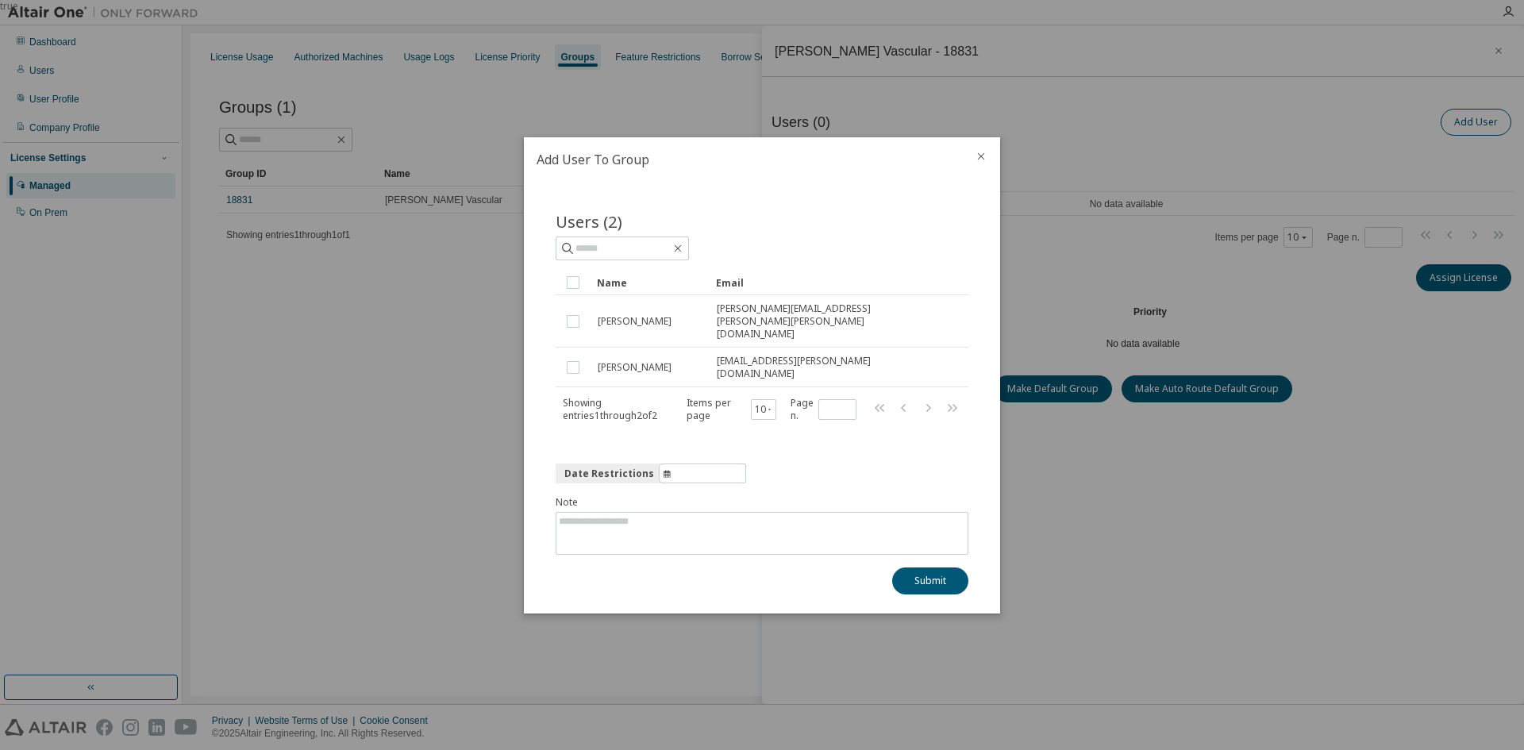
click at [1463, 123] on div "true" at bounding box center [762, 375] width 1524 height 750
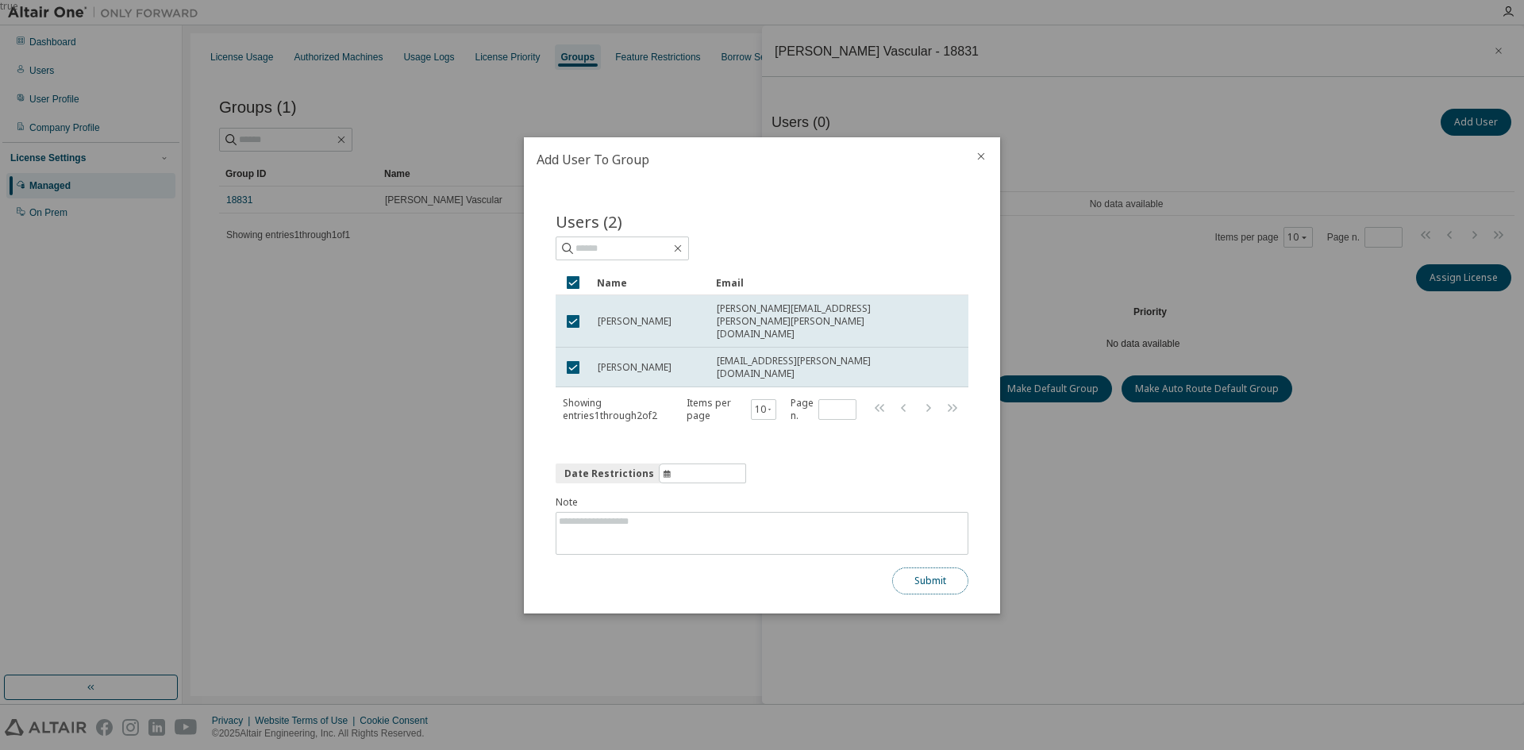
click at [919, 580] on button "Submit" at bounding box center [930, 581] width 76 height 27
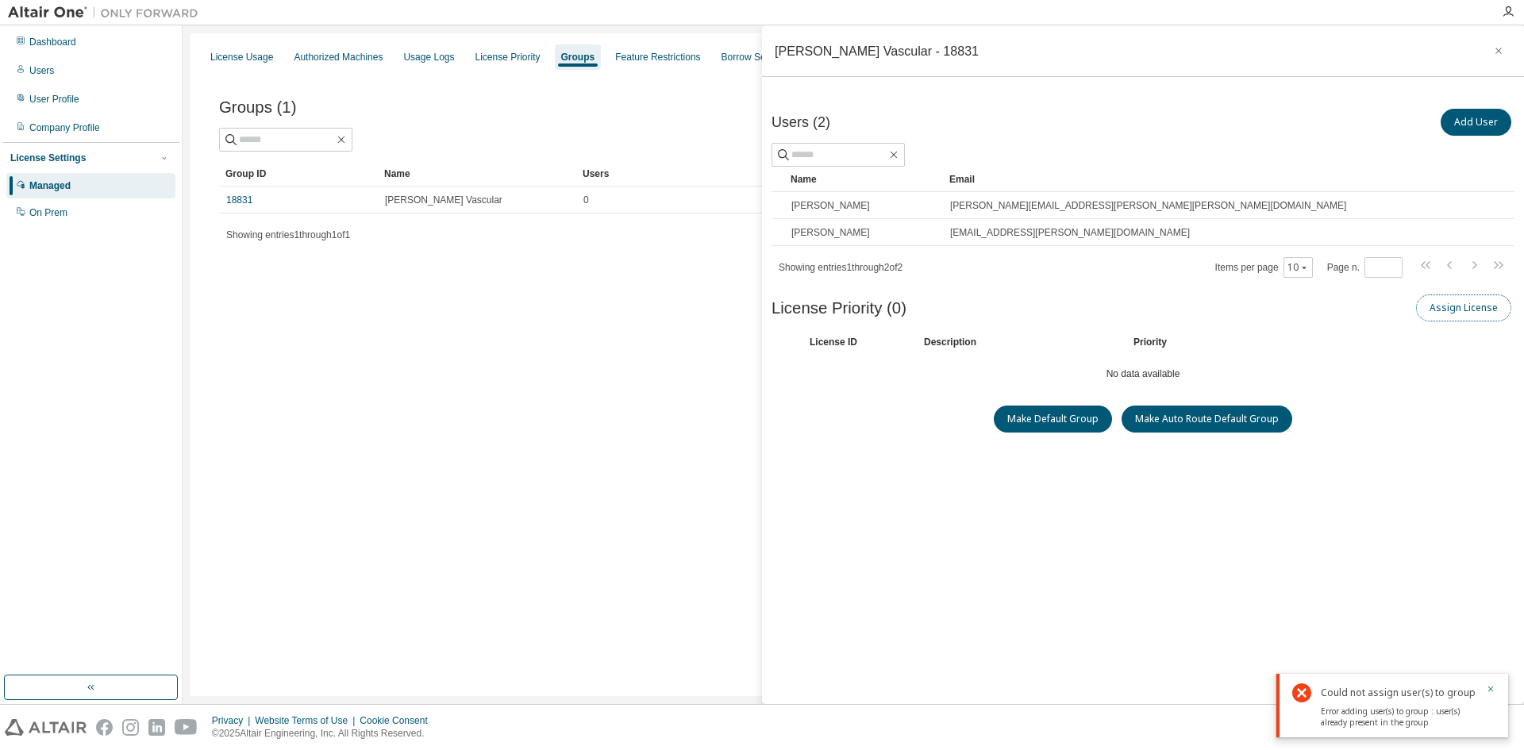
click at [1475, 301] on button "Assign License" at bounding box center [1463, 308] width 95 height 27
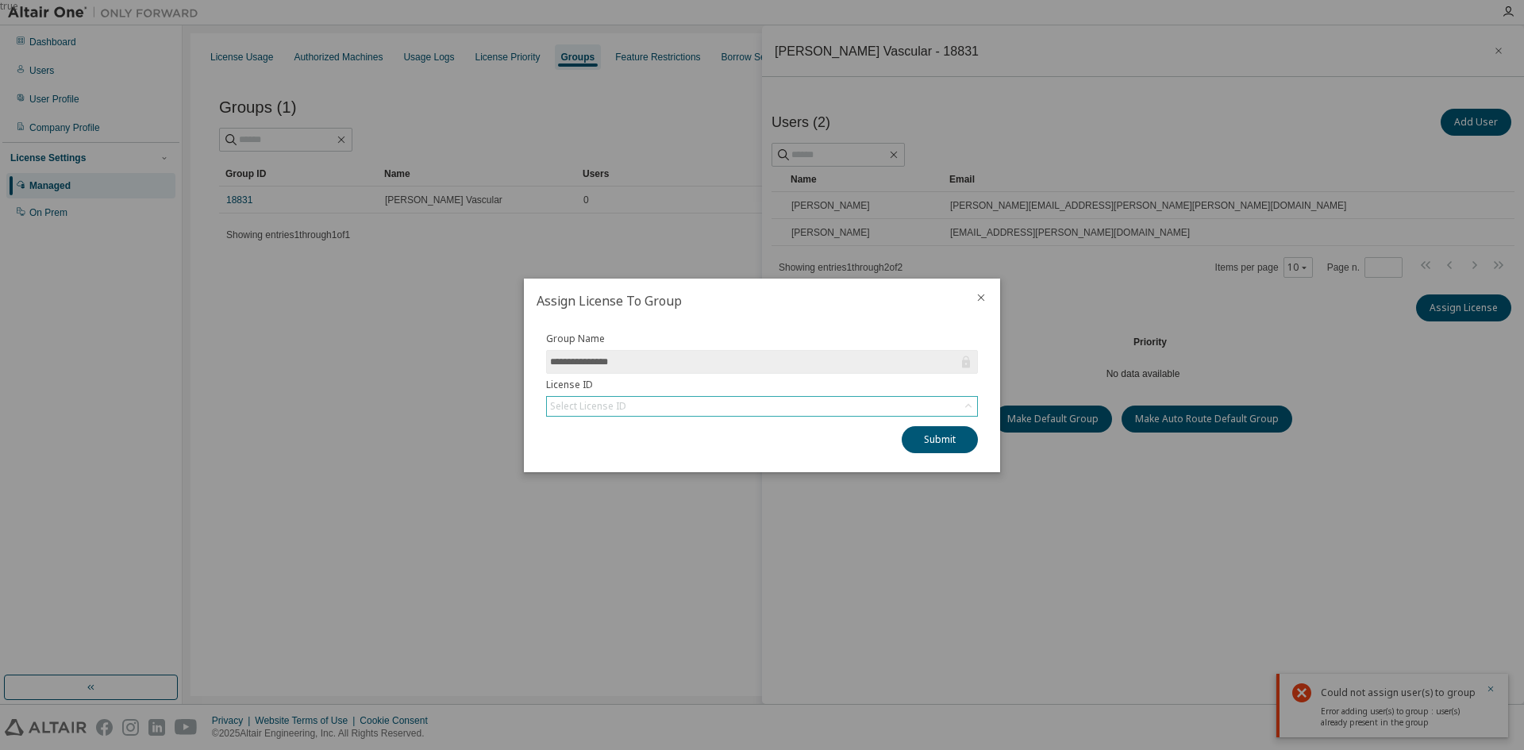
click at [654, 410] on div "Select License ID" at bounding box center [762, 406] width 430 height 19
click at [630, 448] on li "148293 - AU Mechanical Engineer" at bounding box center [761, 451] width 427 height 21
click at [938, 446] on button "Submit" at bounding box center [940, 439] width 76 height 27
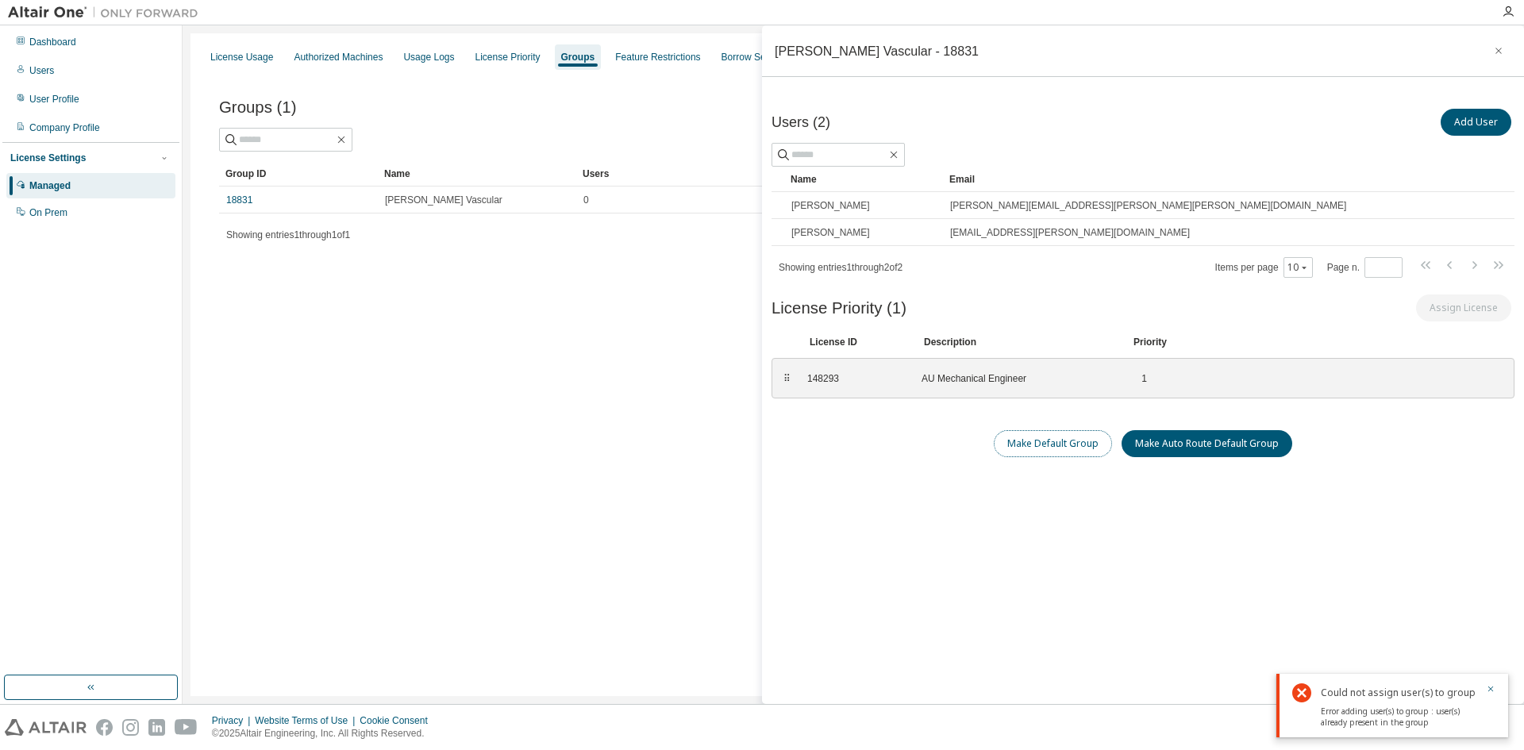
click at [1030, 441] on button "Make Default Group" at bounding box center [1053, 443] width 118 height 27
click at [1494, 46] on icon "button" at bounding box center [1498, 50] width 11 height 13
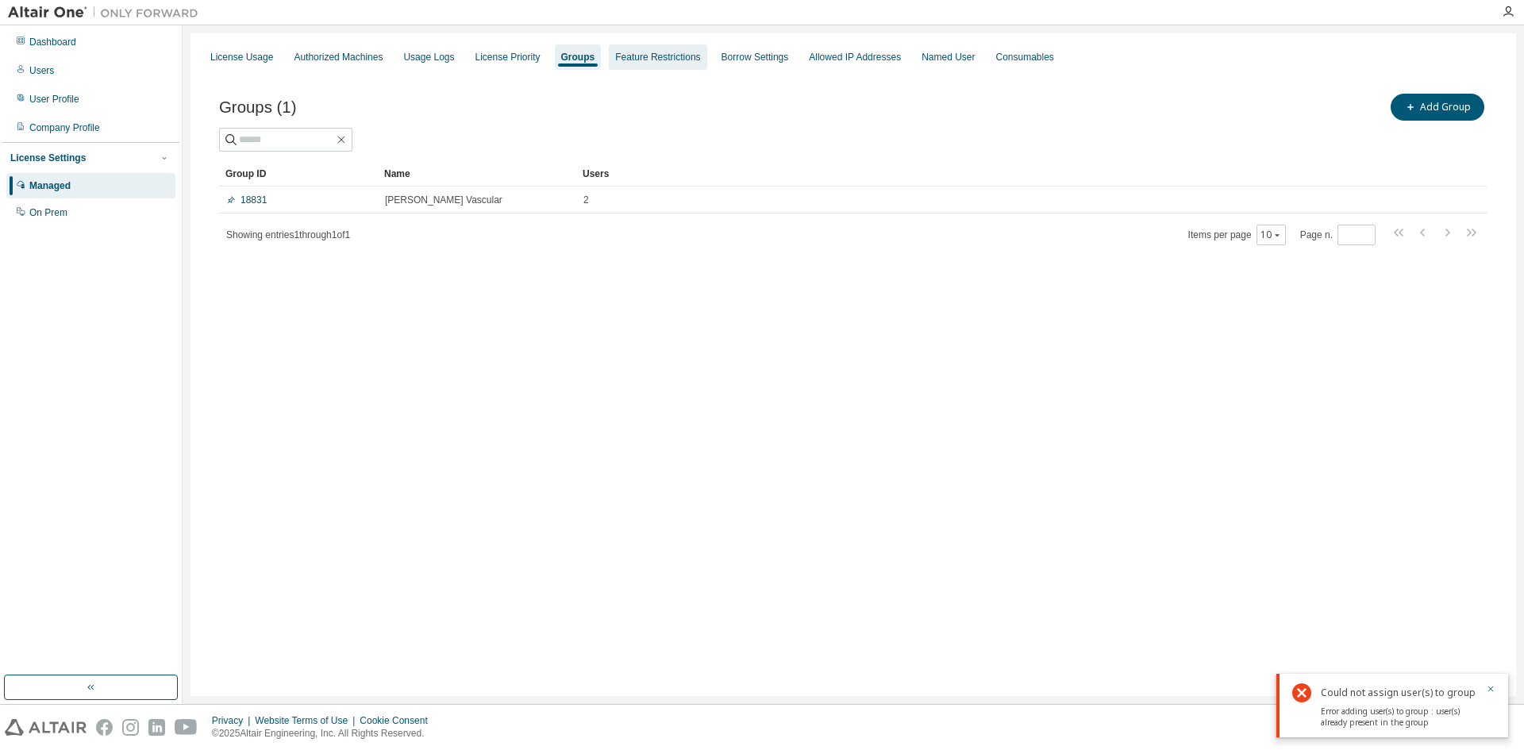
click at [643, 62] on div "Feature Restrictions" at bounding box center [657, 57] width 85 height 13
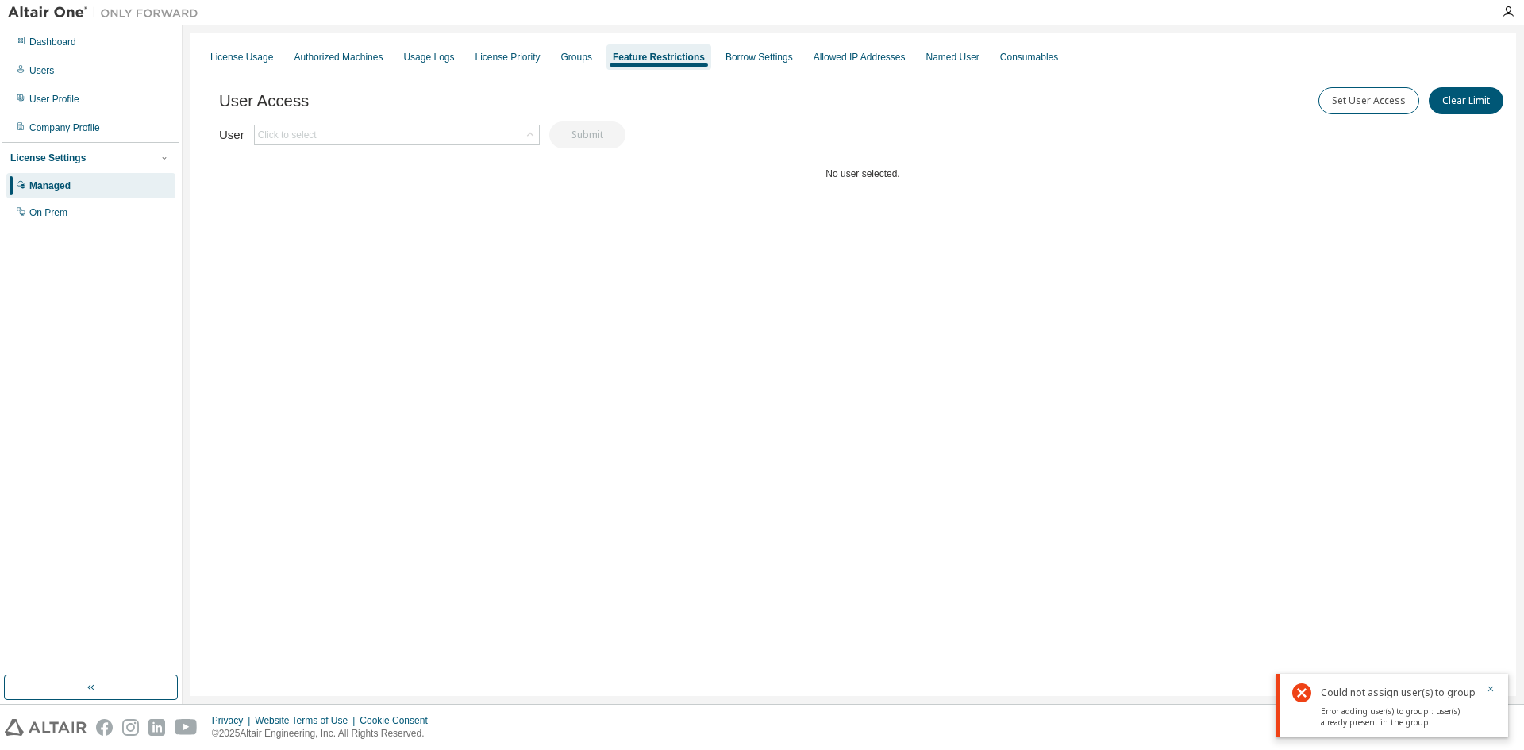
click at [539, 64] on div "License Usage Authorized Machines Usage Logs License Priority Groups Feature Re…" at bounding box center [853, 57] width 1307 height 29
click at [497, 57] on div "License Priority" at bounding box center [508, 57] width 65 height 13
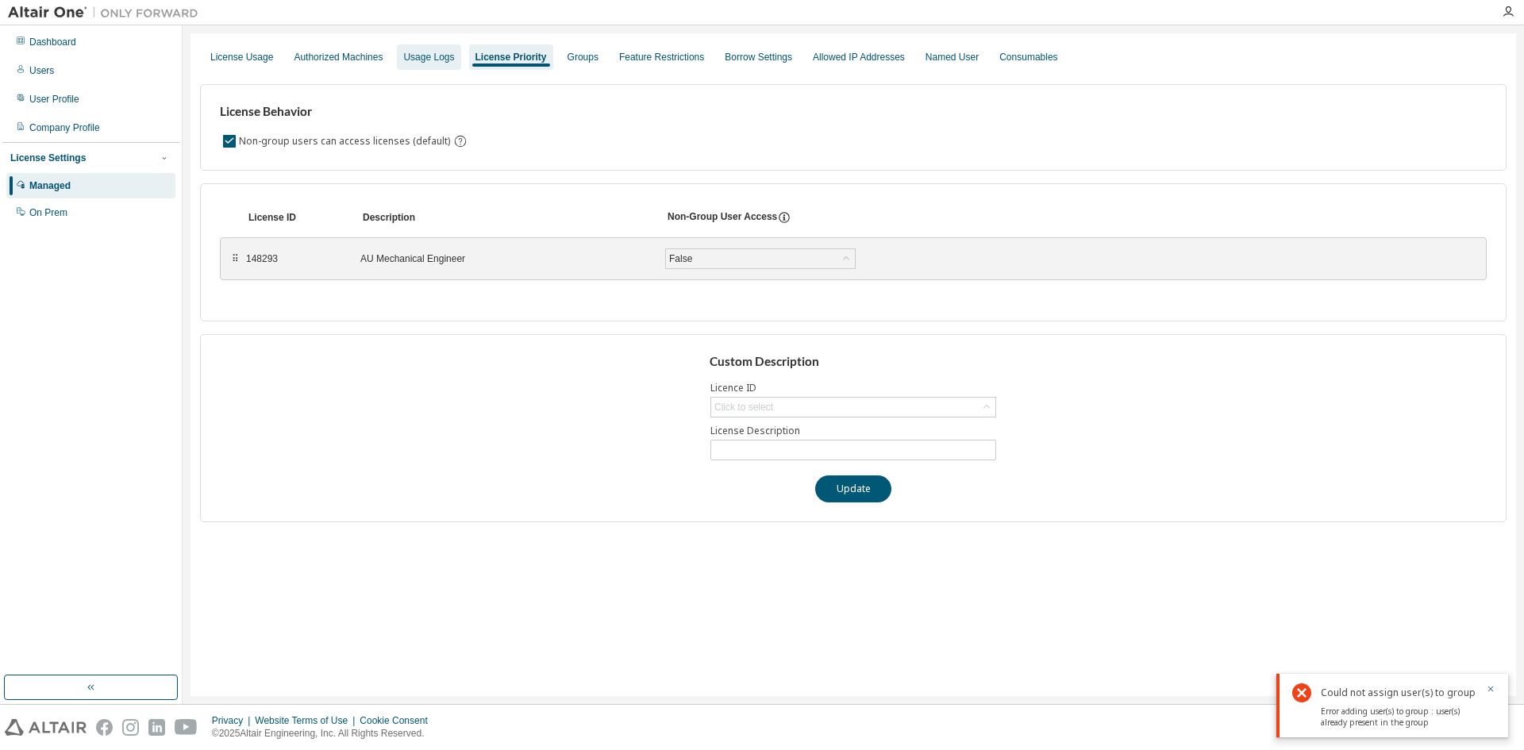
click at [441, 56] on div "Usage Logs" at bounding box center [428, 57] width 51 height 13
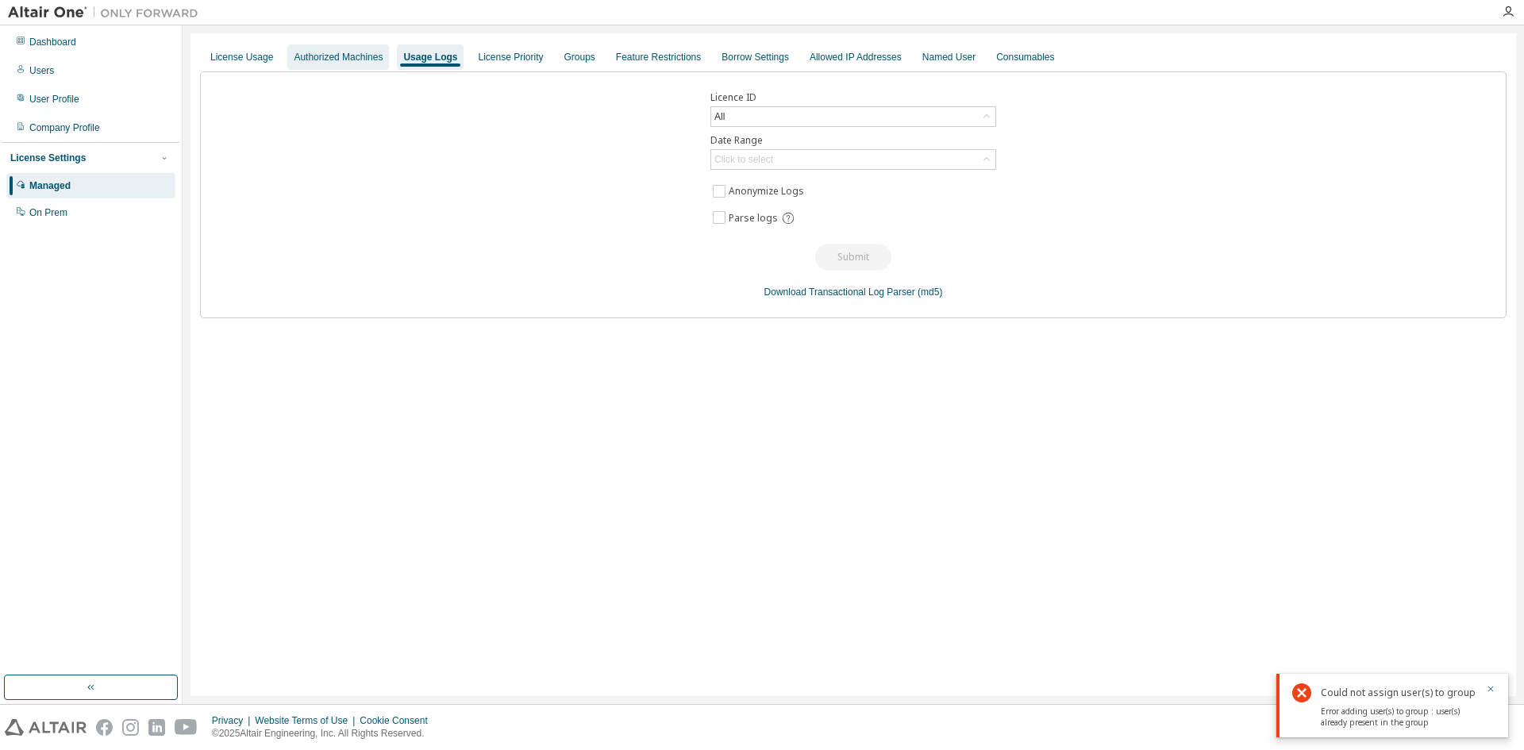
click at [356, 58] on div "Authorized Machines" at bounding box center [338, 57] width 89 height 13
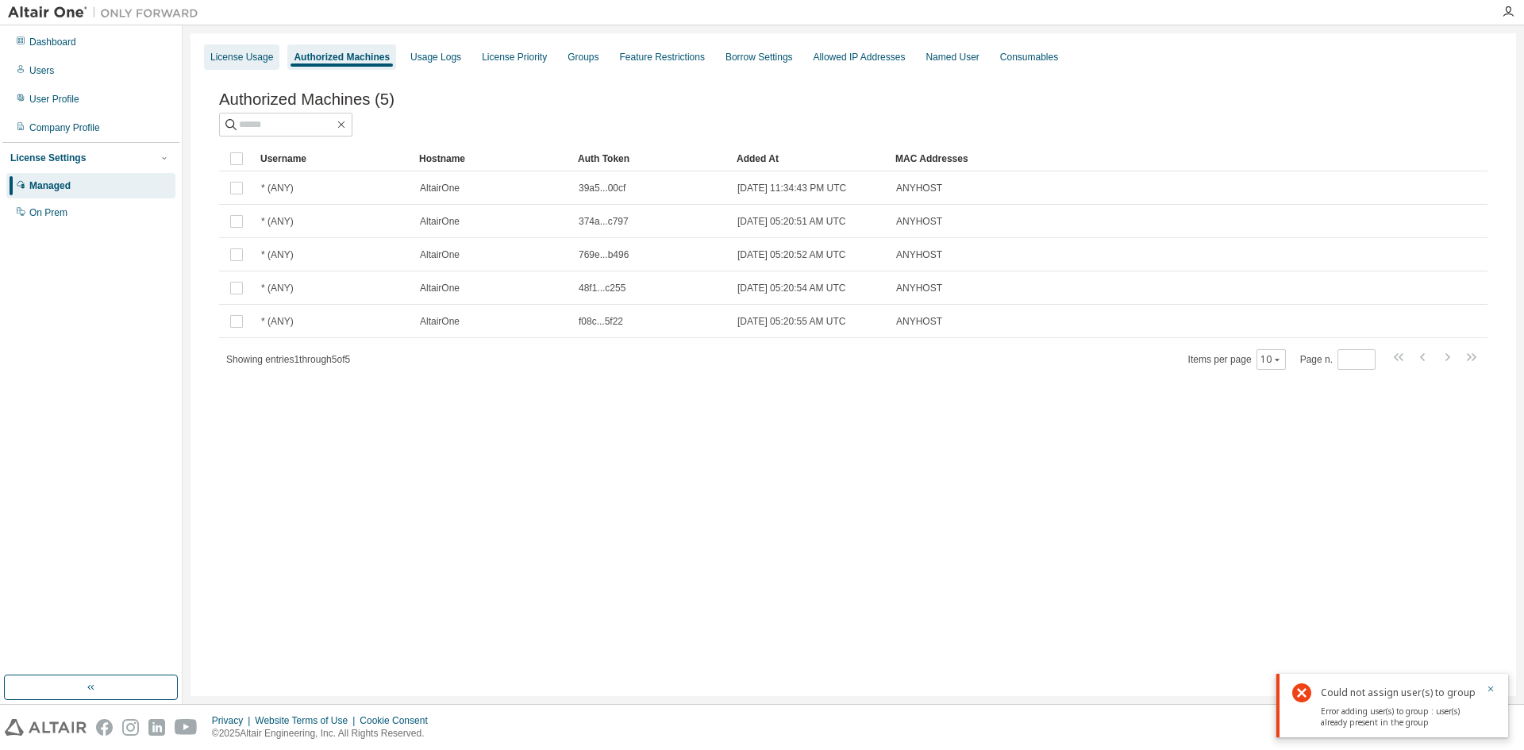
click at [240, 61] on div "License Usage" at bounding box center [241, 57] width 63 height 13
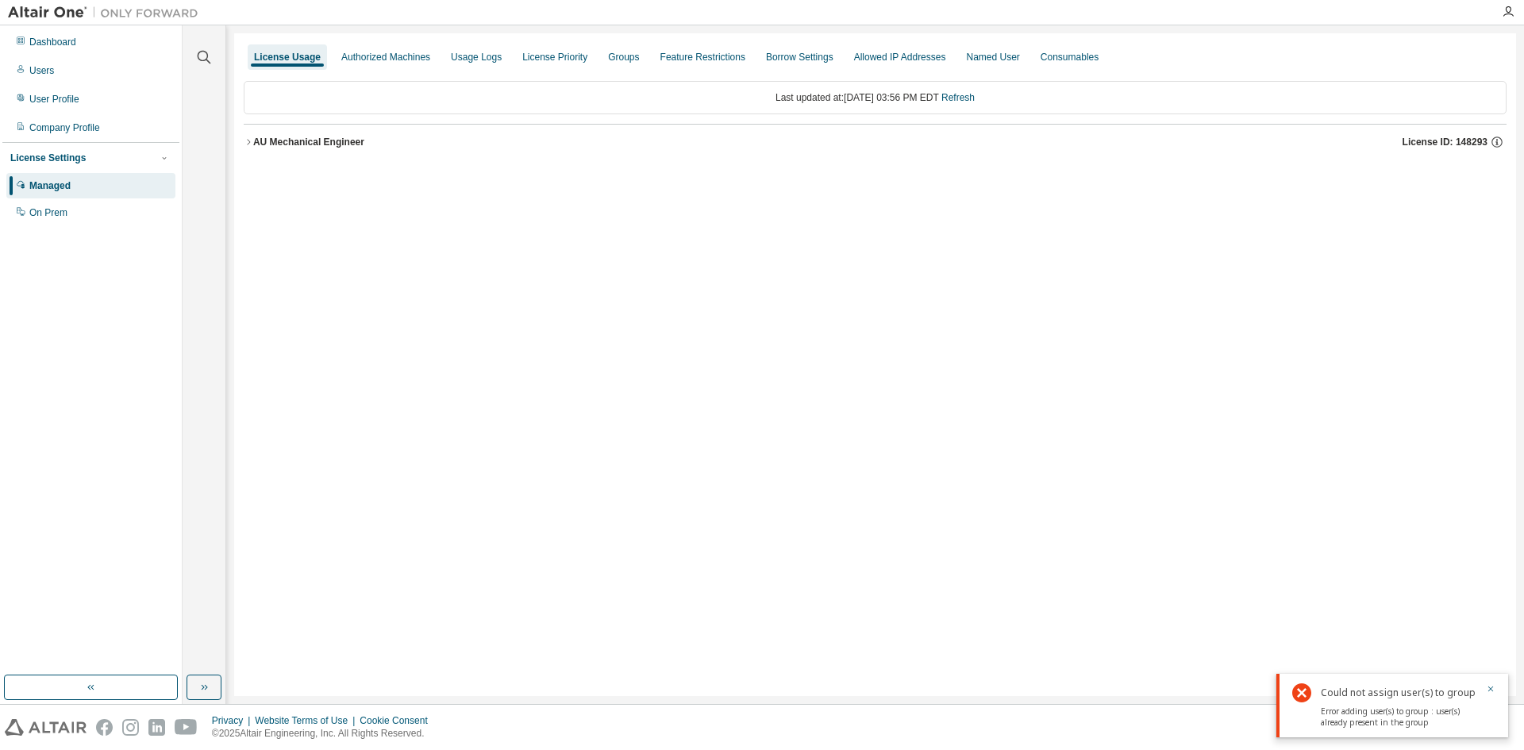
click at [250, 142] on icon "button" at bounding box center [248, 142] width 3 height 6
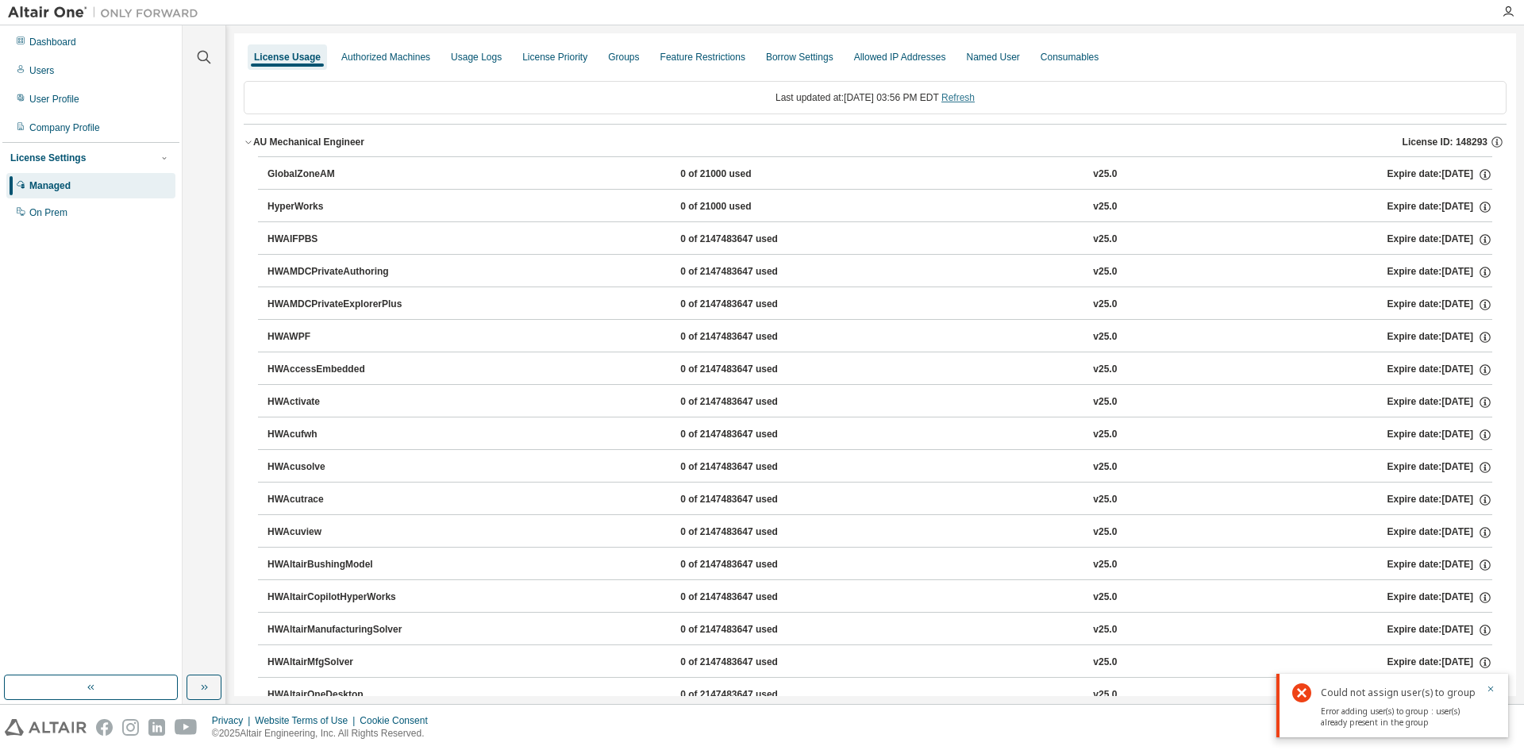
click at [969, 100] on link "Refresh" at bounding box center [958, 97] width 33 height 11
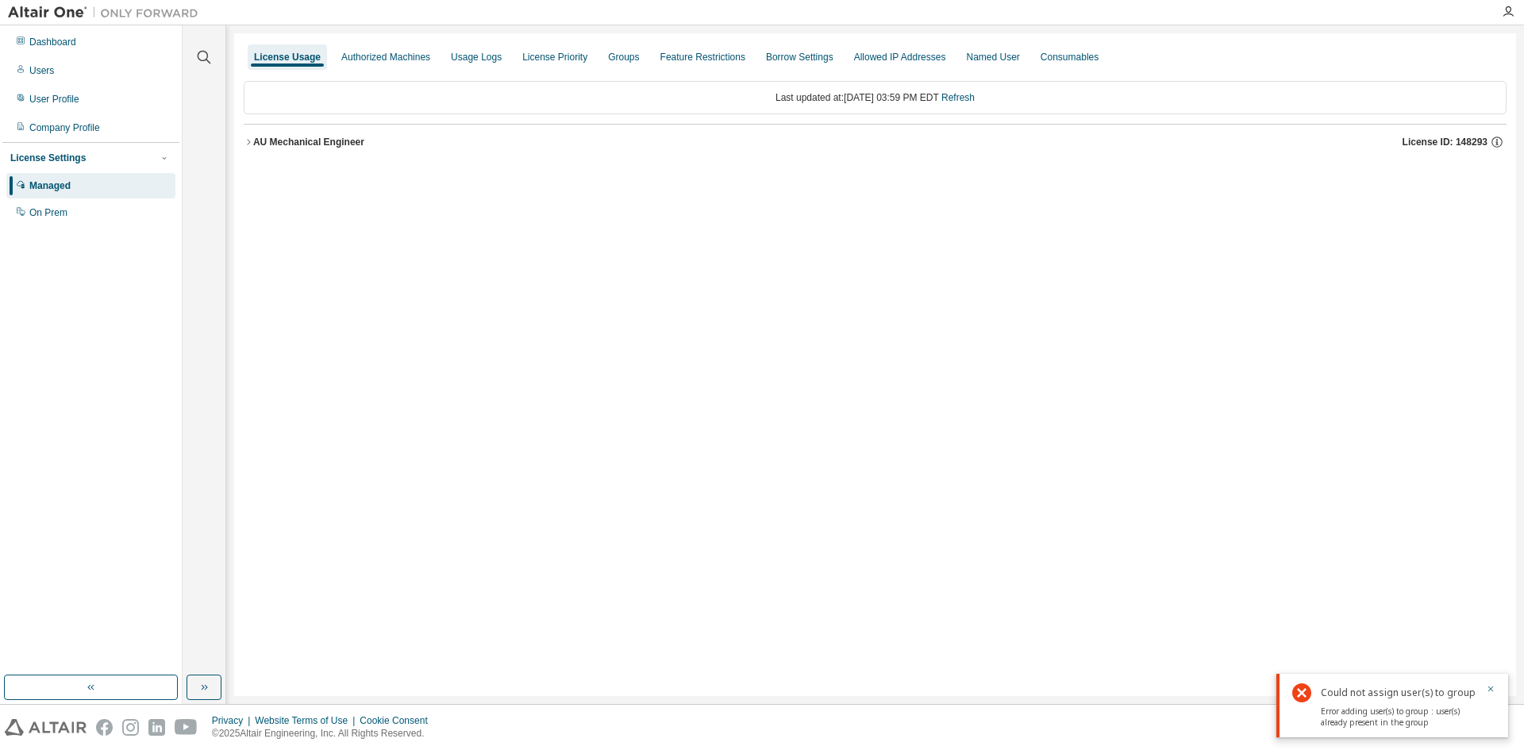
click at [248, 138] on icon "button" at bounding box center [249, 142] width 10 height 10
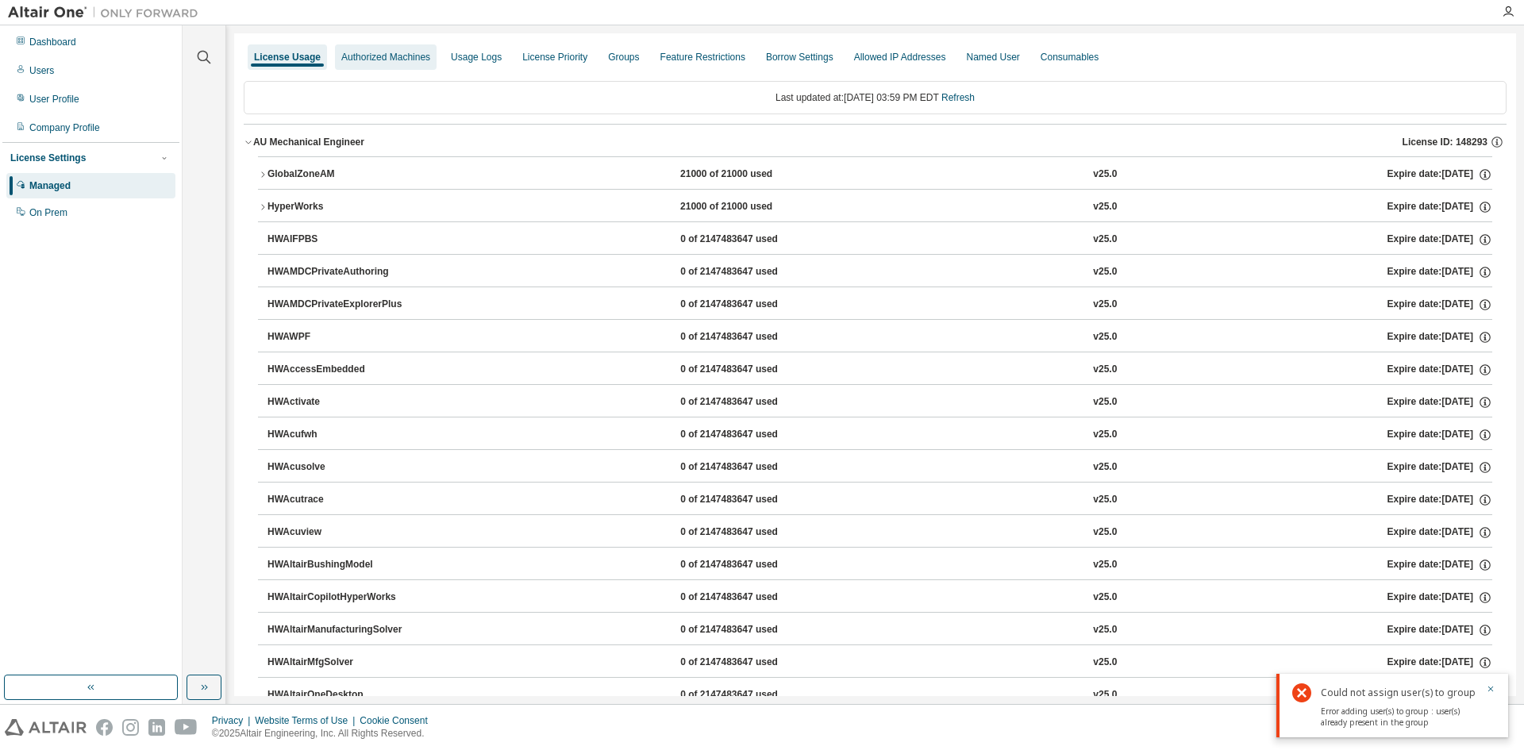
click at [389, 56] on div "Authorized Machines" at bounding box center [385, 57] width 89 height 13
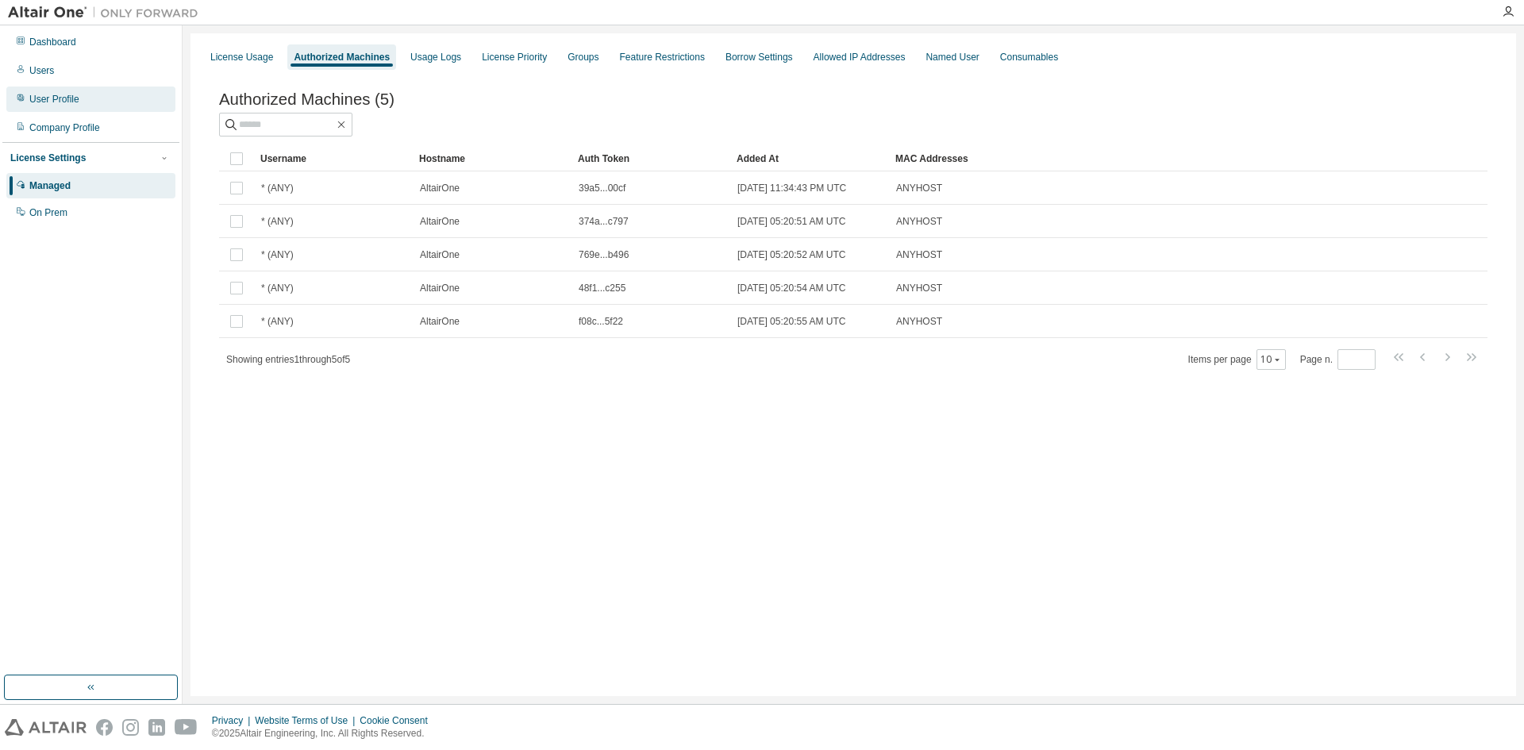
click at [64, 104] on div "User Profile" at bounding box center [54, 99] width 50 height 13
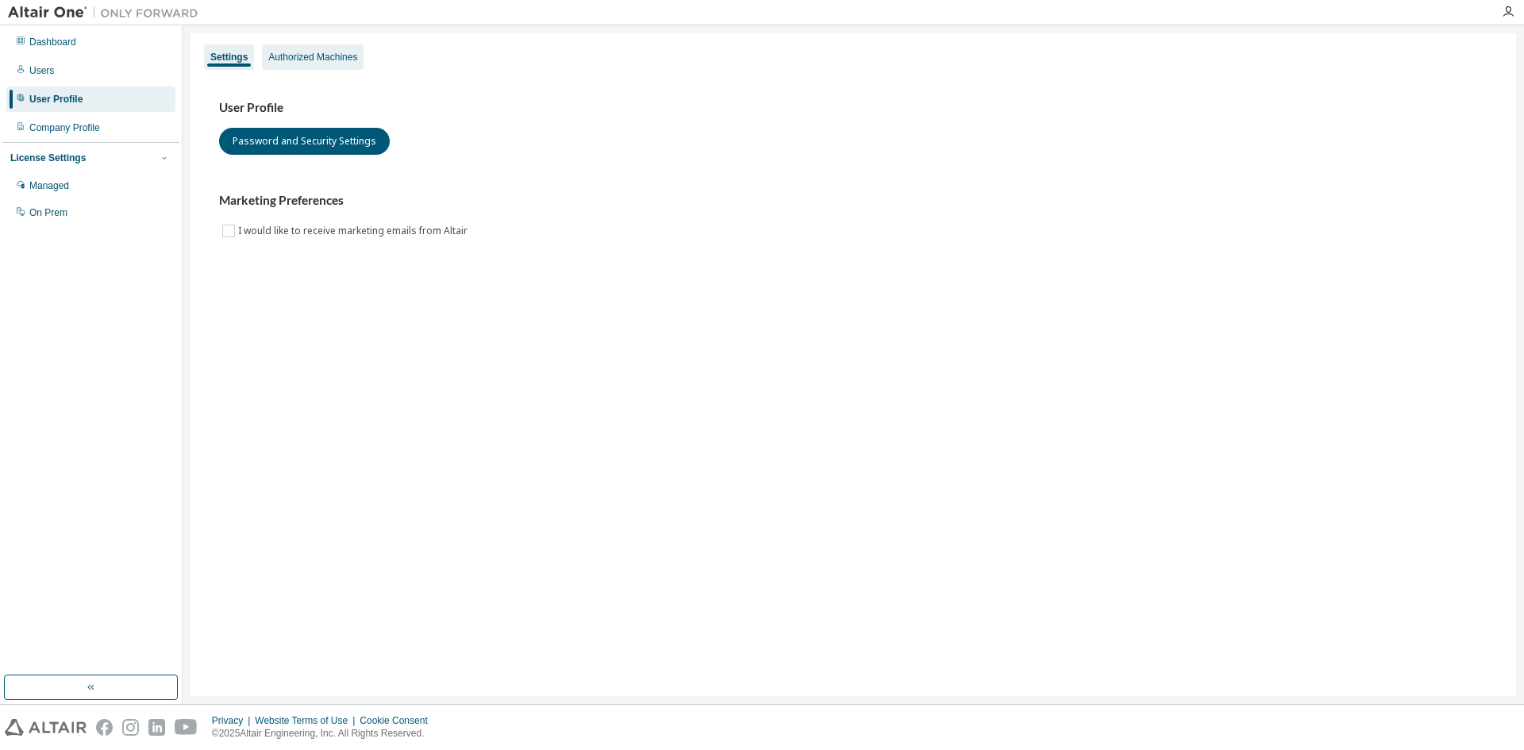
click at [298, 62] on div "Authorized Machines" at bounding box center [312, 57] width 89 height 13
click at [319, 57] on div "Authorized Machines" at bounding box center [312, 57] width 89 height 13
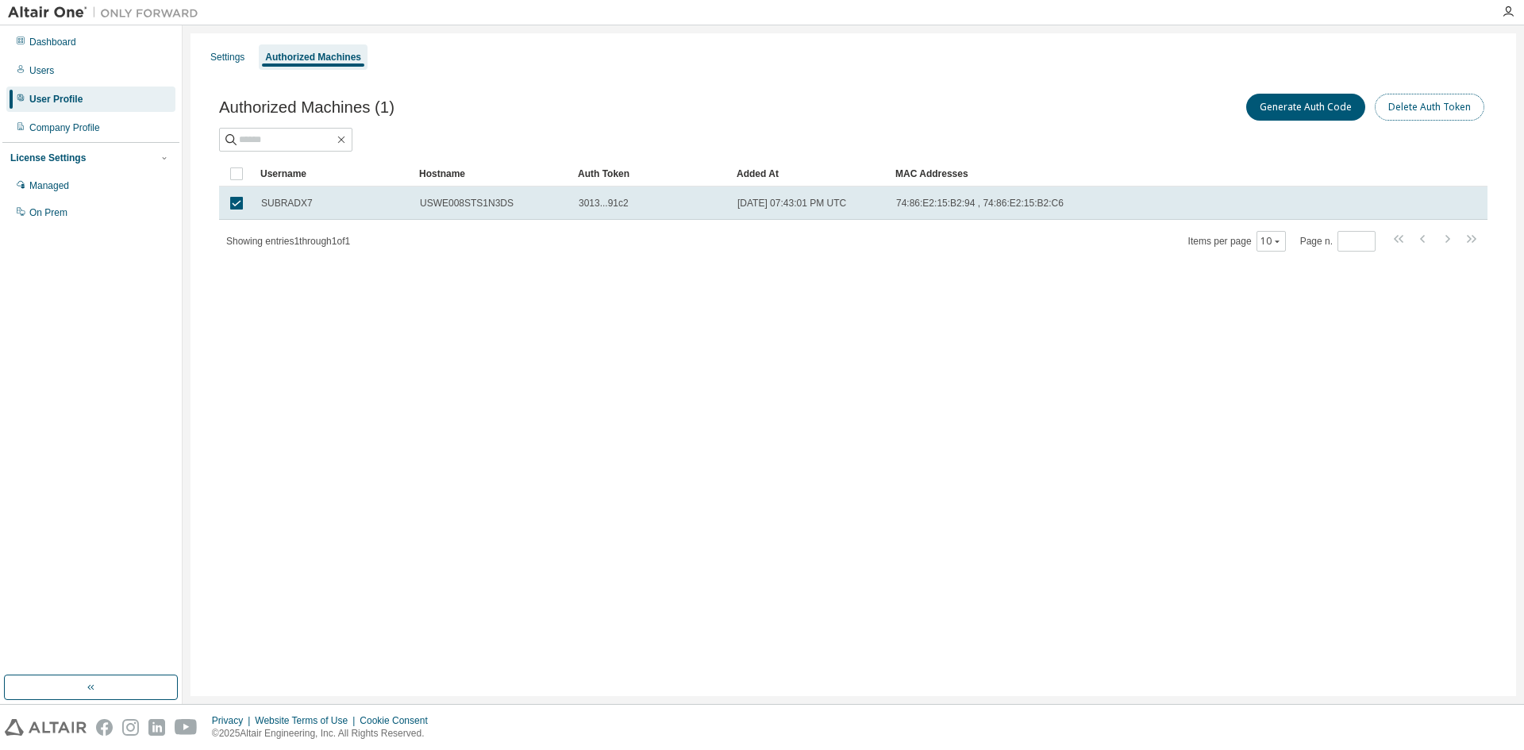
click at [1434, 104] on button "Delete Auth Token" at bounding box center [1430, 107] width 110 height 27
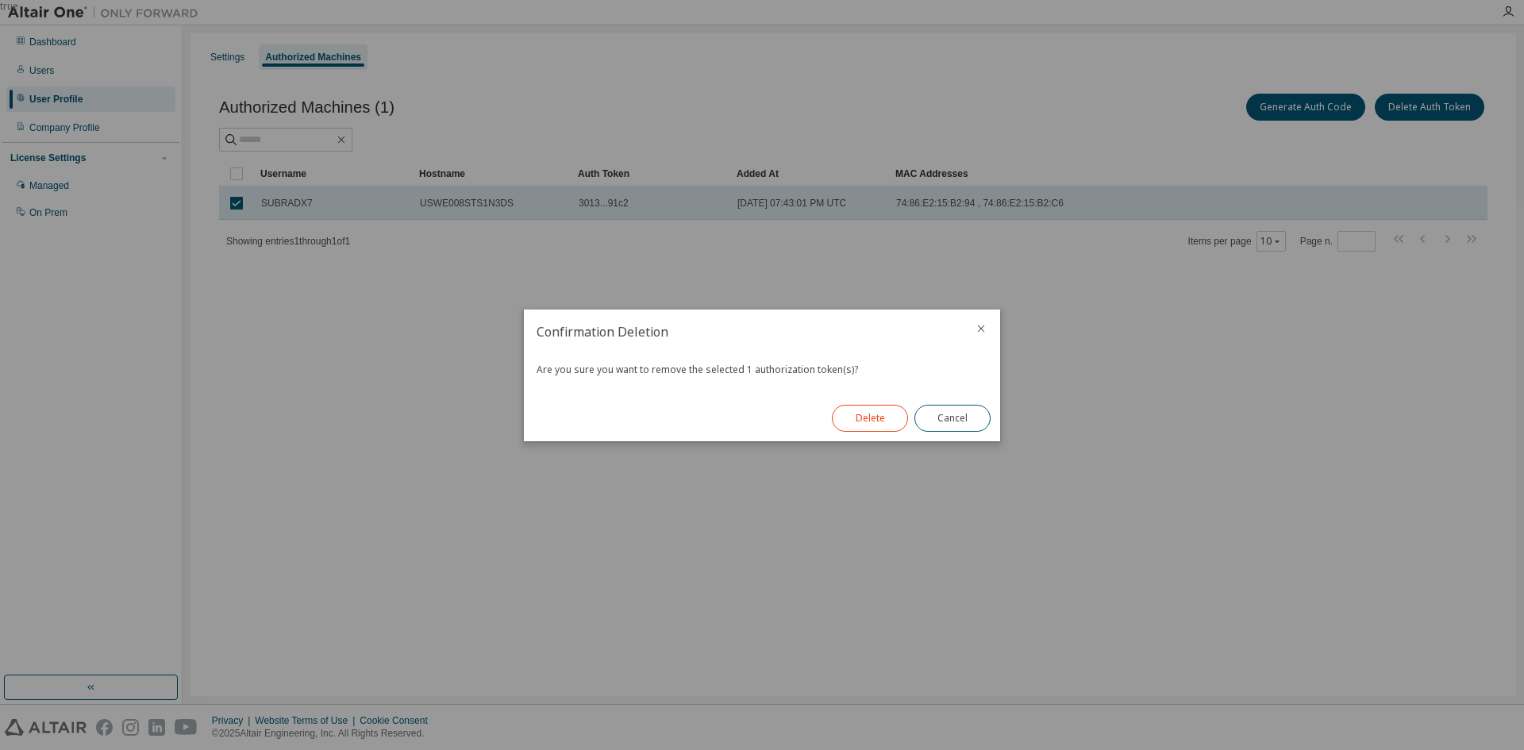
click at [874, 421] on button "Delete" at bounding box center [870, 418] width 76 height 27
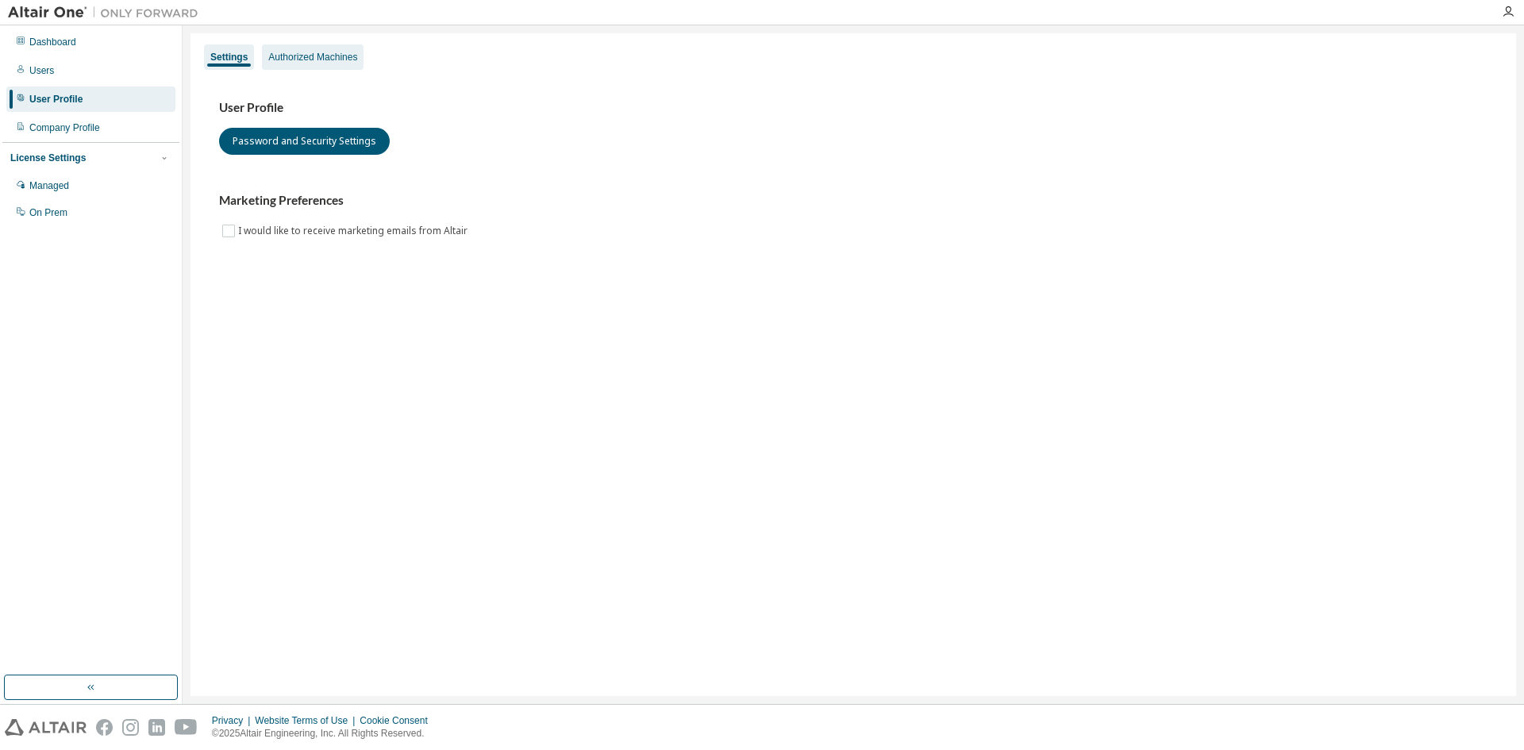
click at [287, 61] on div "Authorized Machines" at bounding box center [312, 57] width 89 height 13
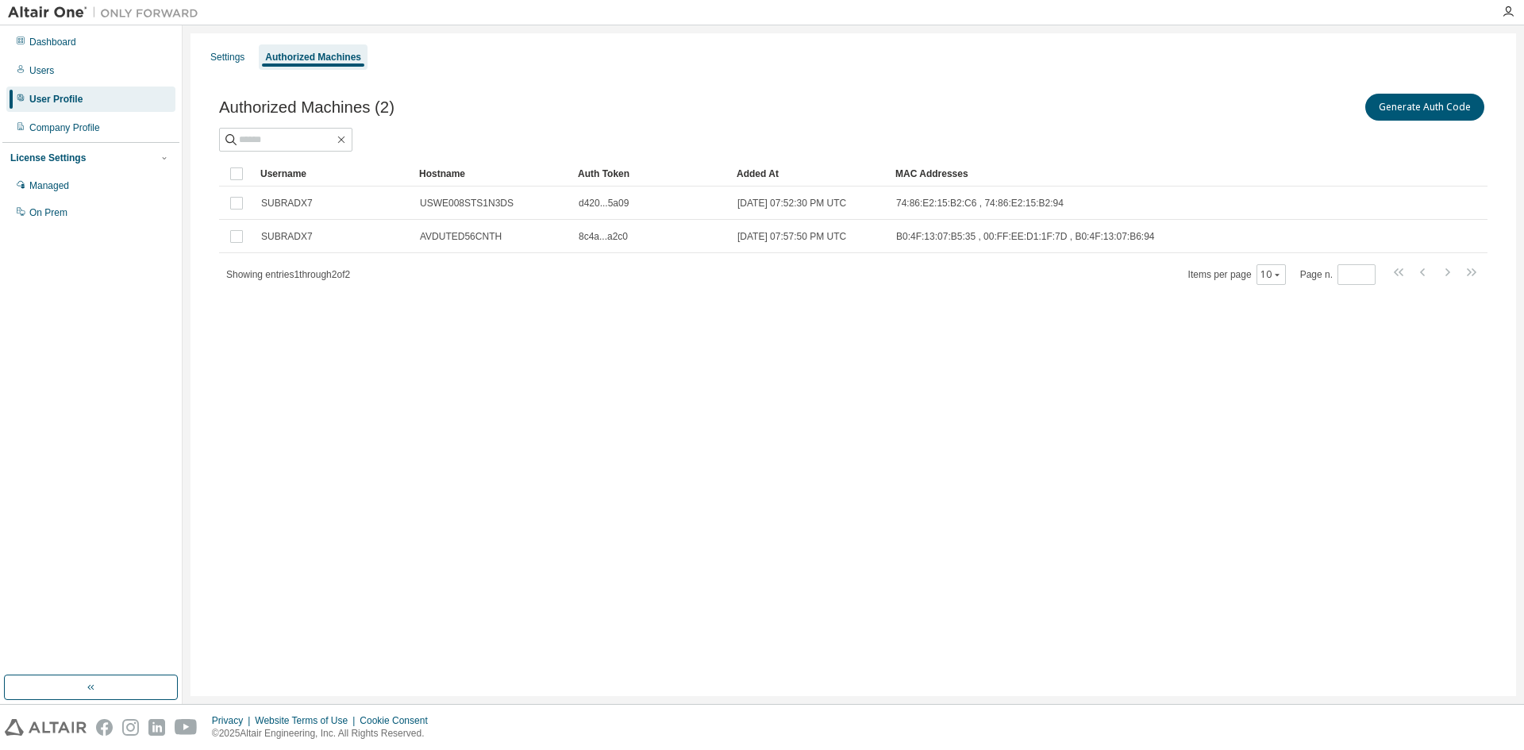
click at [899, 430] on div "Settings Authorized Machines Authorized Machines (2) Generate Auth Code Clear L…" at bounding box center [854, 364] width 1326 height 663
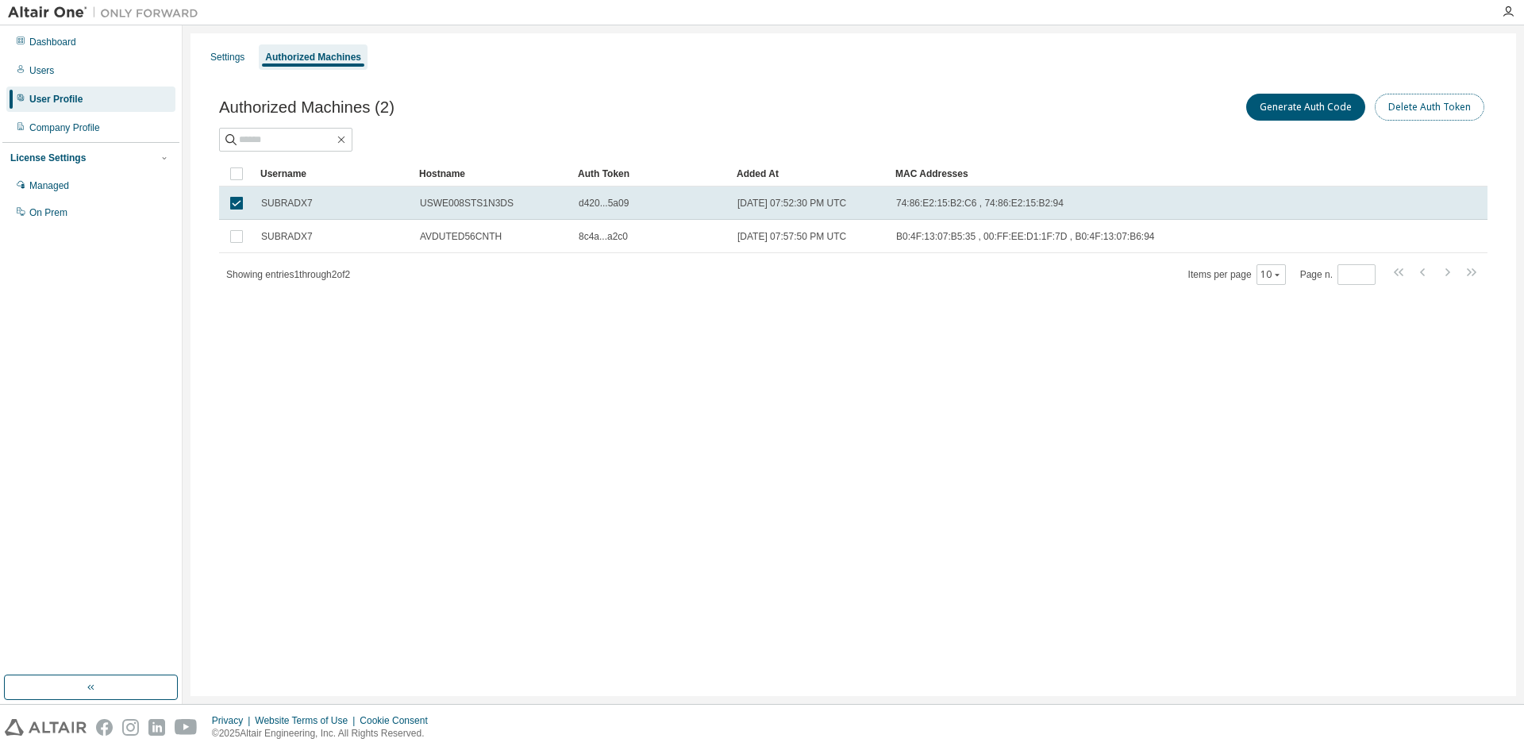
click at [1444, 113] on button "Delete Auth Token" at bounding box center [1430, 107] width 110 height 27
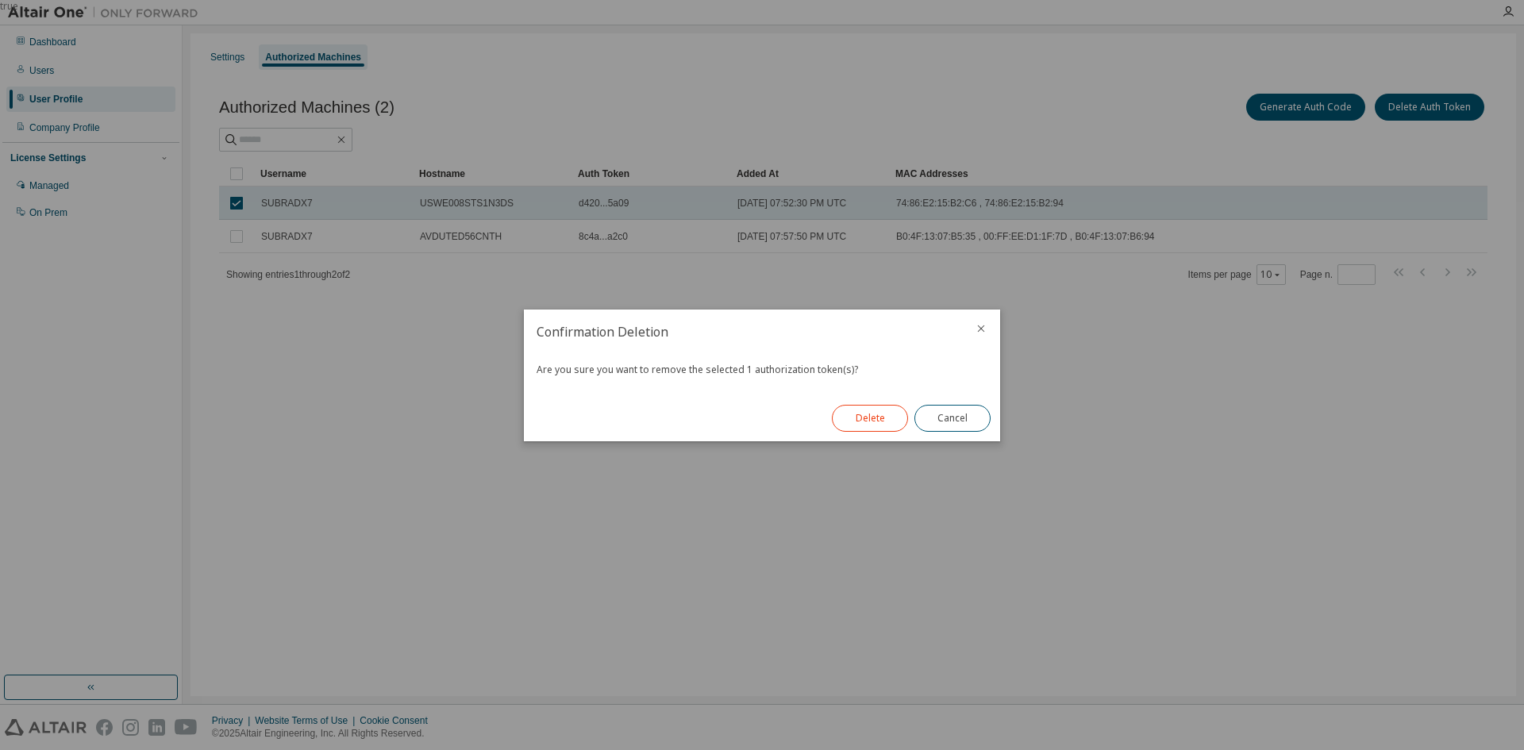
click at [856, 423] on button "Delete" at bounding box center [870, 418] width 76 height 27
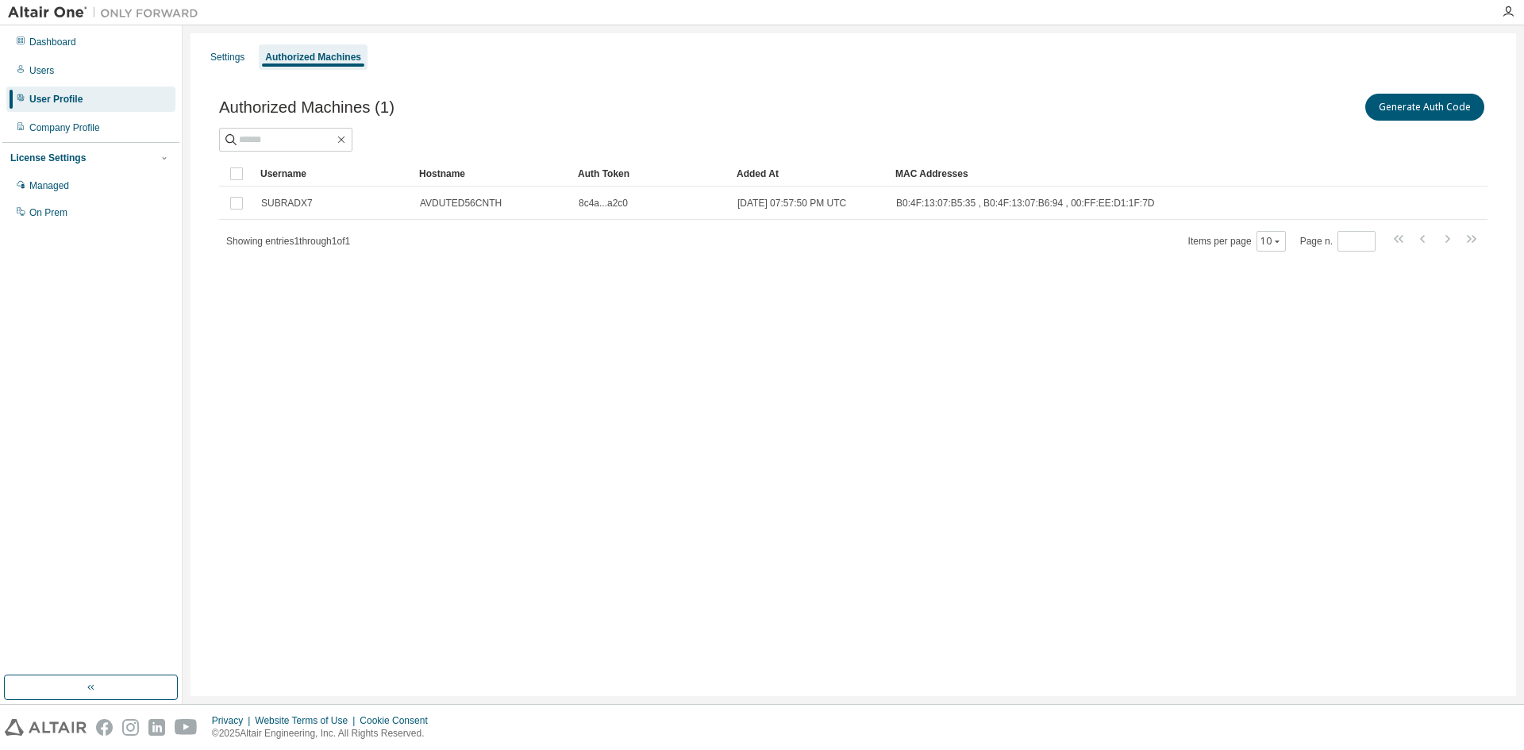
click at [1042, 487] on div "Settings Authorized Machines Authorized Machines (1) Generate Auth Code Clear L…" at bounding box center [854, 364] width 1326 height 663
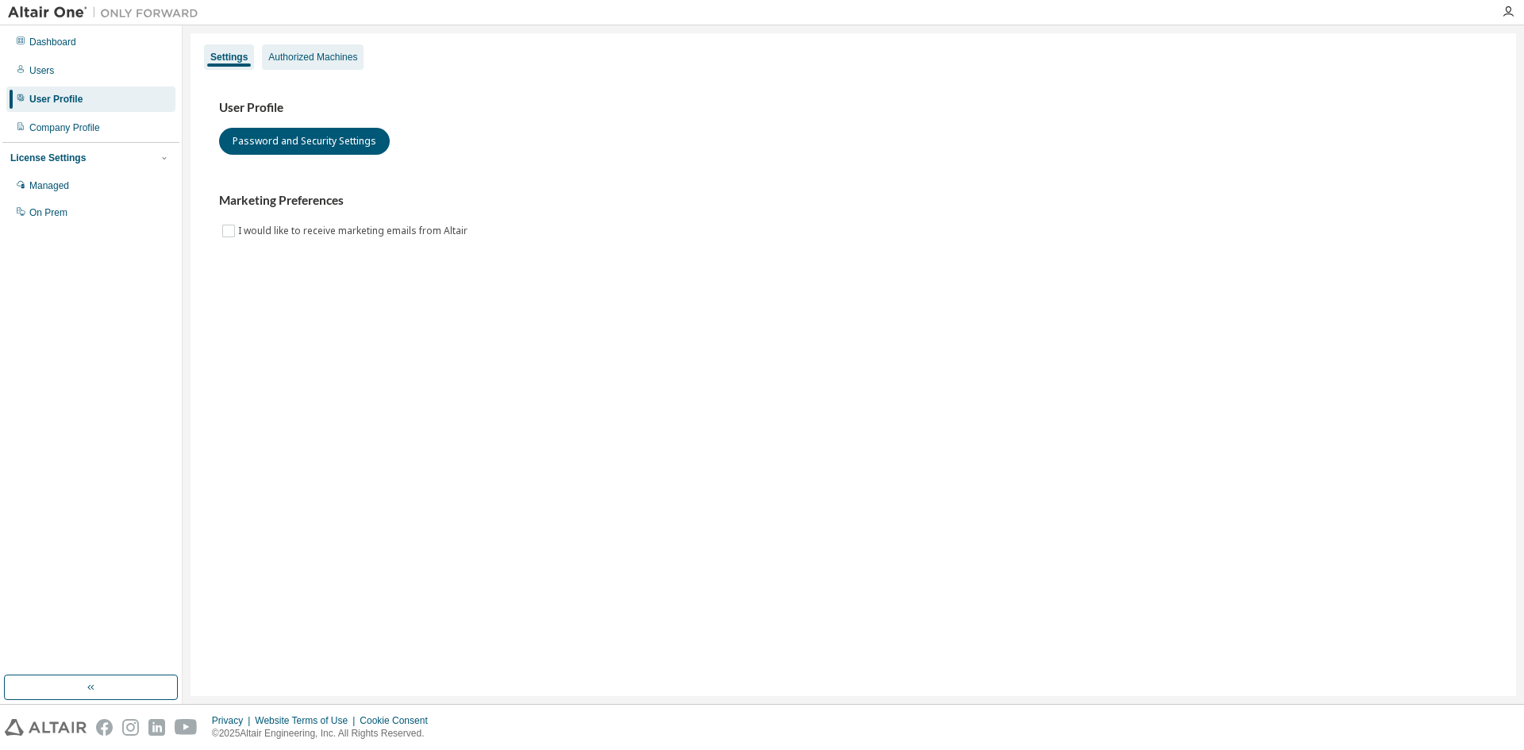
click at [326, 61] on div "Authorized Machines" at bounding box center [312, 57] width 89 height 13
click at [316, 60] on div "Authorized Machines" at bounding box center [312, 57] width 89 height 13
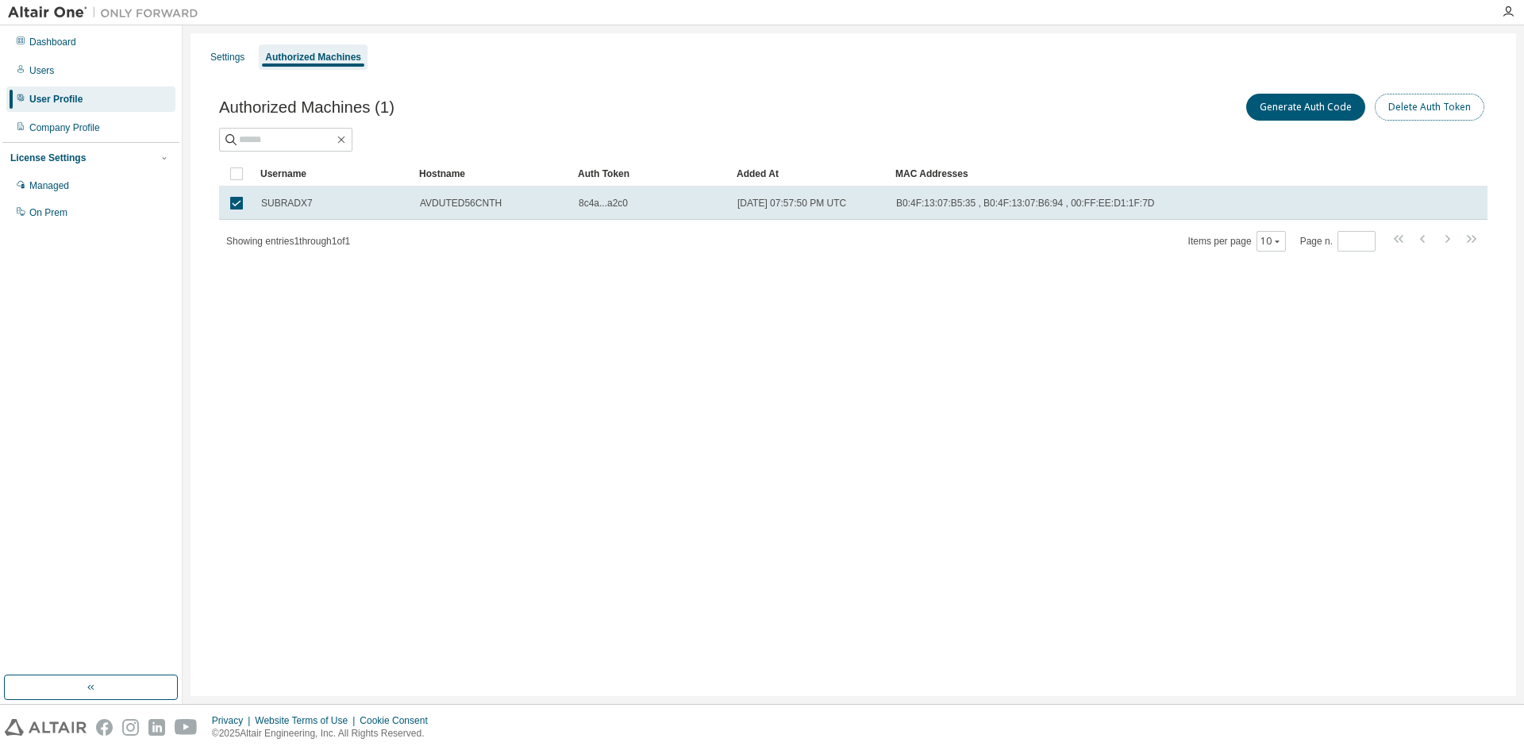
click at [1423, 99] on button "Delete Auth Token" at bounding box center [1430, 107] width 110 height 27
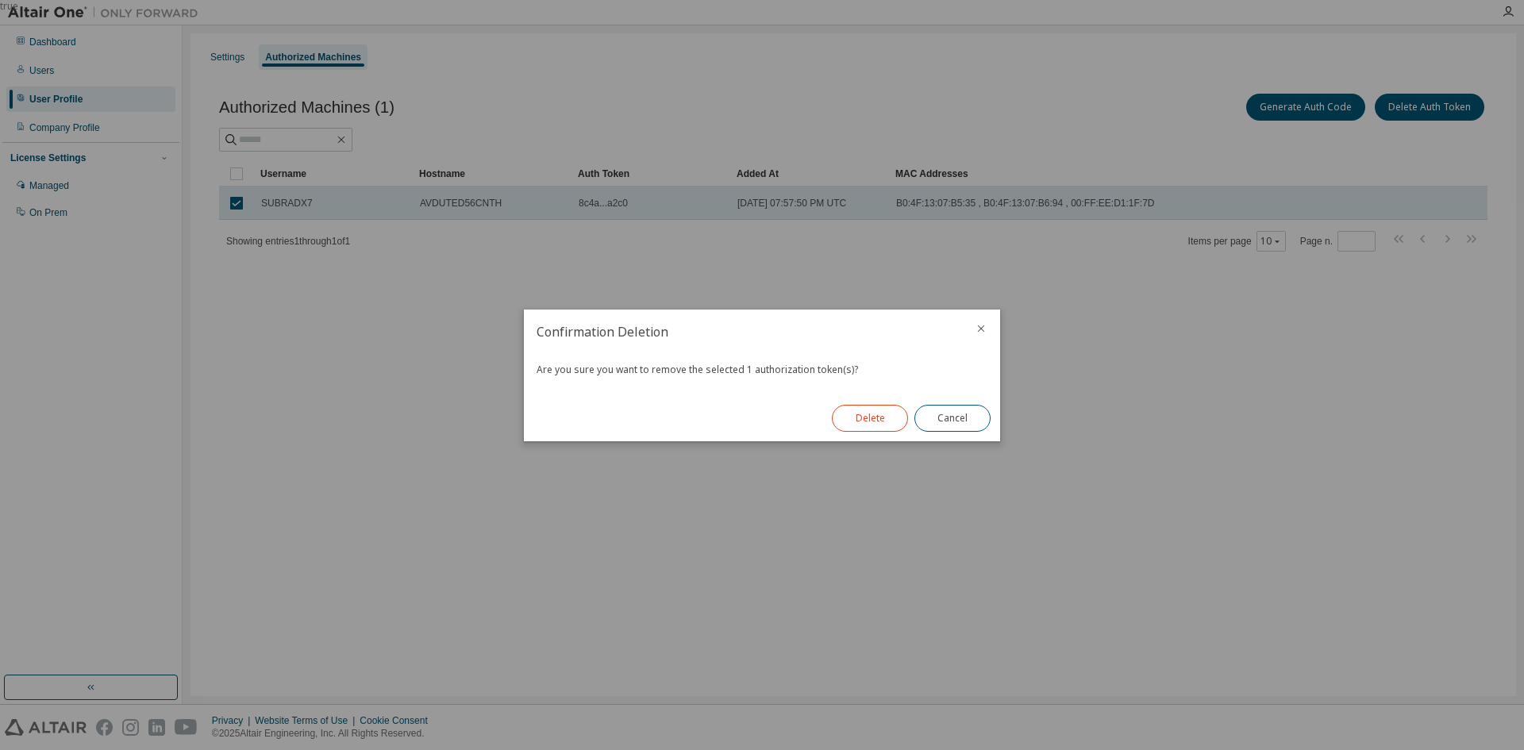
click at [877, 416] on button "Delete" at bounding box center [870, 418] width 76 height 27
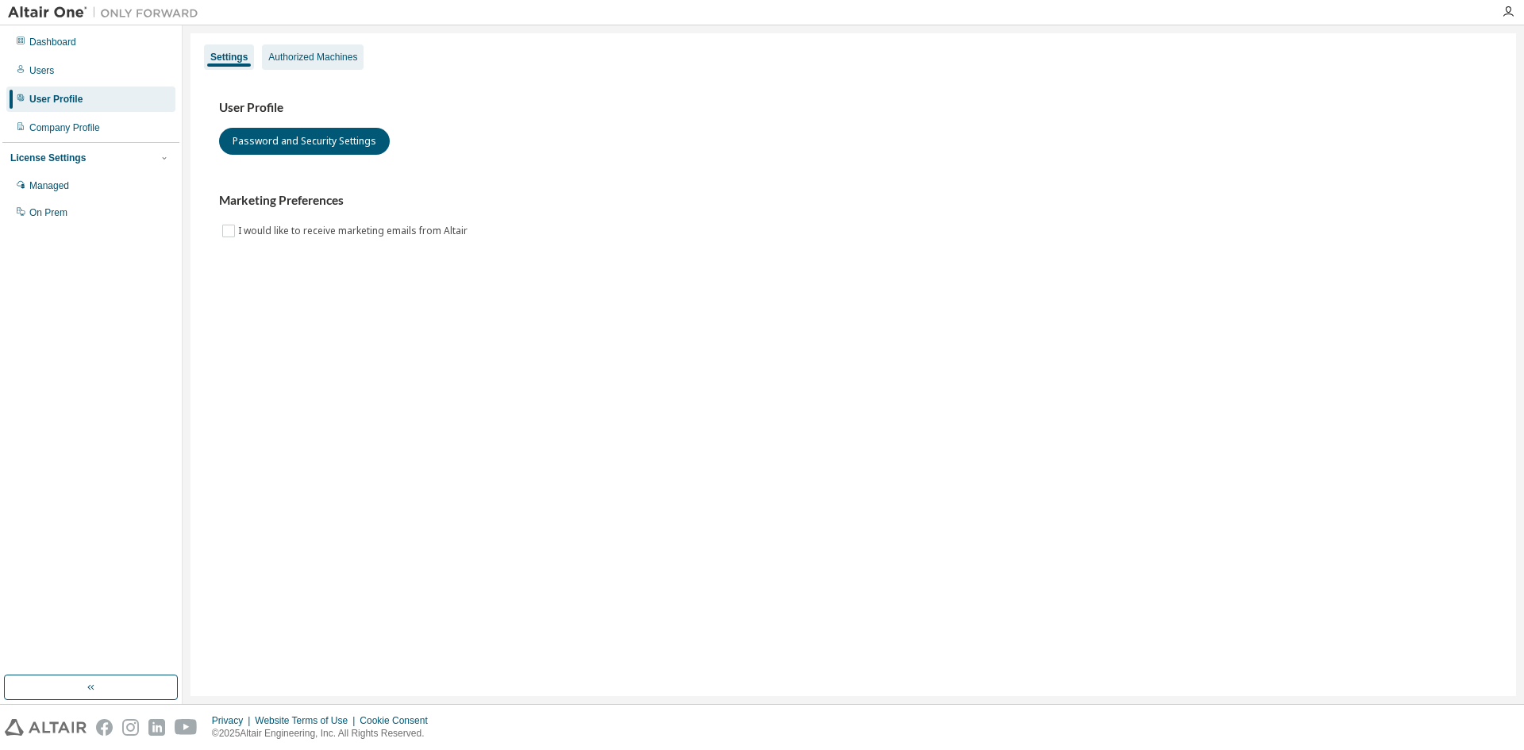
click at [317, 64] on div "Authorized Machines" at bounding box center [313, 56] width 102 height 25
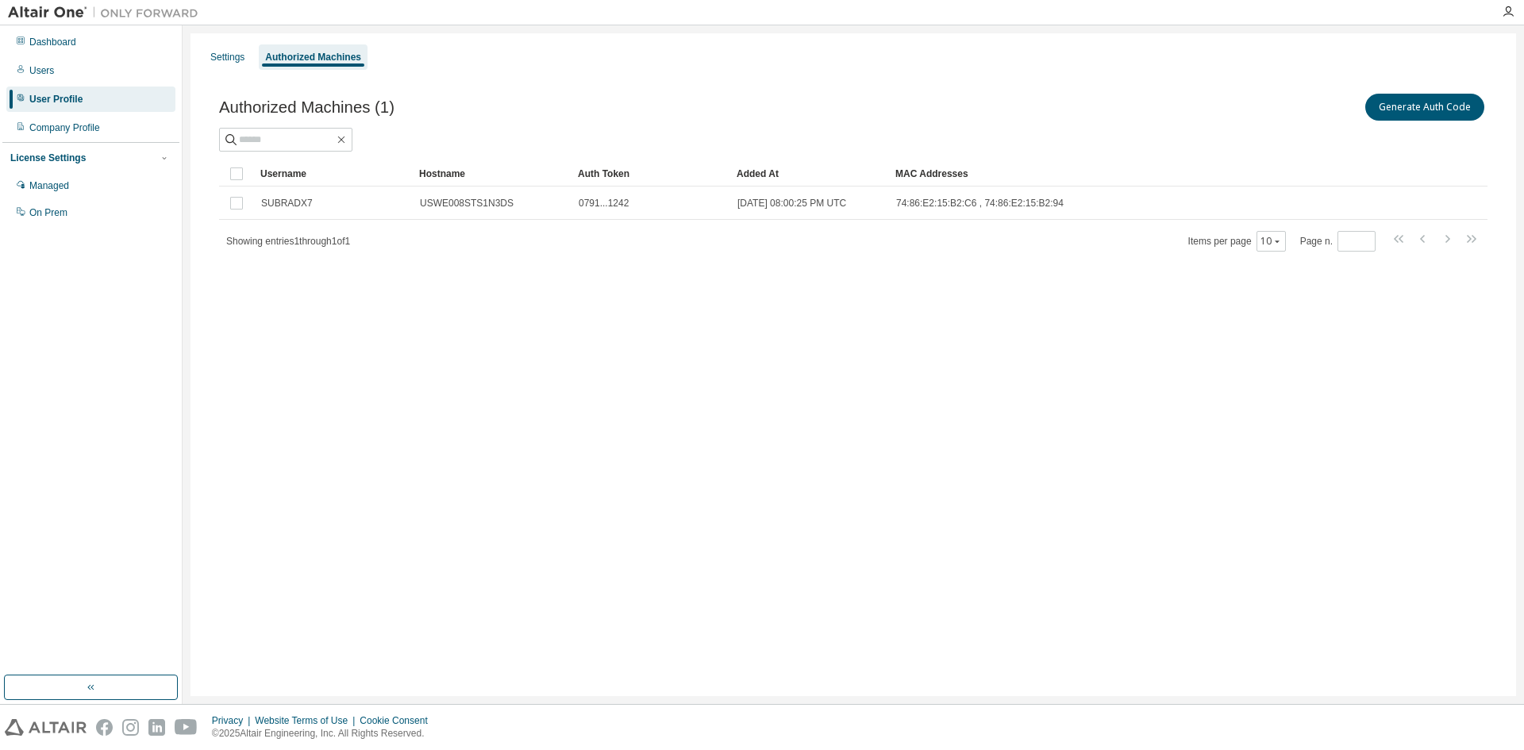
click at [924, 349] on div "Settings Authorized Machines Authorized Machines (1) Generate Auth Code Clear L…" at bounding box center [854, 364] width 1326 height 663
drag, startPoint x: 955, startPoint y: 495, endPoint x: 957, endPoint y: 507, distance: 12.0
click at [955, 495] on div "Settings Authorized Machines Authorized Machines (1) Generate Auth Code Clear L…" at bounding box center [854, 364] width 1326 height 663
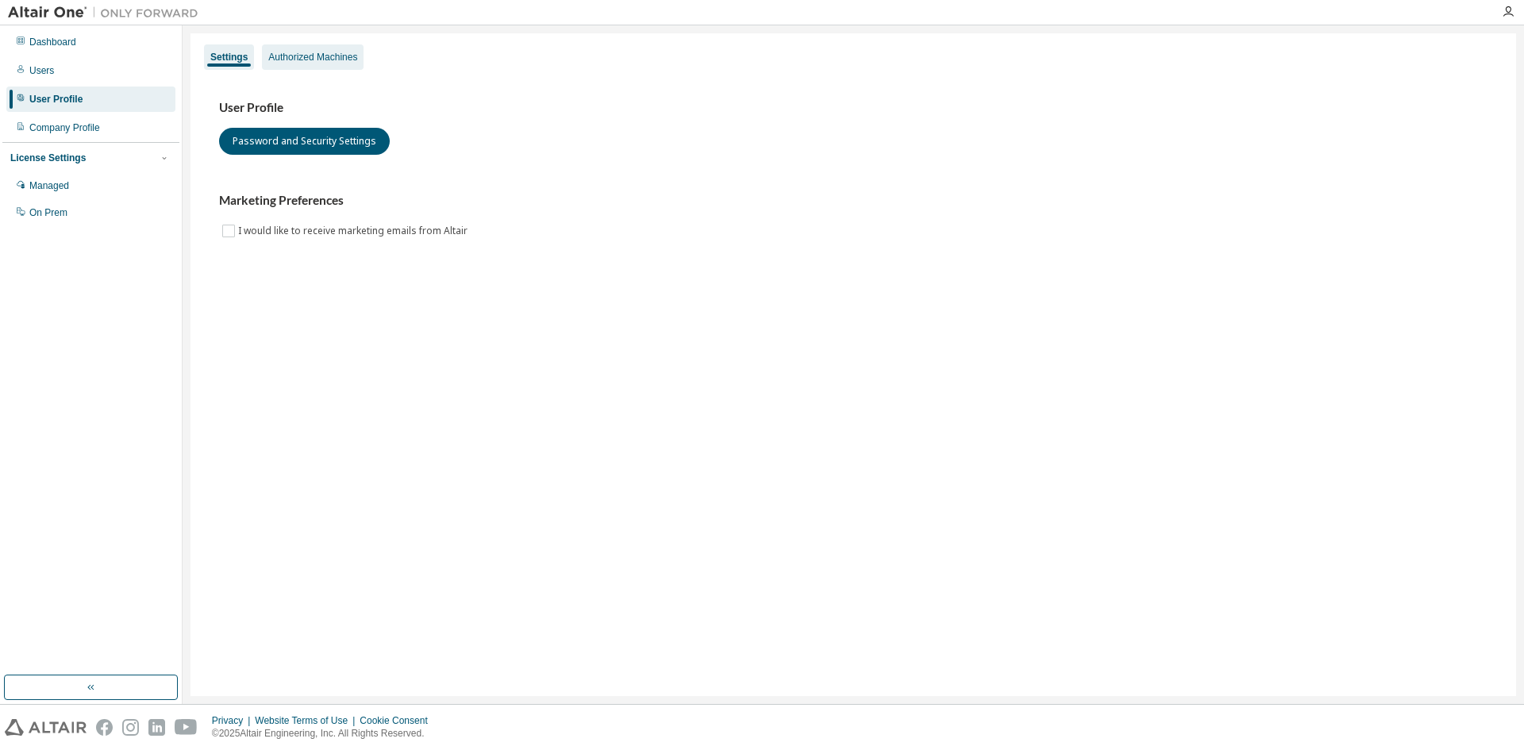
click at [300, 53] on div "Authorized Machines" at bounding box center [312, 57] width 89 height 13
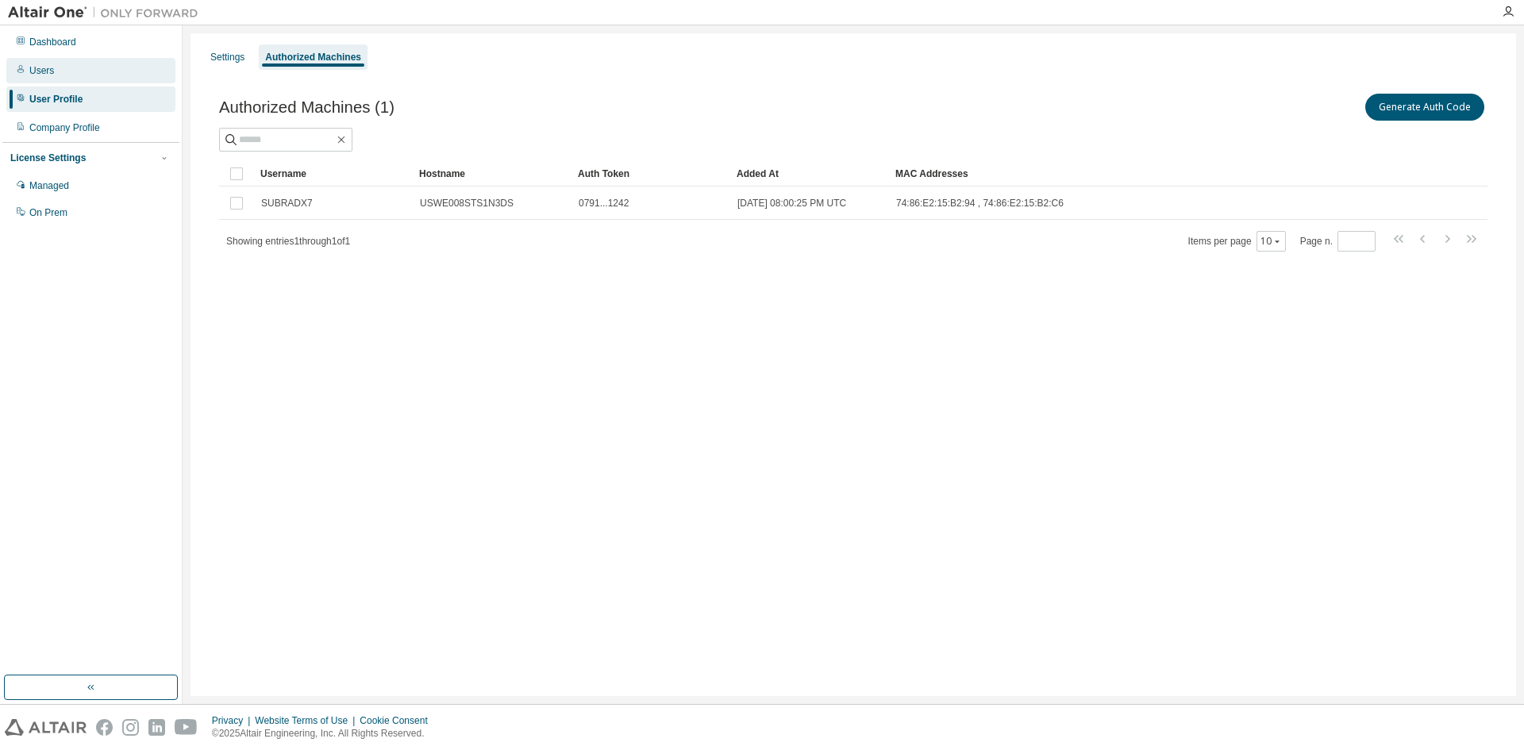
click at [66, 71] on div "Users" at bounding box center [90, 70] width 169 height 25
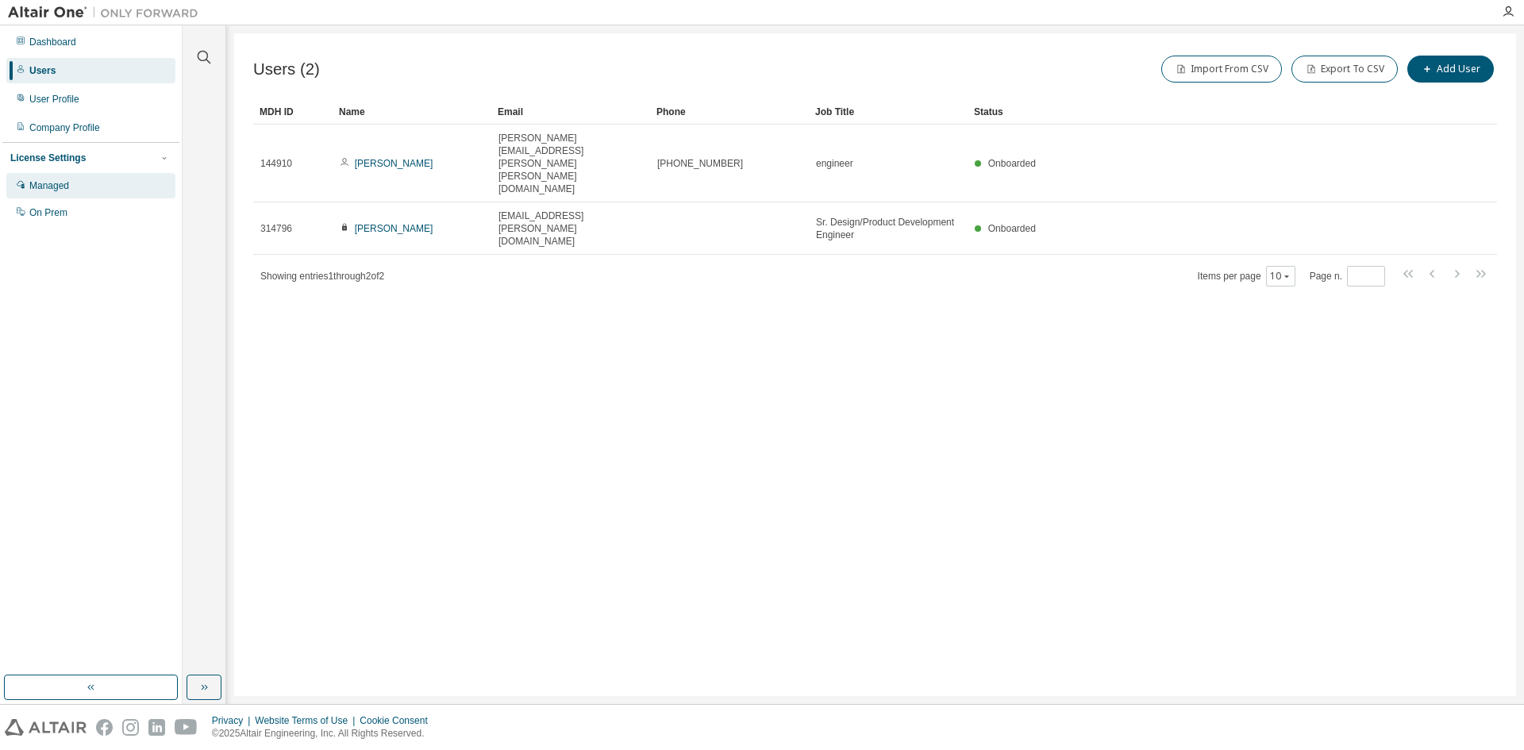
click at [49, 185] on div "Managed" at bounding box center [49, 185] width 40 height 13
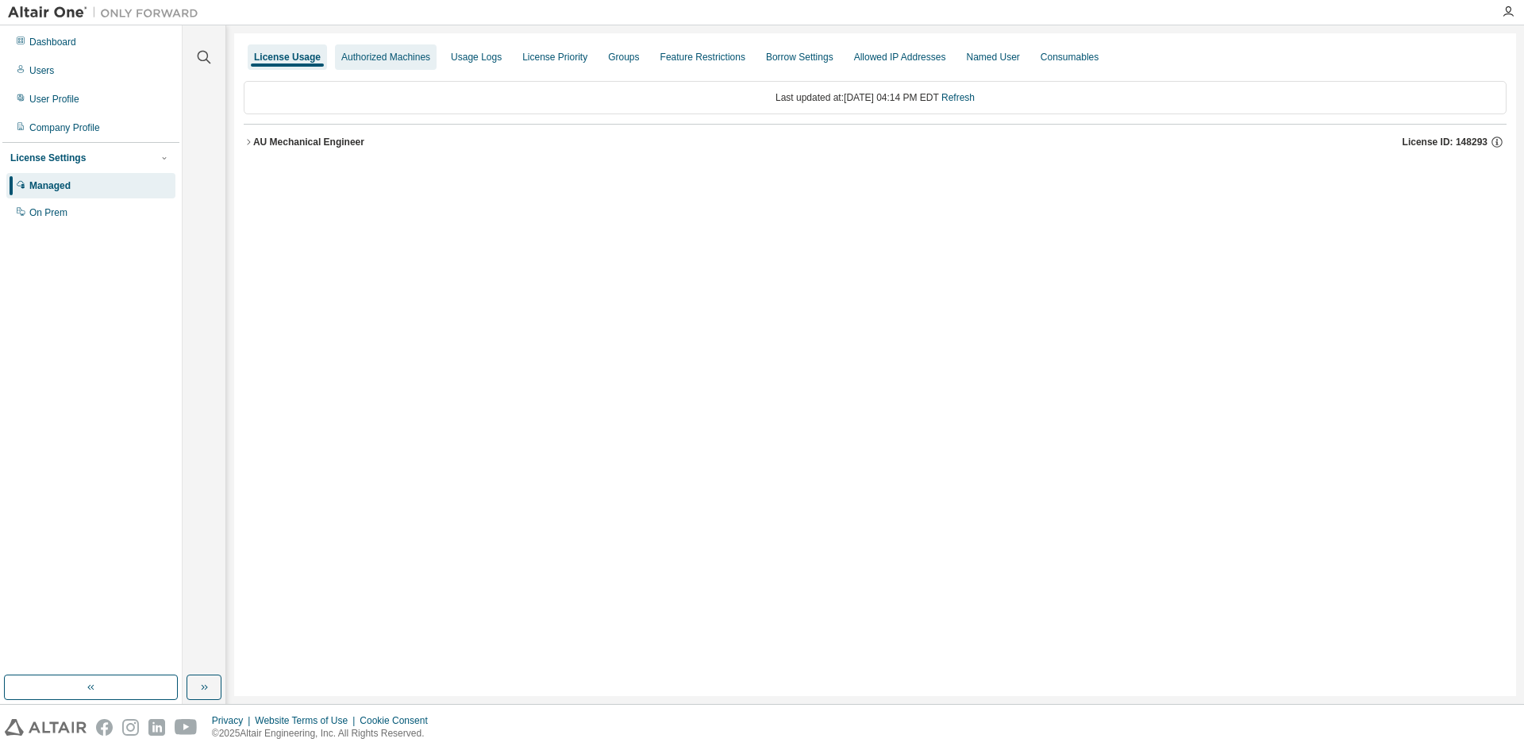
click at [382, 60] on div "Authorized Machines" at bounding box center [385, 57] width 89 height 13
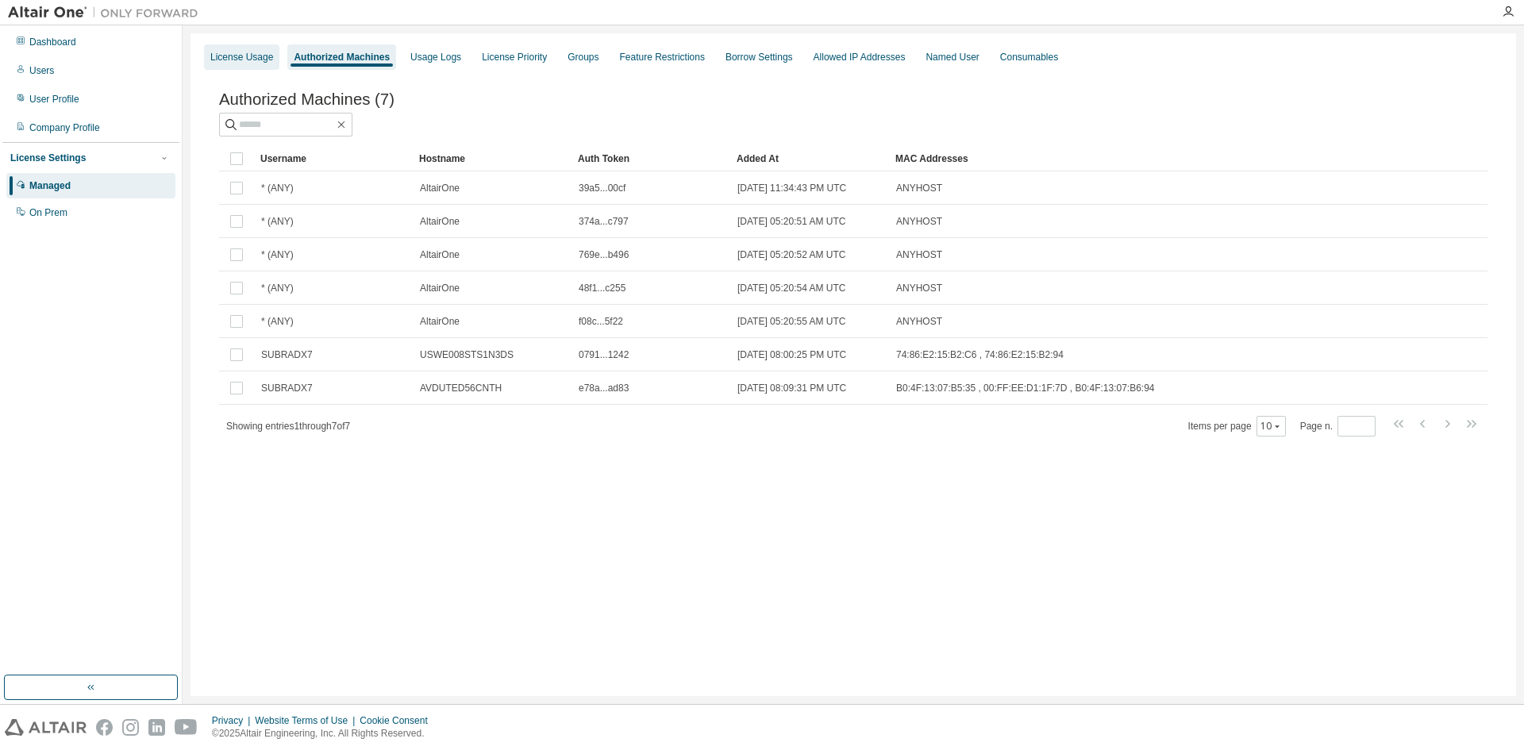
click at [233, 58] on div "License Usage" at bounding box center [241, 57] width 63 height 13
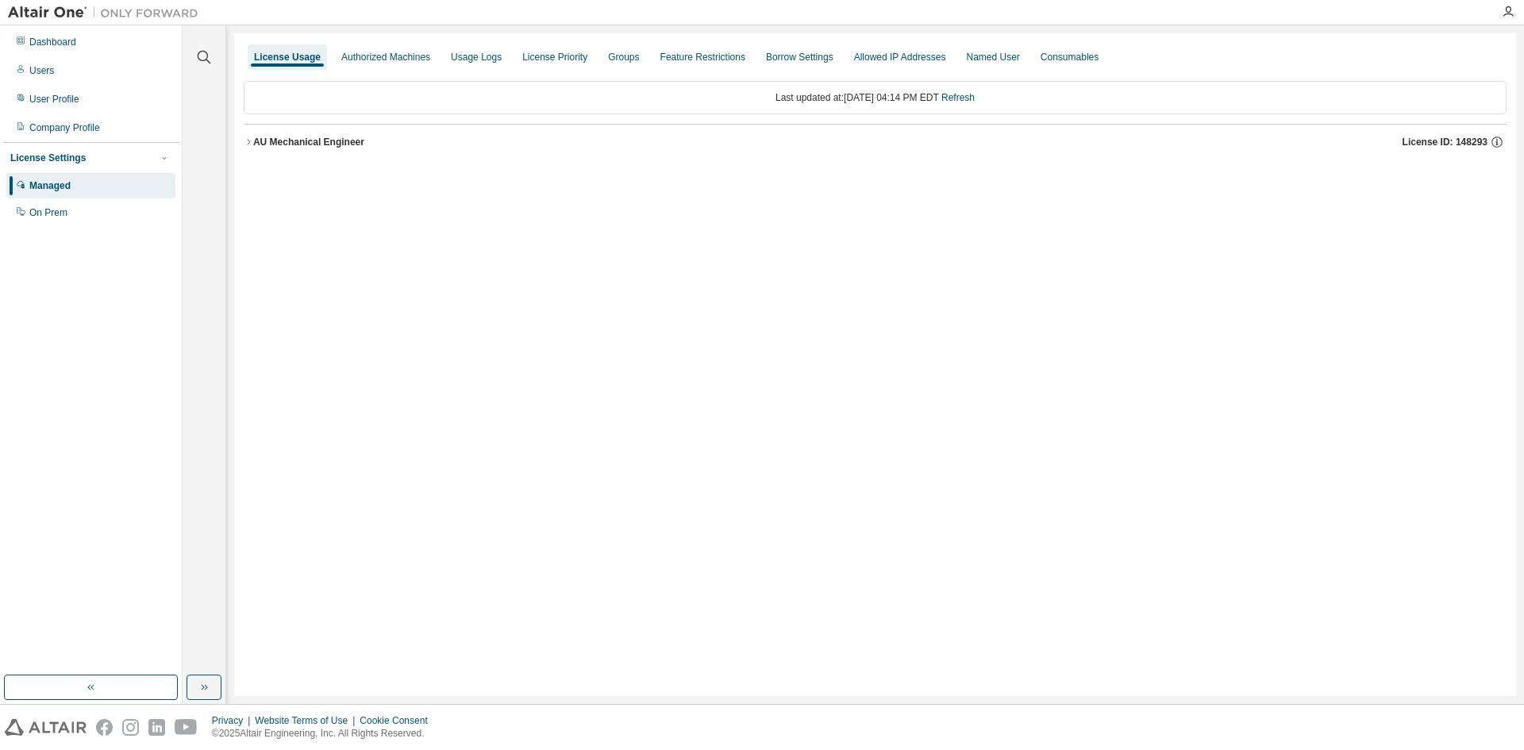
click at [316, 150] on button "AU Mechanical Engineer License ID: 148293" at bounding box center [875, 142] width 1263 height 35
click at [322, 145] on div "AU Mechanical Engineer" at bounding box center [308, 142] width 111 height 13
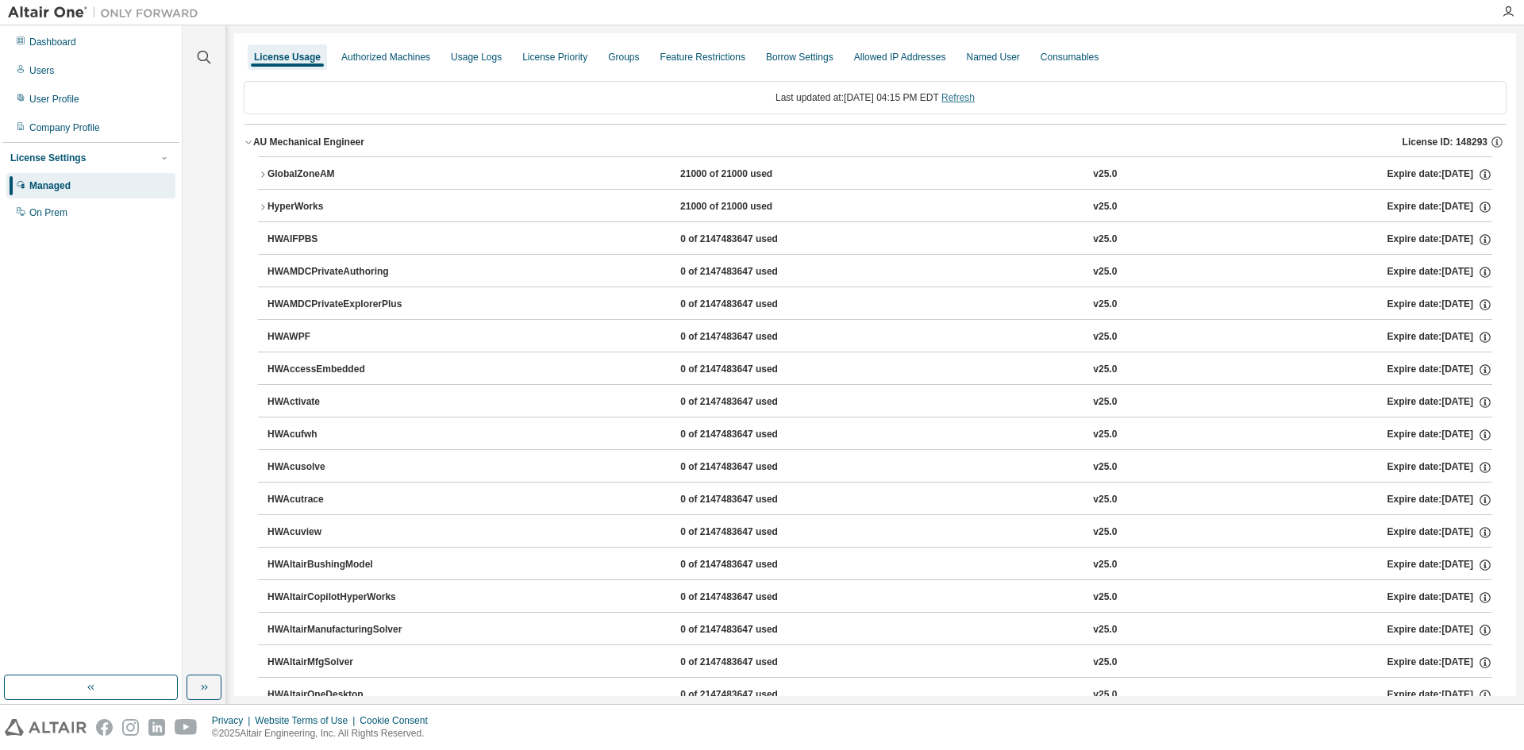
drag, startPoint x: 1281, startPoint y: 52, endPoint x: 969, endPoint y: 102, distance: 316.6
click at [969, 102] on link "Refresh" at bounding box center [958, 97] width 33 height 11
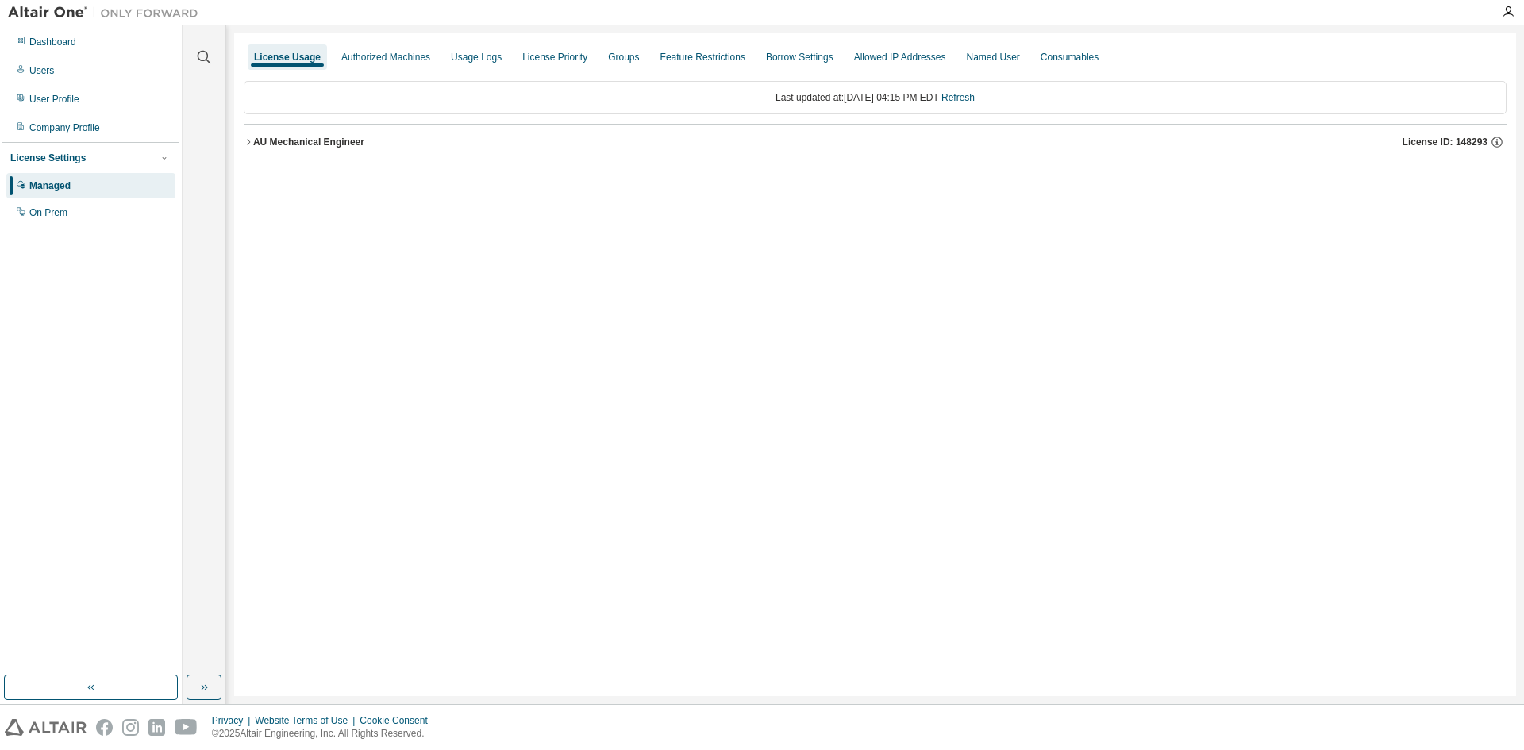
click at [320, 140] on div "AU Mechanical Engineer" at bounding box center [308, 142] width 111 height 13
